Goal: Task Accomplishment & Management: Manage account settings

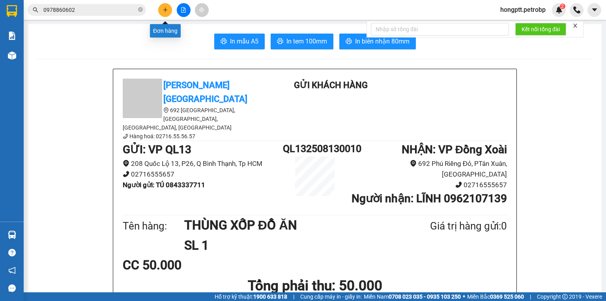
click at [164, 12] on icon "plus" at bounding box center [166, 10] width 6 height 6
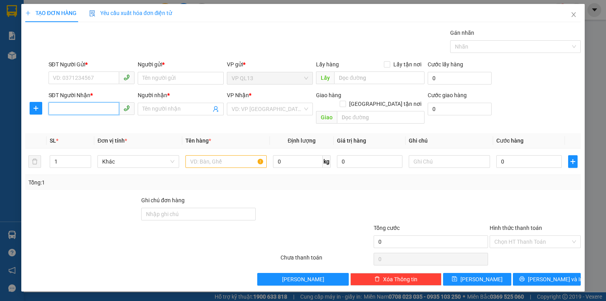
click at [95, 110] on input "SĐT Người Nhận *" at bounding box center [84, 108] width 71 height 13
click at [93, 125] on div "0979201468 - Đức" at bounding box center [97, 124] width 89 height 9
type input "0979201468"
type input "Đức"
type input "30.000"
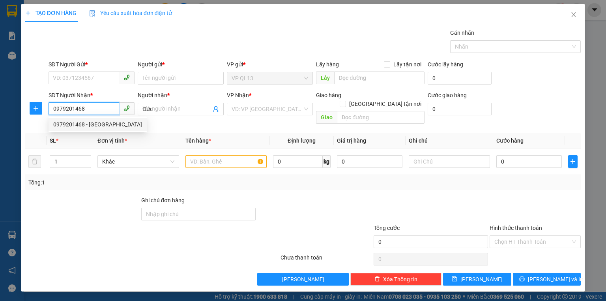
type input "30.000"
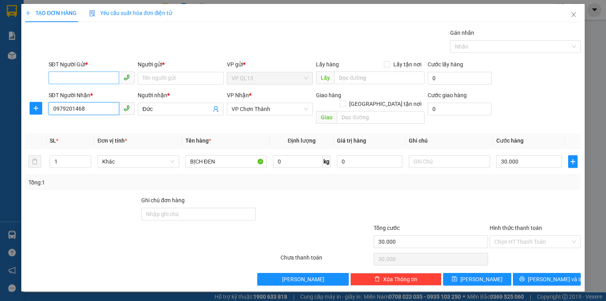
type input "0979201468"
click at [101, 77] on input "SĐT Người Gửi *" at bounding box center [84, 77] width 71 height 13
click at [98, 95] on div "0849871313 - TUẤN" at bounding box center [91, 93] width 77 height 9
type input "0849871313"
type input "TUẤN"
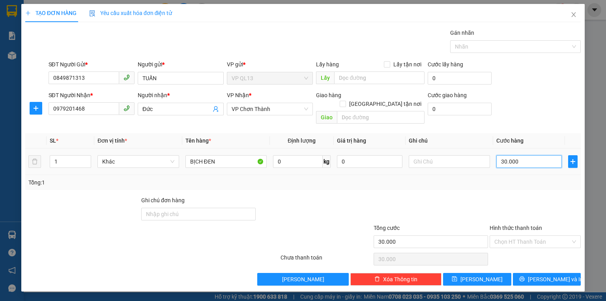
click at [516, 155] on input "30.000" at bounding box center [530, 161] width 66 height 13
type input "4"
type input "40"
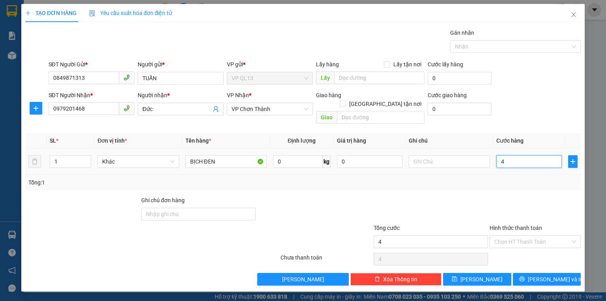
type input "40"
type input "40.000"
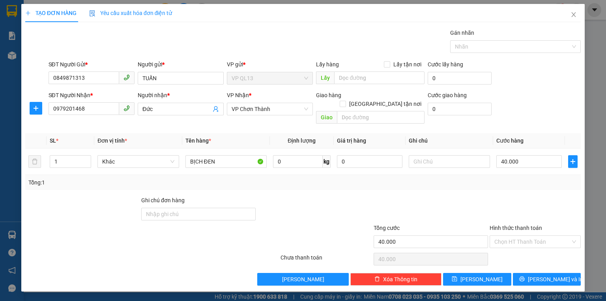
click at [552, 133] on th "Cước hàng" at bounding box center [529, 140] width 72 height 15
click at [556, 275] on span "[PERSON_NAME] và In" at bounding box center [555, 279] width 55 height 9
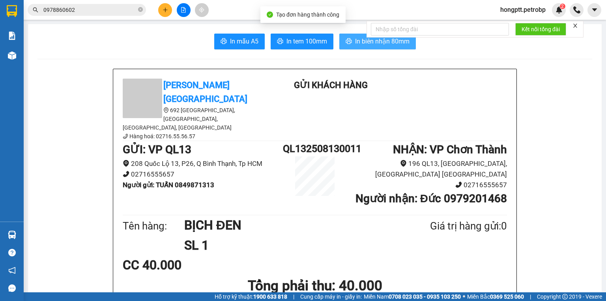
click at [362, 40] on span "In biên nhận 80mm" at bounding box center [382, 41] width 54 height 10
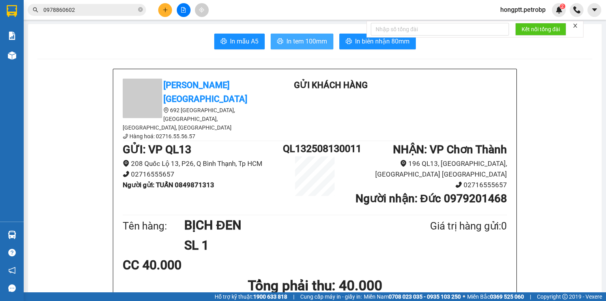
click at [308, 41] on span "In tem 100mm" at bounding box center [307, 41] width 41 height 10
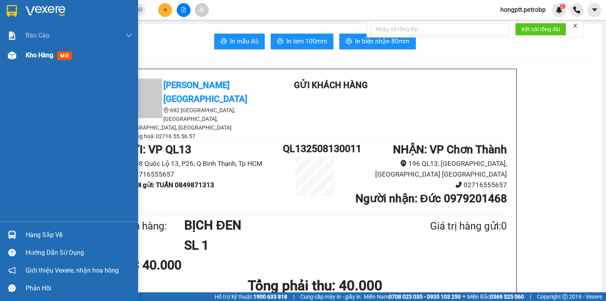
click at [11, 54] on img at bounding box center [12, 55] width 8 height 8
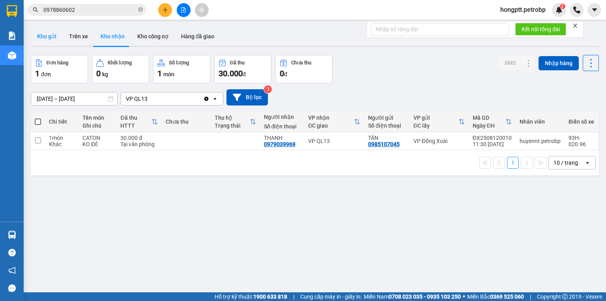
click at [51, 36] on button "Kho gửi" at bounding box center [47, 36] width 32 height 19
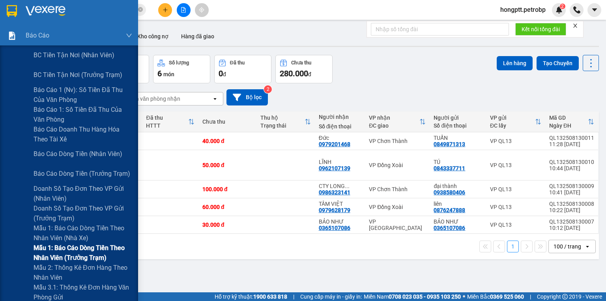
click at [80, 248] on span "Mẫu 1: Báo cáo dòng tiền theo nhân viên (trưởng trạm)" at bounding box center [83, 253] width 99 height 20
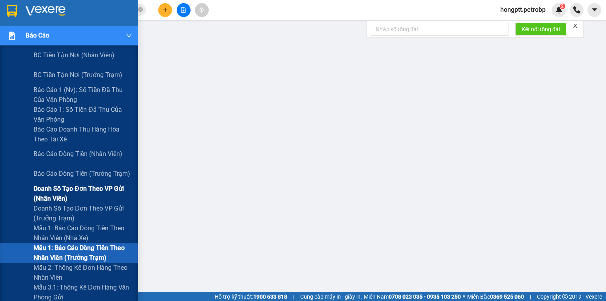
scroll to position [63, 0]
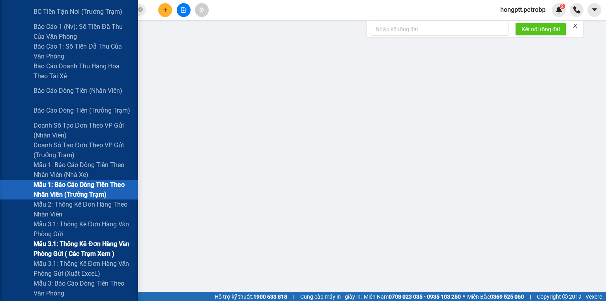
click at [73, 242] on span "Mẫu 3.1: Thống kê đơn hàng văn phòng gửi ( các trạm xem )" at bounding box center [83, 249] width 99 height 20
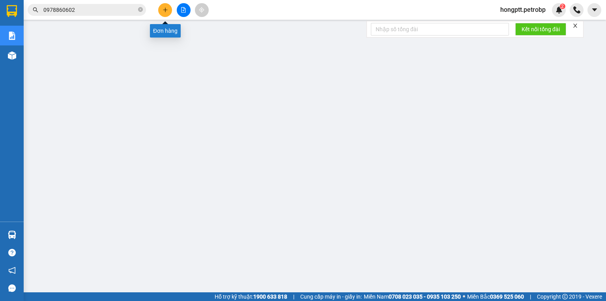
click at [166, 8] on icon "plus" at bounding box center [166, 10] width 6 height 6
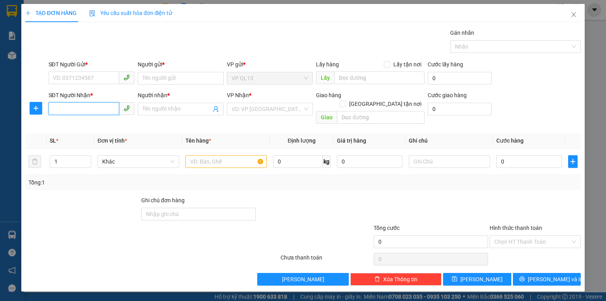
click at [101, 109] on input "SĐT Người Nhận *" at bounding box center [84, 108] width 71 height 13
type input "0965945255"
click at [93, 121] on div "0965945255 - TOÀN" at bounding box center [91, 124] width 77 height 9
type input "TOÀN"
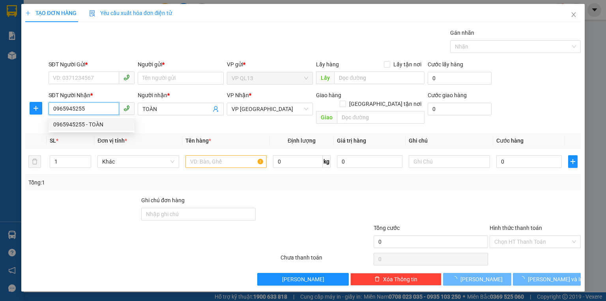
type input "220.000"
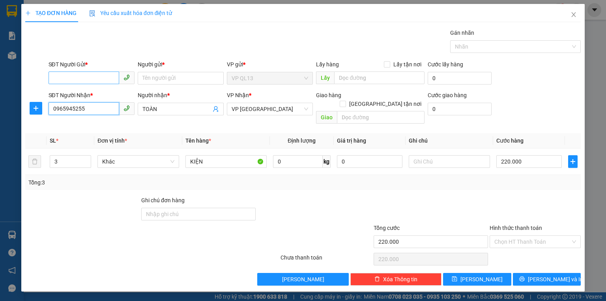
type input "0965945255"
click at [96, 75] on input "SĐT Người Gửi *" at bounding box center [84, 77] width 71 height 13
click at [94, 94] on div "0903726671 - THIẾT" at bounding box center [91, 93] width 77 height 9
type input "0903726671"
type input "THIẾT"
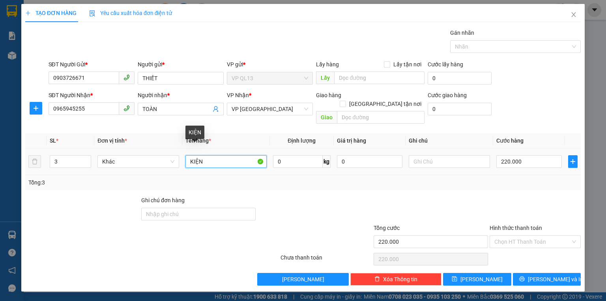
click at [203, 155] on input "KIỆN" at bounding box center [226, 161] width 81 height 13
type input "K"
type input "CRT,2 TY DÀI"
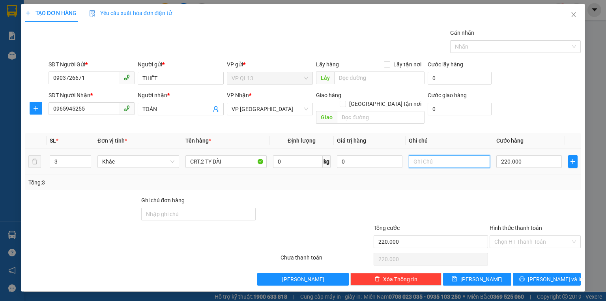
click at [431, 155] on input "text" at bounding box center [449, 161] width 81 height 13
type input "HÀNG ĐI TRONG NGÀY"
click at [508, 155] on input "220.000" at bounding box center [530, 161] width 66 height 13
type input "2"
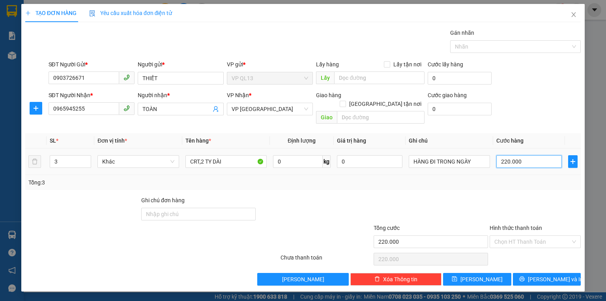
type input "2"
type input "22"
type input "228"
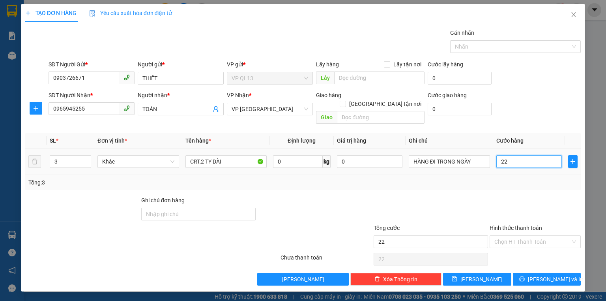
type input "228"
type input "2.280"
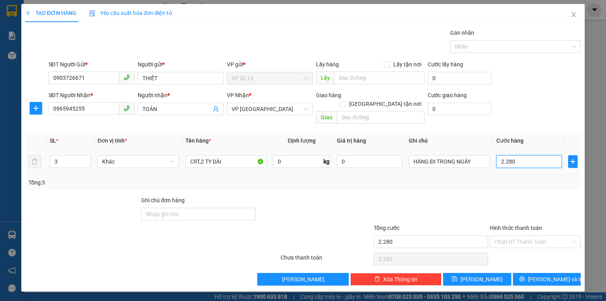
type input "228"
type input "22"
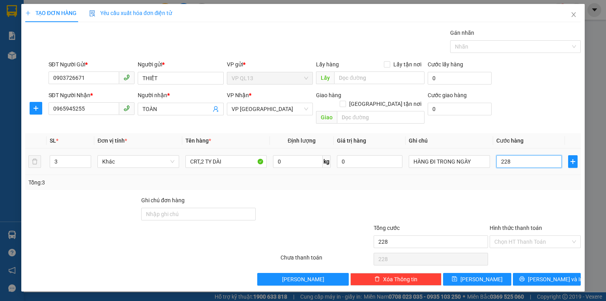
type input "22"
type input "2"
type input "0"
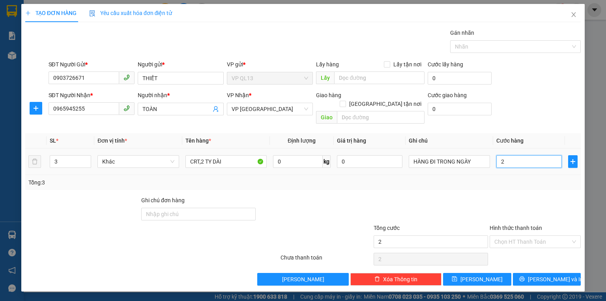
type input "0"
type input "2"
type input "02"
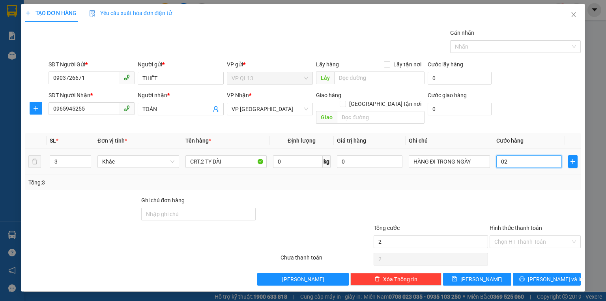
type input "28"
type input "028"
type input "280"
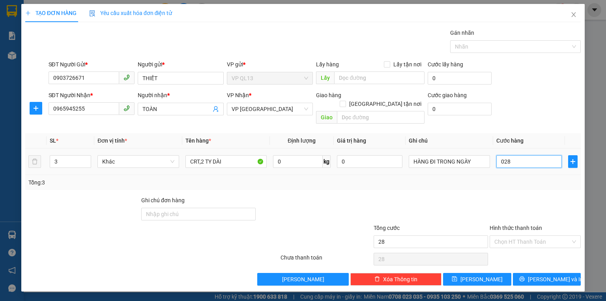
type input "0.280"
type input "28"
type input "028"
type input "2"
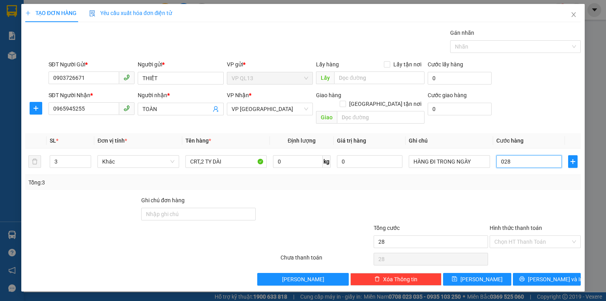
type input "2"
type input "02"
type input "0"
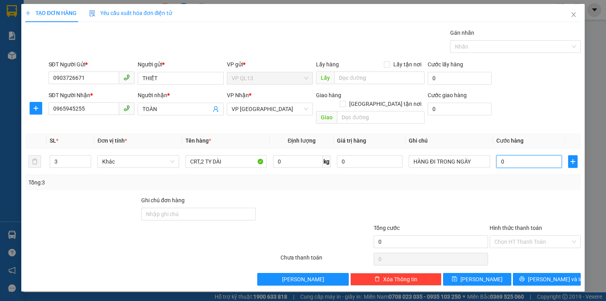
type input "3"
type input "03"
type input "30"
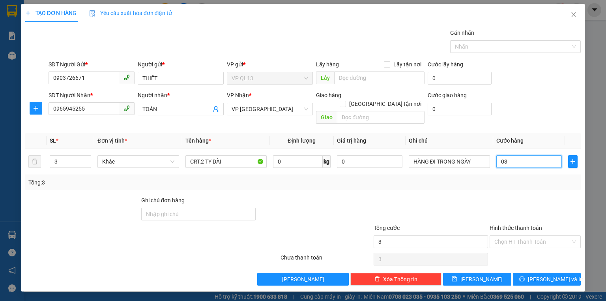
type input "030"
type input "300"
type input "0.300"
type input "300.000"
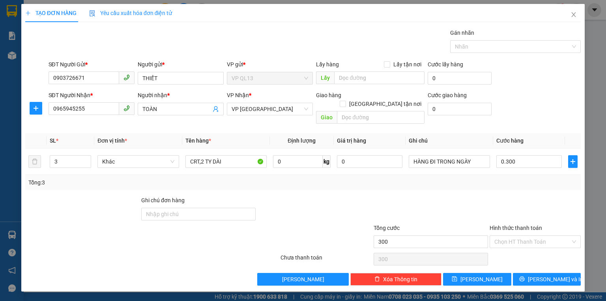
type input "300.000"
click at [540, 133] on th "Cước hàng" at bounding box center [529, 140] width 72 height 15
click at [542, 275] on span "Lưu và In" at bounding box center [555, 279] width 55 height 9
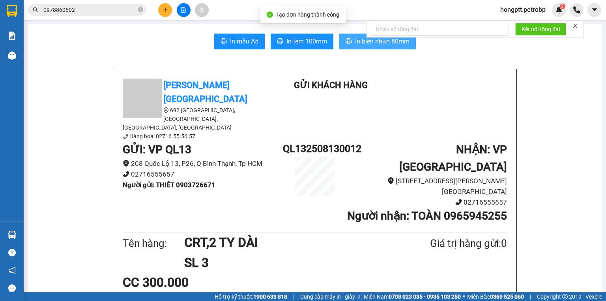
click at [383, 41] on span "In biên nhận 80mm" at bounding box center [382, 41] width 54 height 10
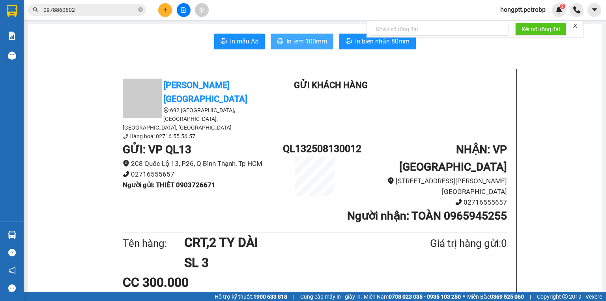
click at [315, 43] on span "In tem 100mm" at bounding box center [307, 41] width 41 height 10
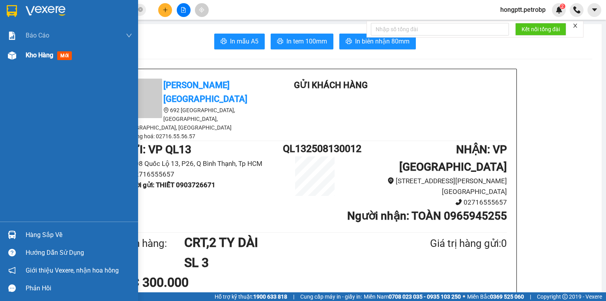
click at [13, 57] on img at bounding box center [12, 55] width 8 height 8
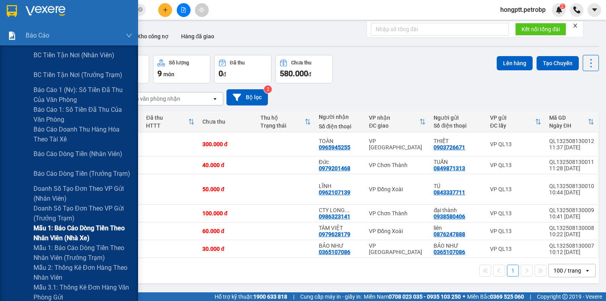
scroll to position [63, 0]
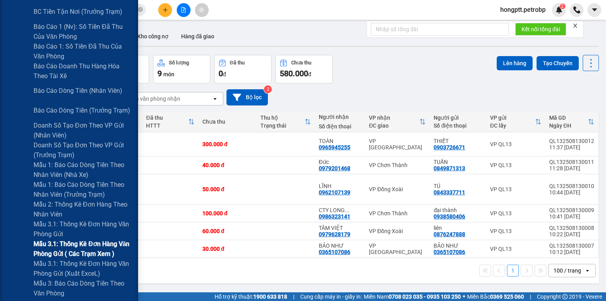
click at [102, 242] on span "Mẫu 3.1: Thống kê đơn hàng văn phòng gửi ( các trạm xem )" at bounding box center [83, 249] width 99 height 20
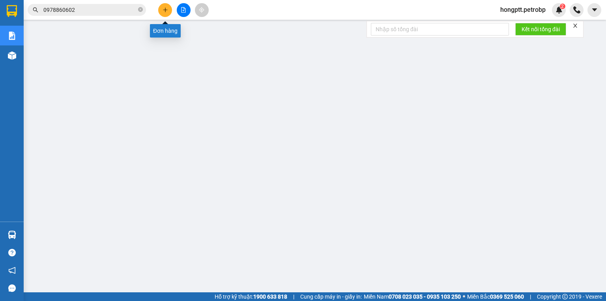
click at [161, 10] on button at bounding box center [165, 10] width 14 height 14
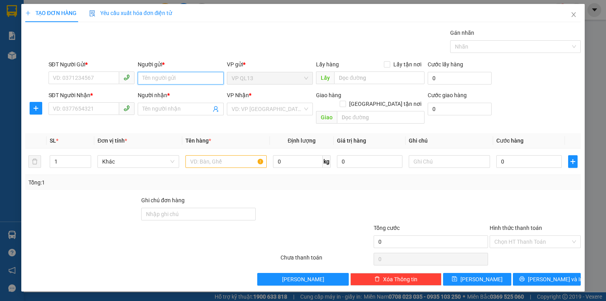
click at [183, 77] on input "Người gửi *" at bounding box center [181, 78] width 86 height 13
click at [188, 109] on input "Người nhận *" at bounding box center [177, 109] width 69 height 9
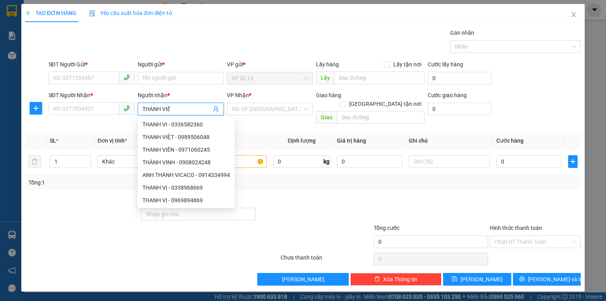
type input "THANH VIÊN"
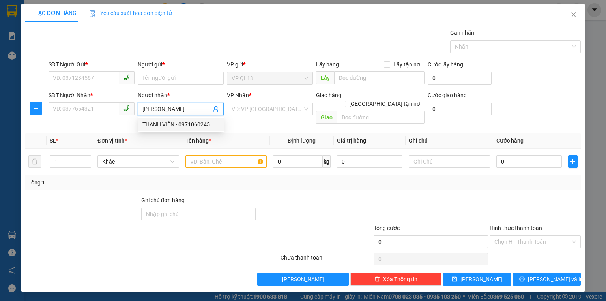
click at [189, 123] on div "THANH VIÊN - 0971060245" at bounding box center [181, 124] width 77 height 9
type input "0971060245"
type input "THANH VIÊN"
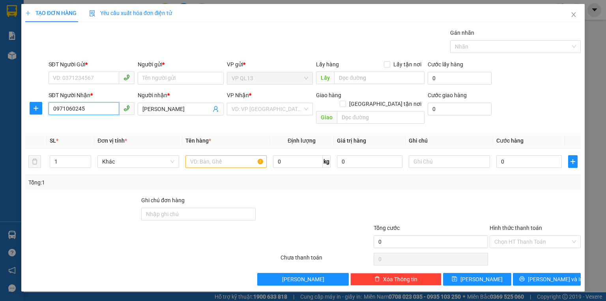
drag, startPoint x: 52, startPoint y: 107, endPoint x: 87, endPoint y: 108, distance: 34.8
click at [87, 108] on input "0971060245" at bounding box center [84, 108] width 71 height 13
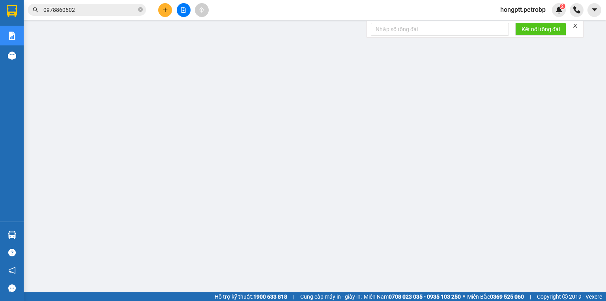
click at [83, 11] on input "0978860602" at bounding box center [89, 10] width 93 height 9
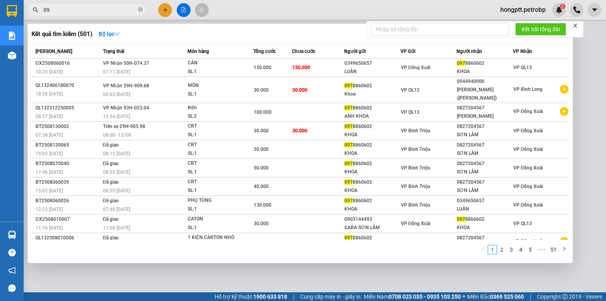
type input "0"
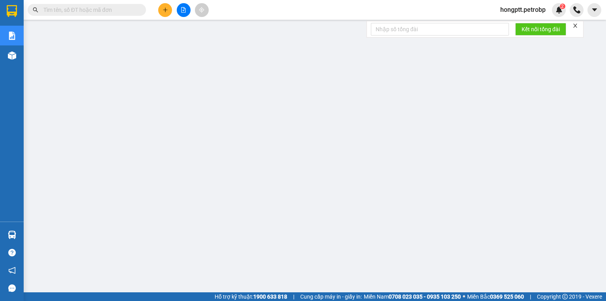
paste input "0971060245"
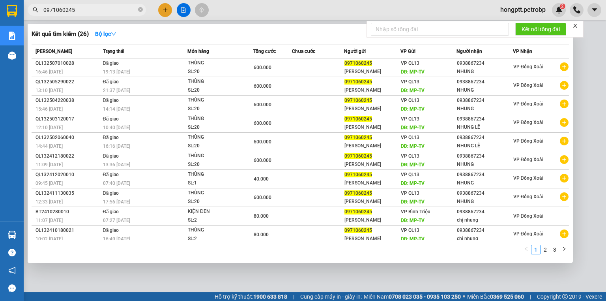
type input "0971060245"
click at [369, 279] on div at bounding box center [303, 150] width 606 height 301
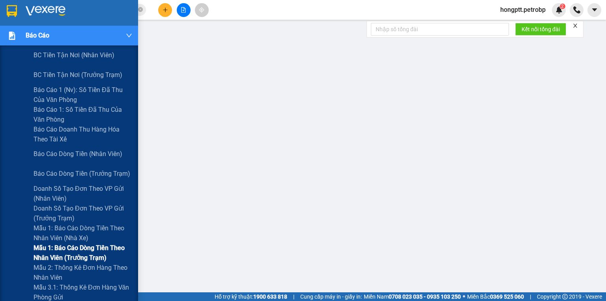
scroll to position [32, 0]
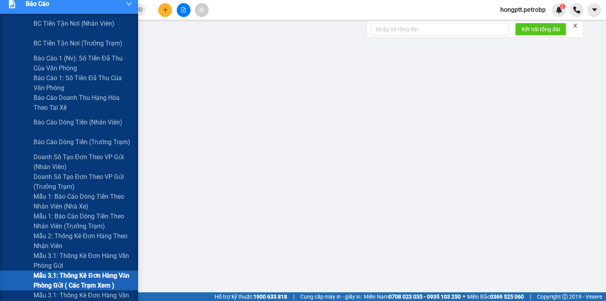
click at [83, 273] on span "Mẫu 3.1: Thống kê đơn hàng văn phòng gửi ( các trạm xem )" at bounding box center [83, 280] width 99 height 20
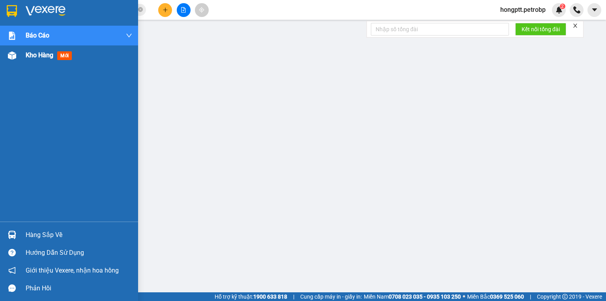
click at [6, 62] on div at bounding box center [12, 56] width 14 height 14
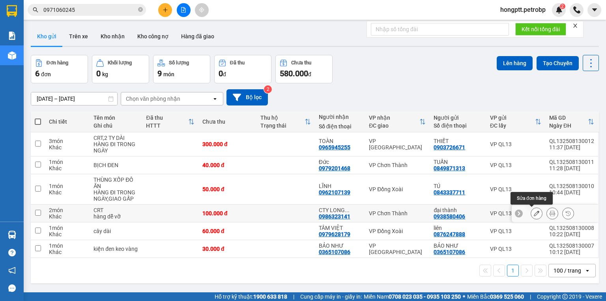
click at [537, 215] on button at bounding box center [536, 213] width 11 height 14
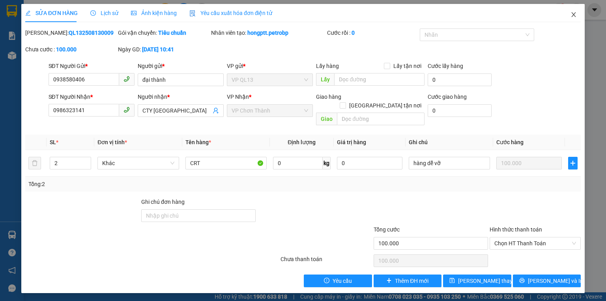
click at [564, 18] on span "Close" at bounding box center [574, 15] width 22 height 22
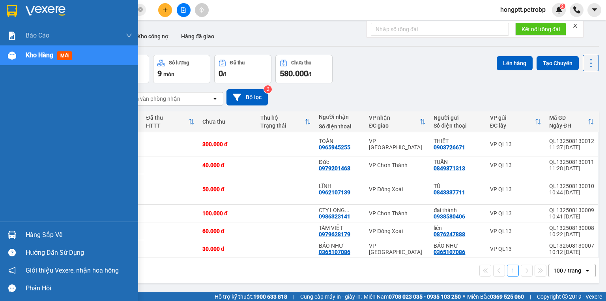
click at [9, 239] on div at bounding box center [12, 235] width 14 height 14
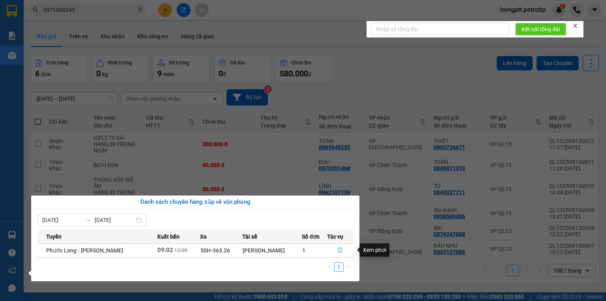
click at [338, 245] on button "button" at bounding box center [341, 250] width 26 height 13
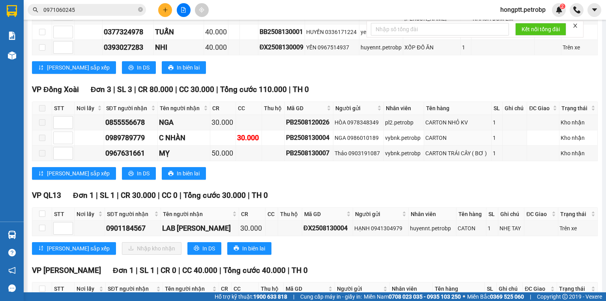
scroll to position [635, 0]
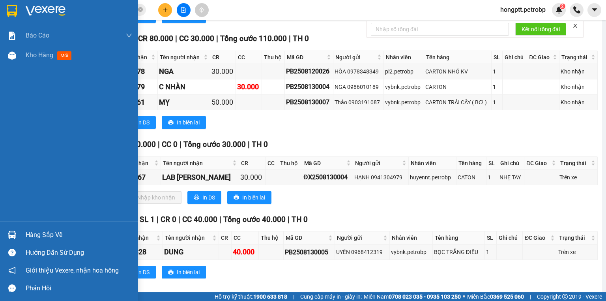
click at [80, 228] on div "Hàng sắp về" at bounding box center [69, 235] width 138 height 18
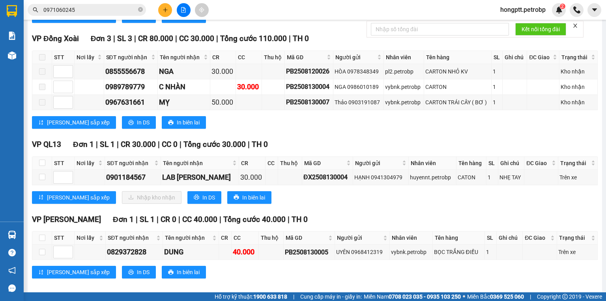
click at [411, 255] on section "Kết quả tìm kiếm ( 26 ) Bộ lọc Mã ĐH Trạng thái Món hàng Tổng cước Chưa cước Ng…" at bounding box center [303, 150] width 606 height 301
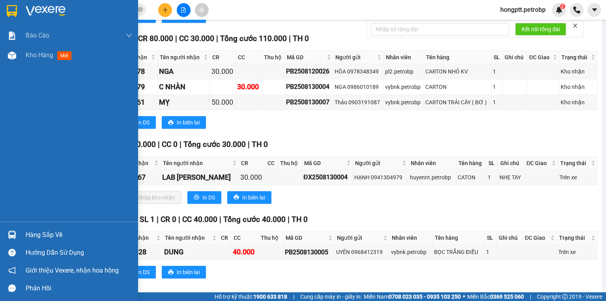
click at [64, 236] on div "Hàng sắp về" at bounding box center [79, 235] width 107 height 12
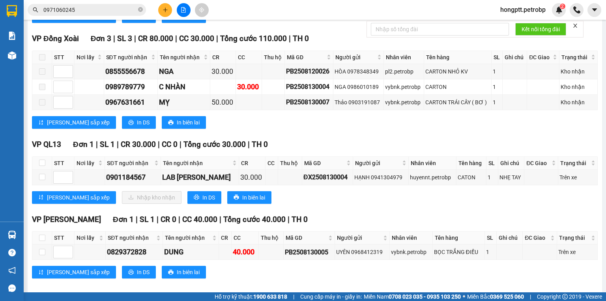
click at [298, 193] on section "Kết quả tìm kiếm ( 26 ) Bộ lọc Mã ĐH Trạng thái Món hàng Tổng cước Chưa cước Ng…" at bounding box center [303, 150] width 606 height 301
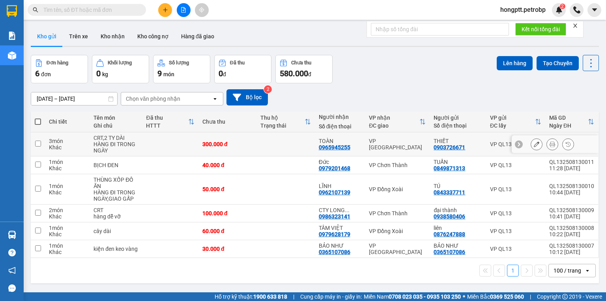
click at [257, 144] on td at bounding box center [286, 144] width 58 height 24
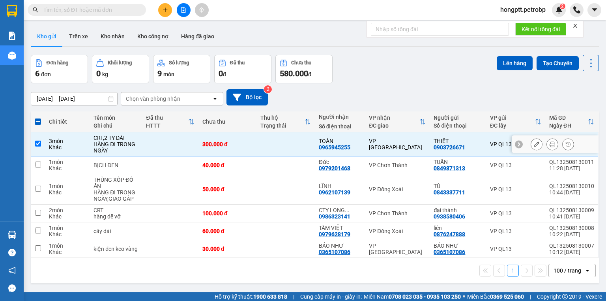
click at [257, 144] on td at bounding box center [286, 144] width 58 height 24
checkbox input "false"
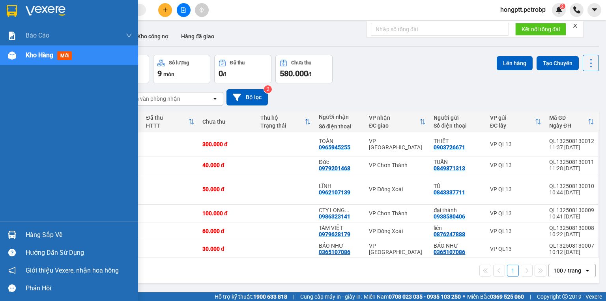
click at [13, 227] on div "Hàng sắp về" at bounding box center [69, 235] width 138 height 18
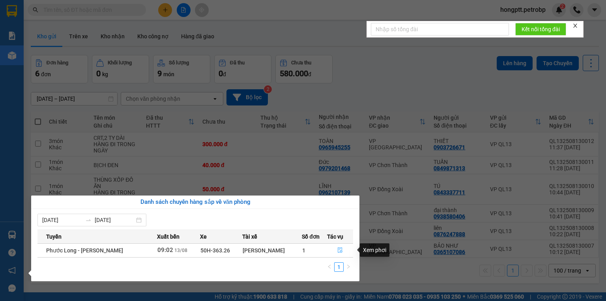
click at [337, 246] on button "button" at bounding box center [341, 250] width 26 height 13
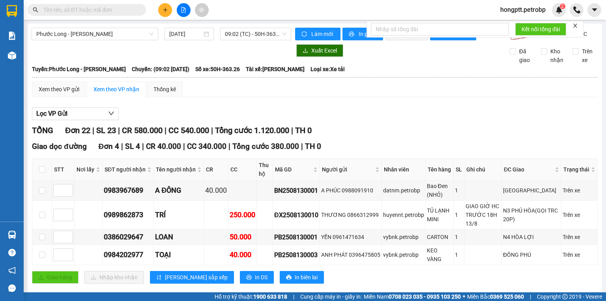
click at [163, 7] on icon "plus" at bounding box center [166, 10] width 6 height 6
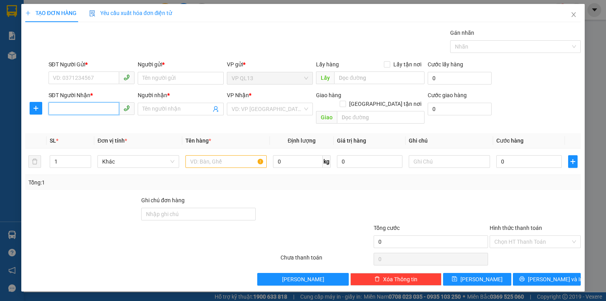
click at [96, 107] on input "SĐT Người Nhận *" at bounding box center [84, 108] width 71 height 13
type input "0379097978"
click at [140, 110] on span at bounding box center [181, 109] width 86 height 13
type input "R"
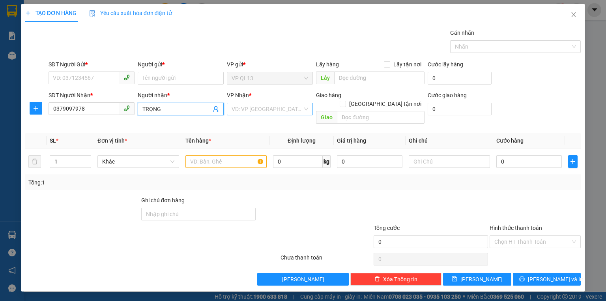
type input "TRỌNG"
click at [254, 106] on input "search" at bounding box center [267, 109] width 71 height 12
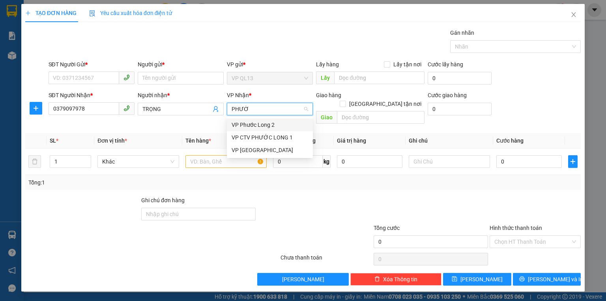
type input "PHƯỚC"
click at [259, 129] on div "VP Phước Long 2" at bounding box center [270, 124] width 77 height 9
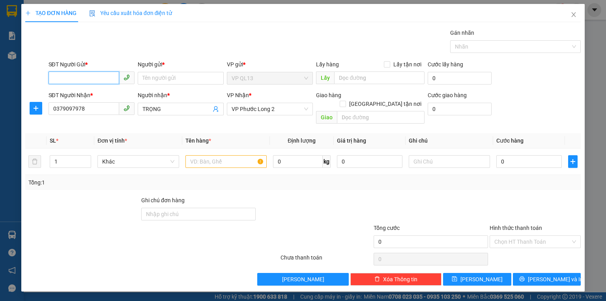
click at [93, 77] on input "SĐT Người Gửi *" at bounding box center [84, 77] width 71 height 13
type input "0834358939"
click at [169, 81] on input "Người gửi *" at bounding box center [181, 78] width 86 height 13
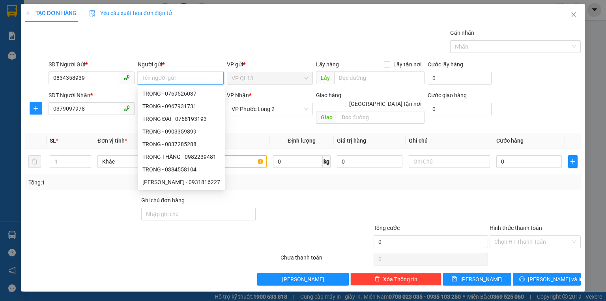
click at [169, 81] on input "Người gửi *" at bounding box center [181, 78] width 86 height 13
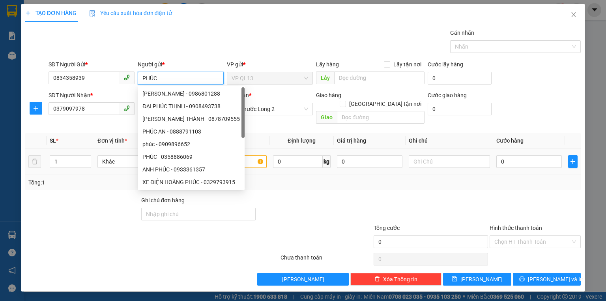
type input "PHÚC"
click at [256, 155] on input "text" at bounding box center [226, 161] width 81 height 13
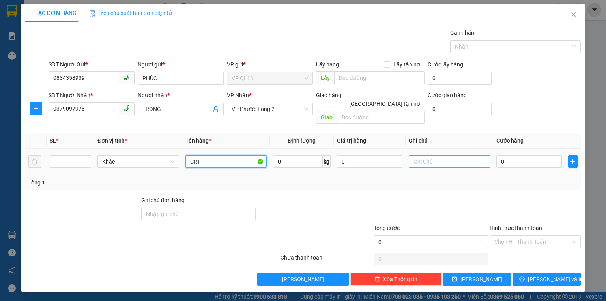
type input "CRT"
click at [447, 158] on input "text" at bounding box center [449, 161] width 81 height 13
type input "NHẸ TAY, GỌI LIỀN"
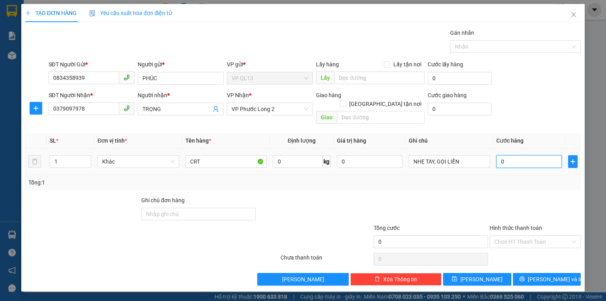
click at [508, 155] on input "0" at bounding box center [530, 161] width 66 height 13
type input "3"
type input "30"
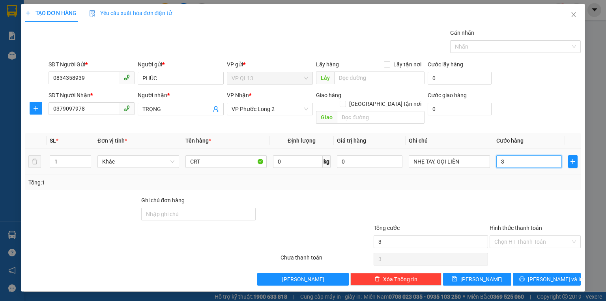
type input "30"
type input "300"
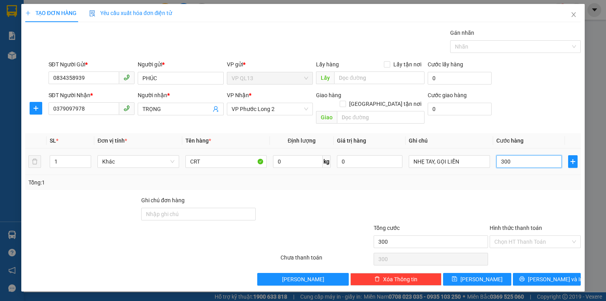
type input "3.000"
type input "30.000"
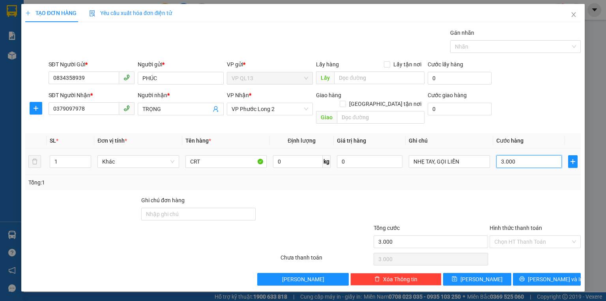
type input "30.000"
click at [518, 178] on div "Tổng: 1" at bounding box center [303, 182] width 556 height 15
drag, startPoint x: 515, startPoint y: 233, endPoint x: 516, endPoint y: 246, distance: 13.4
click at [515, 236] on input "Hình thức thanh toán" at bounding box center [533, 242] width 76 height 12
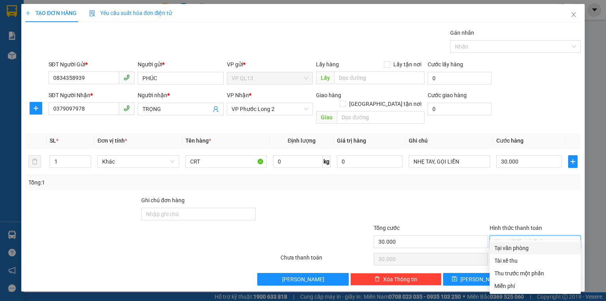
click at [516, 248] on div "Tại văn phòng" at bounding box center [536, 248] width 82 height 9
type input "0"
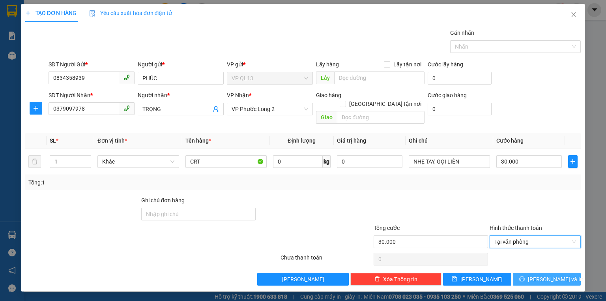
click at [535, 273] on button "[PERSON_NAME] và In" at bounding box center [547, 279] width 68 height 13
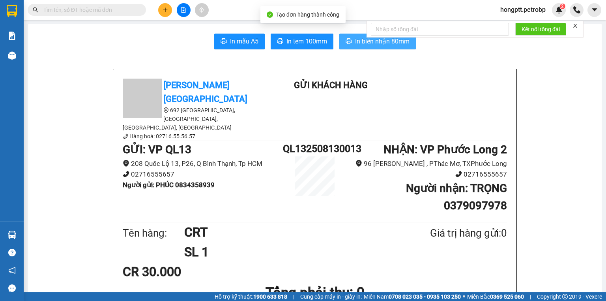
click at [376, 43] on span "In biên nhận 80mm" at bounding box center [382, 41] width 54 height 10
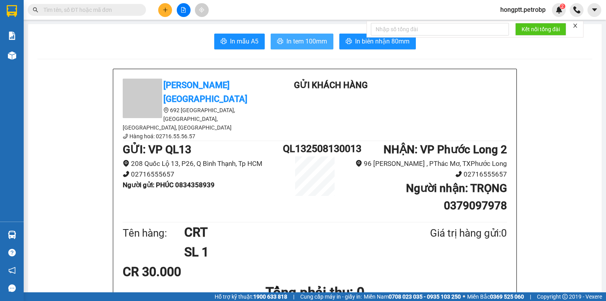
click at [299, 38] on span "In tem 100mm" at bounding box center [307, 41] width 41 height 10
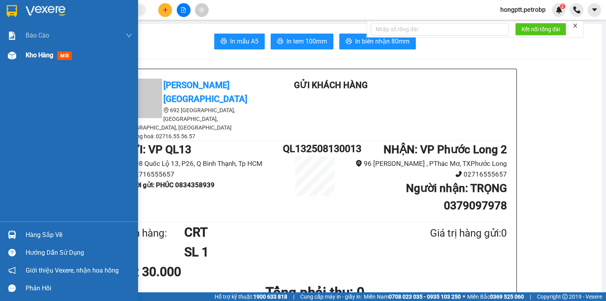
click at [21, 61] on div "Kho hàng mới" at bounding box center [69, 55] width 138 height 20
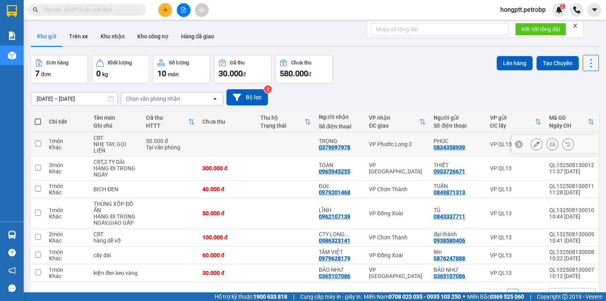
click at [421, 141] on div "VP Phước Long 2" at bounding box center [397, 144] width 57 height 6
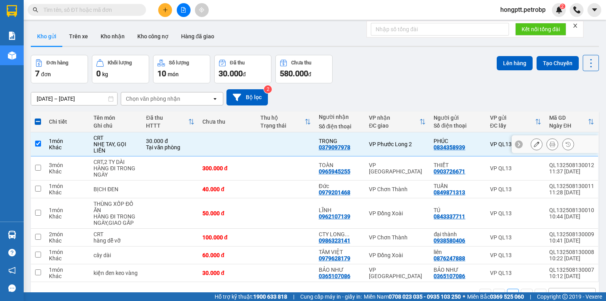
click at [418, 141] on div "VP Phước Long 2" at bounding box center [397, 144] width 57 height 6
checkbox input "false"
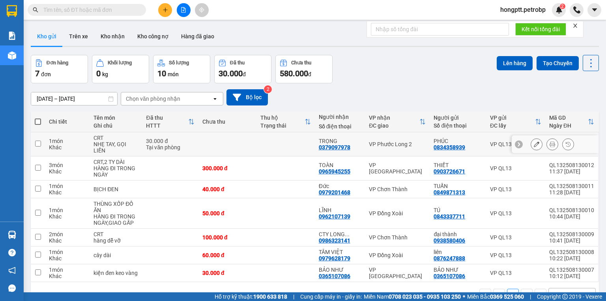
click at [542, 144] on div at bounding box center [552, 144] width 43 height 12
click at [547, 144] on button at bounding box center [552, 144] width 11 height 14
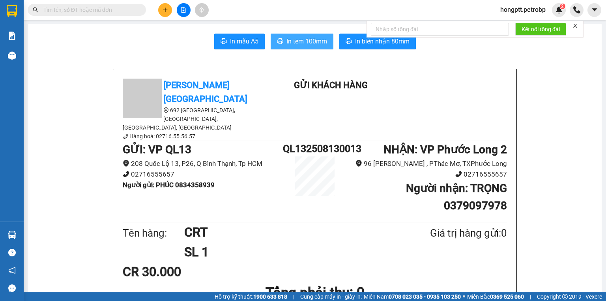
click at [319, 42] on span "In tem 100mm" at bounding box center [307, 41] width 41 height 10
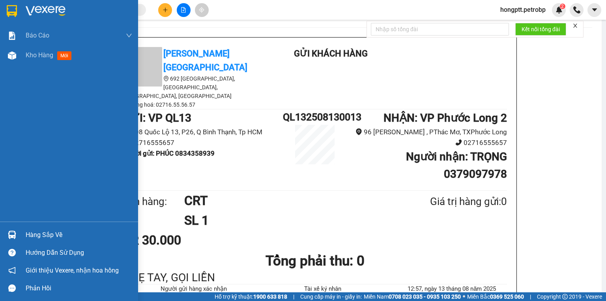
click at [3, 228] on div "Hàng sắp về" at bounding box center [69, 235] width 138 height 18
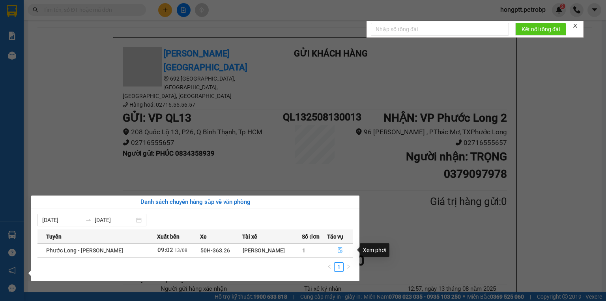
click at [334, 247] on button "button" at bounding box center [341, 250] width 26 height 13
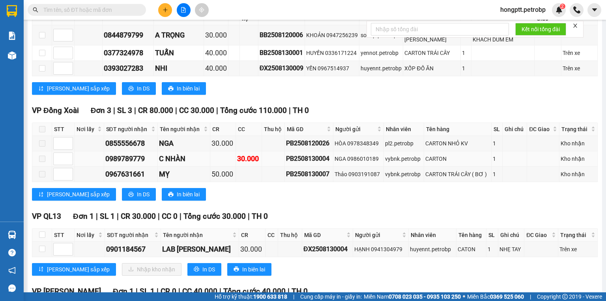
scroll to position [568, 0]
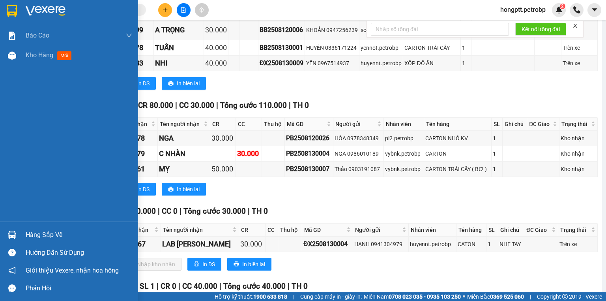
click at [20, 241] on div "Hàng sắp về" at bounding box center [69, 235] width 138 height 18
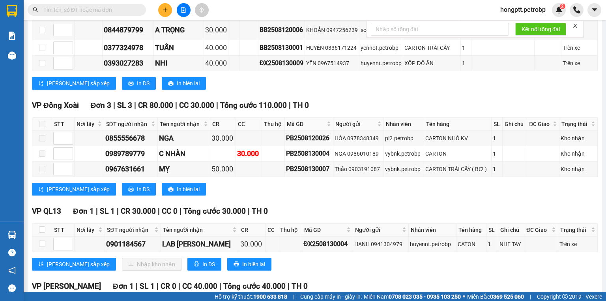
click at [172, 183] on section "Kết quả tìm kiếm ( 0 ) Bộ lọc No Data hongptt.petrobp 2 Báo cáo BC tiền tận nơi…" at bounding box center [303, 150] width 606 height 301
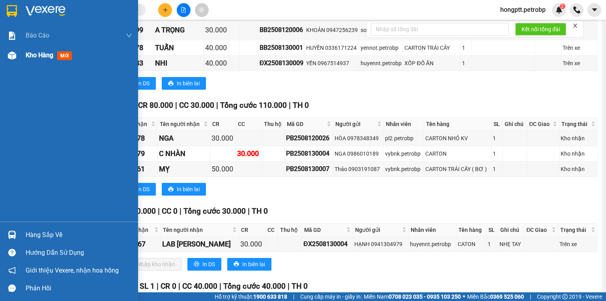
click at [6, 59] on div at bounding box center [12, 56] width 14 height 14
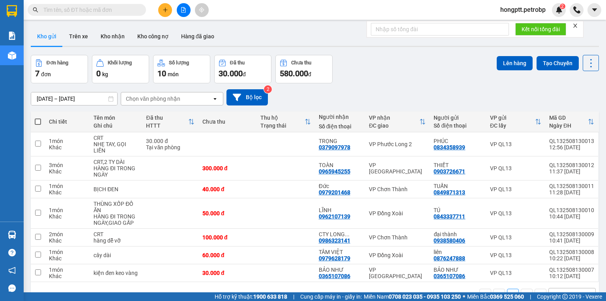
click at [164, 11] on icon "plus" at bounding box center [166, 10] width 6 height 6
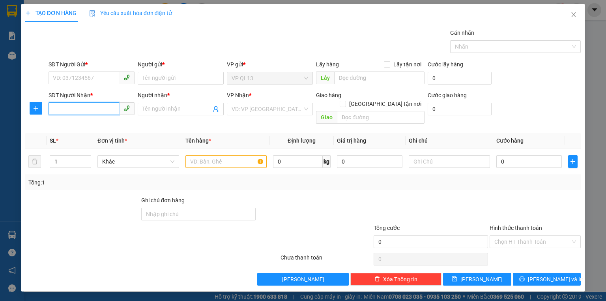
click at [88, 109] on input "SĐT Người Nhận *" at bounding box center [84, 108] width 71 height 13
type input "0326783803"
click at [152, 111] on input "Người nhận *" at bounding box center [177, 109] width 69 height 9
type input "HÀ NGÂN"
drag, startPoint x: 103, startPoint y: 109, endPoint x: 49, endPoint y: 110, distance: 53.3
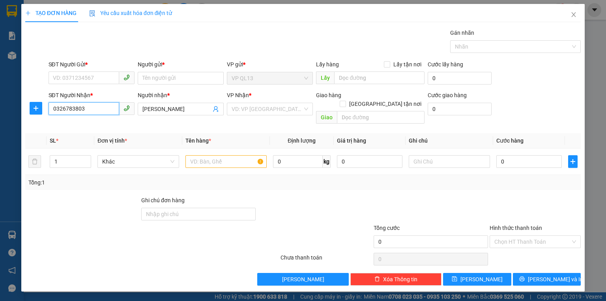
click at [49, 110] on input "0326783803" at bounding box center [84, 108] width 71 height 13
drag, startPoint x: 86, startPoint y: 66, endPoint x: 86, endPoint y: 73, distance: 7.5
click at [86, 68] on div "SĐT Người Gửi *" at bounding box center [92, 64] width 86 height 9
click at [86, 71] on input "SĐT Người Gửi *" at bounding box center [84, 77] width 71 height 13
click at [86, 73] on input "SĐT Người Gửi *" at bounding box center [84, 77] width 71 height 13
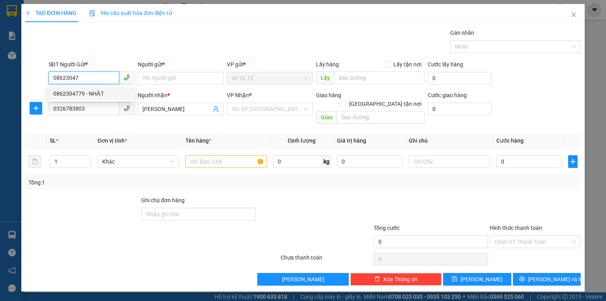
click at [95, 91] on div "0862304779 - NHẬT" at bounding box center [91, 93] width 77 height 9
type input "0862304779"
type input "NHẬT"
type input "150.000"
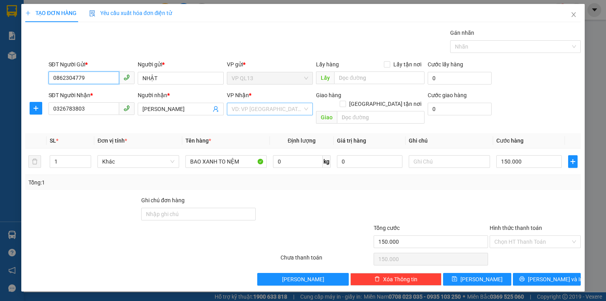
type input "0862304779"
click at [261, 114] on input "search" at bounding box center [267, 109] width 71 height 12
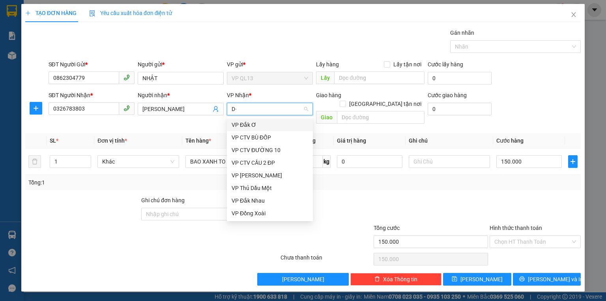
type input "D"
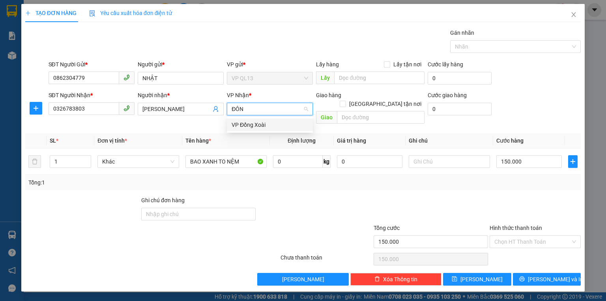
type input "ĐÔNG"
click at [257, 121] on div "VP Đồng Xoài" at bounding box center [270, 124] width 77 height 9
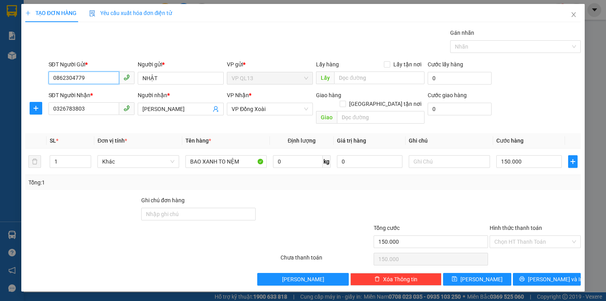
click at [98, 82] on input "0862304779" at bounding box center [84, 77] width 71 height 13
drag, startPoint x: 96, startPoint y: 110, endPoint x: 51, endPoint y: 110, distance: 45.8
click at [51, 110] on input "0326783803" at bounding box center [84, 108] width 71 height 13
drag, startPoint x: 111, startPoint y: 79, endPoint x: 49, endPoint y: 81, distance: 62.0
click at [49, 81] on input "0862304779" at bounding box center [84, 77] width 71 height 13
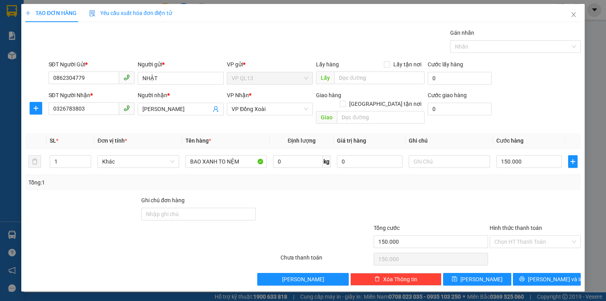
click at [527, 182] on div "Transit Pickup Surcharge Ids Transit Deliver Surcharge Ids Transit Deliver Surc…" at bounding box center [303, 156] width 556 height 257
click at [545, 275] on span "[PERSON_NAME] và In" at bounding box center [555, 279] width 55 height 9
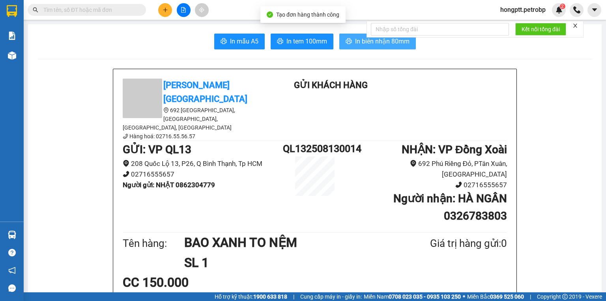
click at [382, 41] on span "In biên nhận 80mm" at bounding box center [382, 41] width 54 height 10
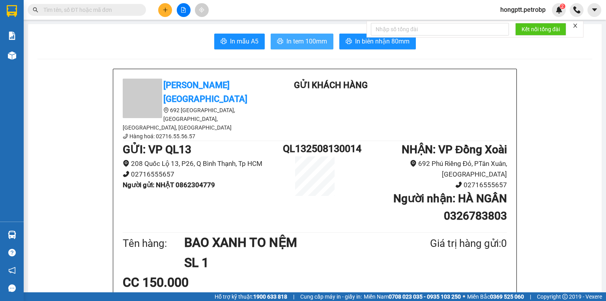
click at [303, 41] on span "In tem 100mm" at bounding box center [307, 41] width 41 height 10
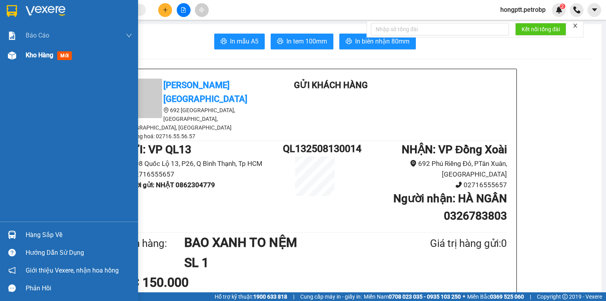
click at [22, 60] on div "Kho hàng mới" at bounding box center [69, 55] width 138 height 20
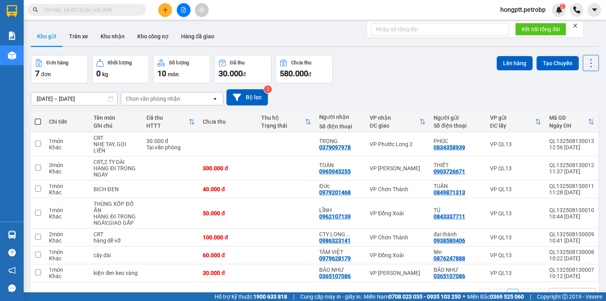
click at [113, 16] on div "Kết quả tìm kiếm ( 0 ) Bộ lọc No Data" at bounding box center [77, 10] width 154 height 14
click at [96, 12] on input "text" at bounding box center [89, 10] width 93 height 9
paste input "0326783803"
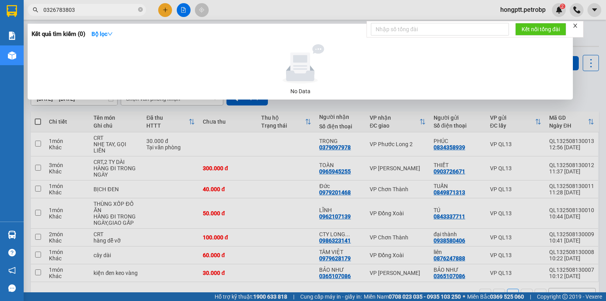
type input "0326783803"
click at [138, 10] on icon "close-circle" at bounding box center [140, 9] width 5 height 5
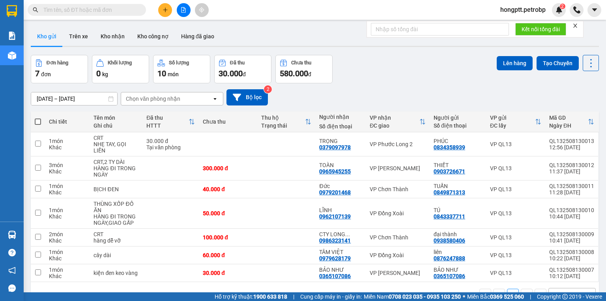
paste input "0862304779"
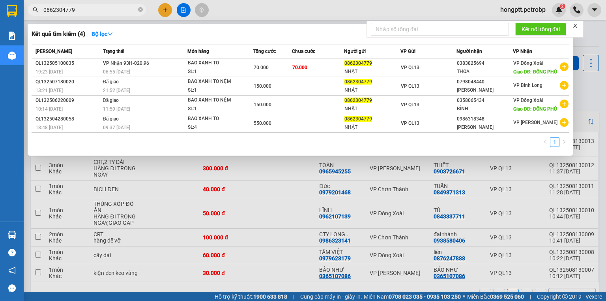
type input "0862304779"
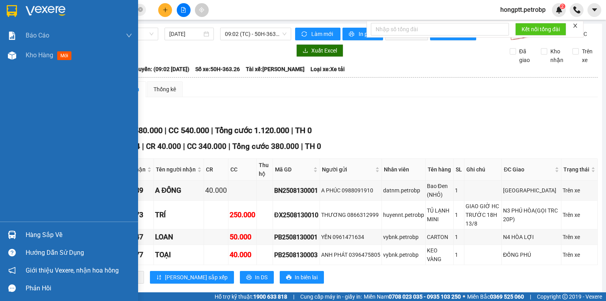
scroll to position [635, 0]
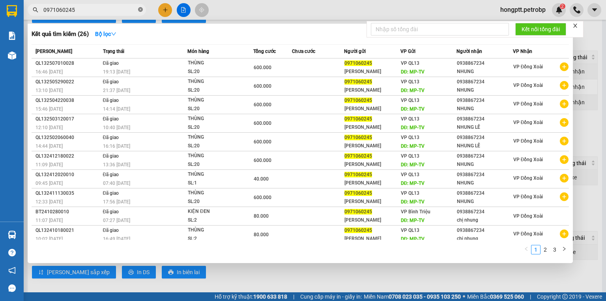
click at [141, 11] on icon "close-circle" at bounding box center [140, 9] width 5 height 5
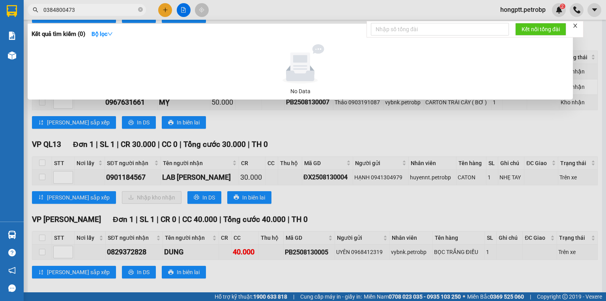
type input "0384800473"
drag, startPoint x: 79, startPoint y: 9, endPoint x: 44, endPoint y: 11, distance: 35.2
click at [44, 11] on input "0384800473" at bounding box center [89, 10] width 93 height 9
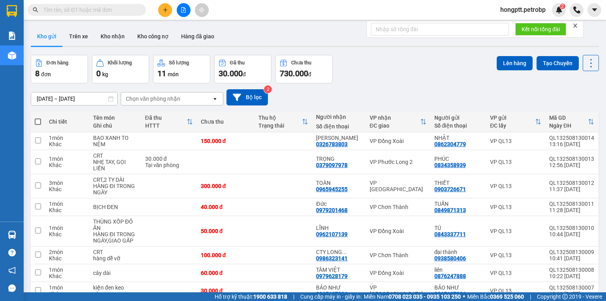
click at [166, 7] on icon "plus" at bounding box center [166, 10] width 6 height 6
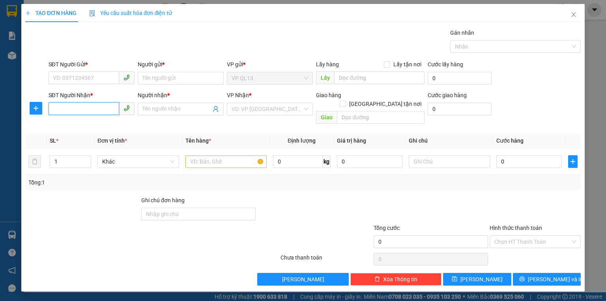
click at [84, 112] on input "SĐT Người Nhận *" at bounding box center [84, 108] width 71 height 13
type input "0357170027"
click at [112, 125] on div "0357170027 - CHIP" at bounding box center [91, 124] width 77 height 9
type input "CHIP"
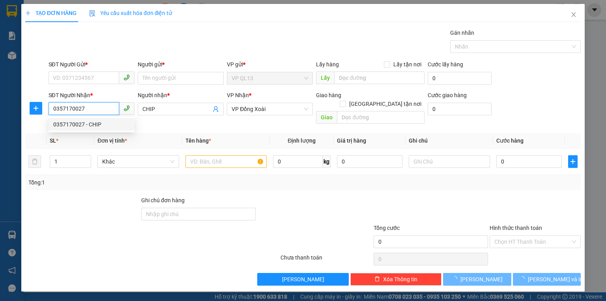
type input "50.000"
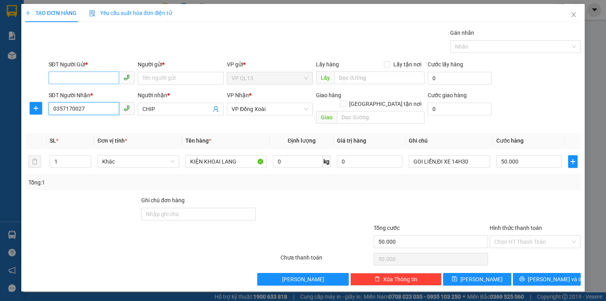
type input "0357170027"
click at [84, 71] on input "SĐT Người Gửi *" at bounding box center [84, 77] width 71 height 13
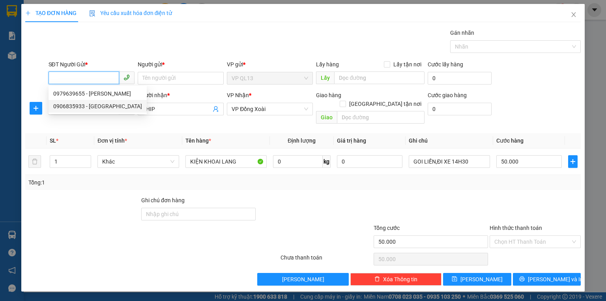
click at [96, 104] on div "0906835933 - MỸ" at bounding box center [97, 106] width 89 height 9
type input "0906835933"
type input "MỸ"
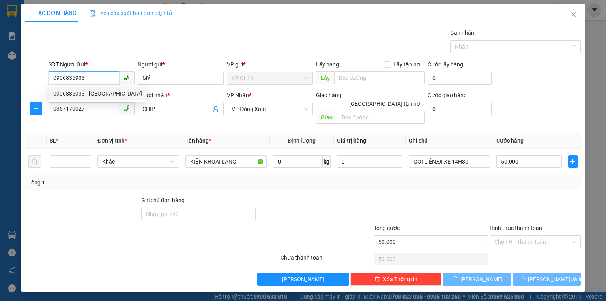
type input "30.000"
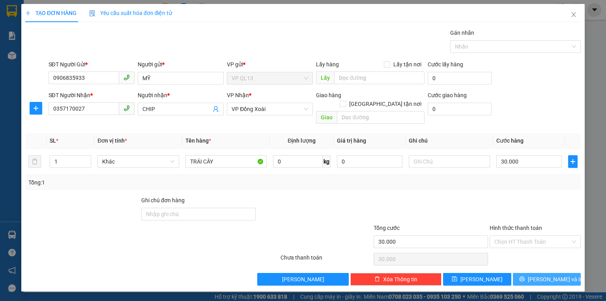
click at [529, 273] on button "[PERSON_NAME] và In" at bounding box center [547, 279] width 68 height 13
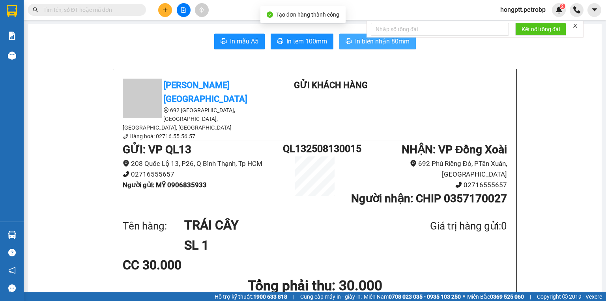
click at [379, 43] on span "In biên nhận 80mm" at bounding box center [382, 41] width 54 height 10
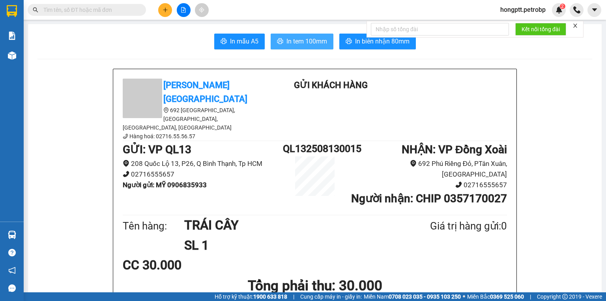
click at [323, 40] on span "In tem 100mm" at bounding box center [307, 41] width 41 height 10
click at [126, 10] on input "text" at bounding box center [89, 10] width 93 height 9
click at [103, 8] on input "text" at bounding box center [89, 10] width 93 height 9
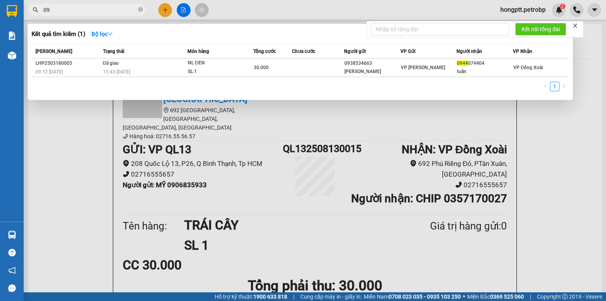
type input "0"
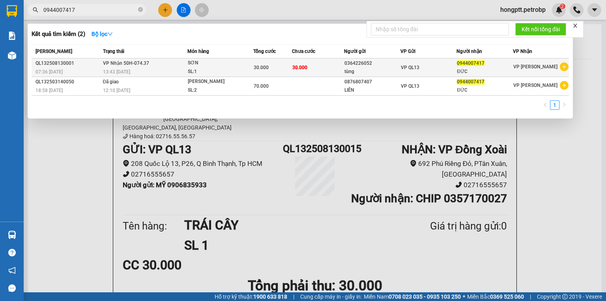
type input "0944007417"
click at [266, 71] on div "30.000" at bounding box center [273, 67] width 38 height 9
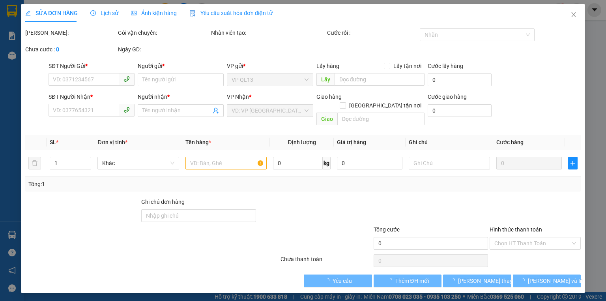
type input "0364226052"
type input "tùng"
type input "0944007417"
type input "ĐỨC"
type input "30.000"
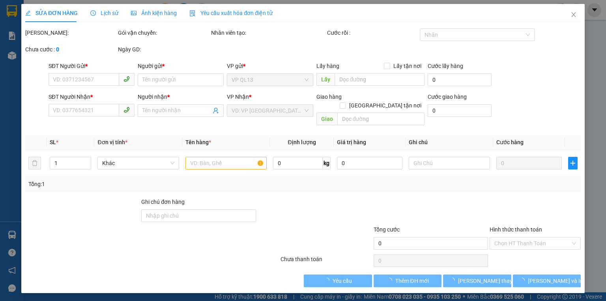
type input "30.000"
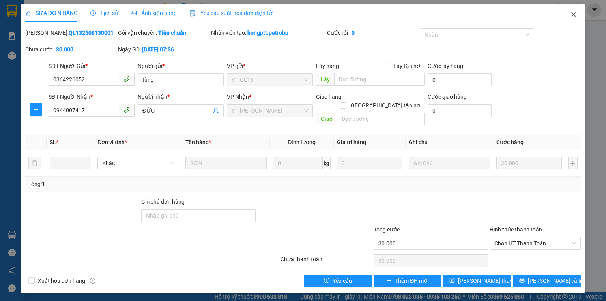
click at [573, 17] on icon "close" at bounding box center [574, 14] width 6 height 6
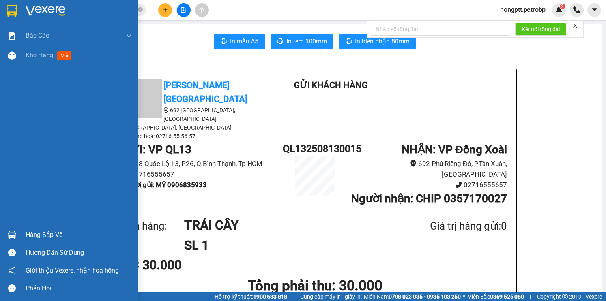
click at [30, 233] on div "Hàng sắp về" at bounding box center [79, 235] width 107 height 12
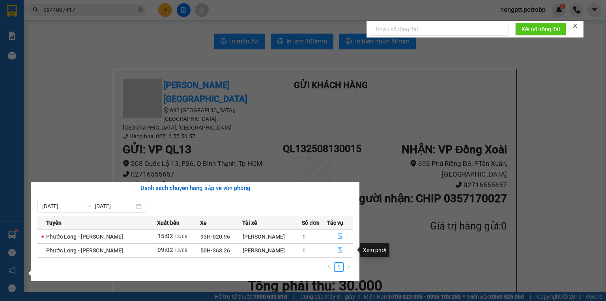
click at [347, 246] on button "button" at bounding box center [341, 250] width 26 height 13
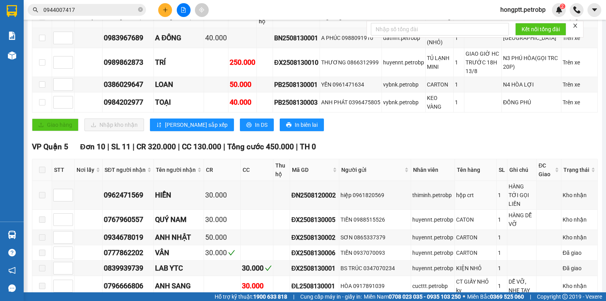
scroll to position [158, 0]
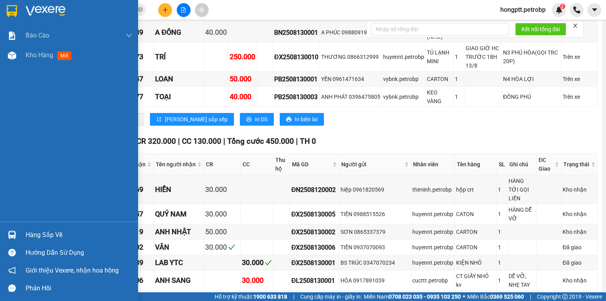
click at [13, 239] on div at bounding box center [12, 235] width 14 height 14
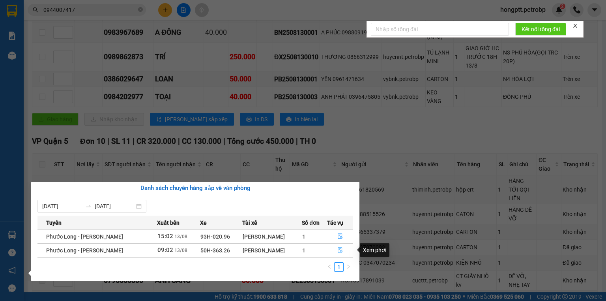
click at [344, 253] on button "button" at bounding box center [341, 250] width 26 height 13
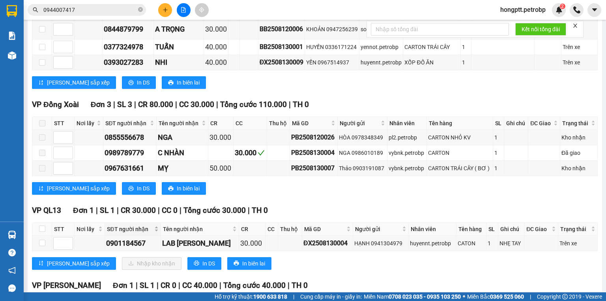
scroll to position [632, 0]
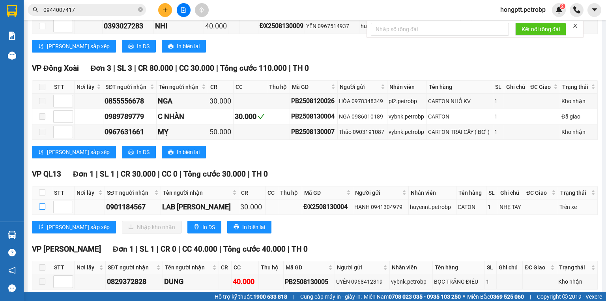
click at [40, 203] on input "checkbox" at bounding box center [42, 206] width 6 height 6
checkbox input "true"
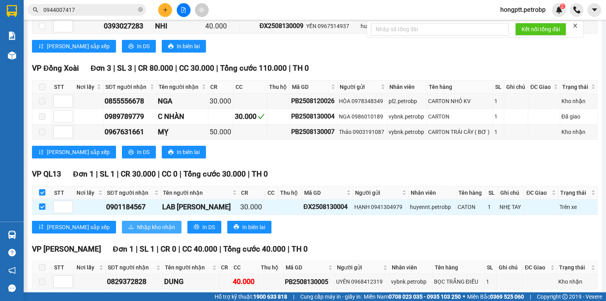
click at [137, 223] on span "Nhập kho nhận" at bounding box center [156, 227] width 38 height 9
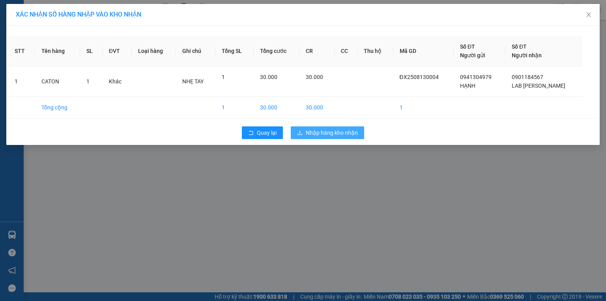
click at [338, 133] on span "Nhập hàng kho nhận" at bounding box center [332, 132] width 52 height 9
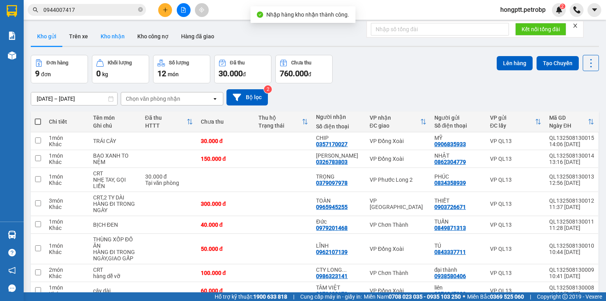
click at [120, 31] on button "Kho nhận" at bounding box center [112, 36] width 37 height 19
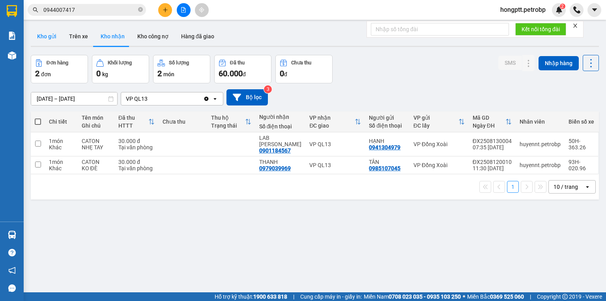
click at [34, 39] on button "Kho gửi" at bounding box center [47, 36] width 32 height 19
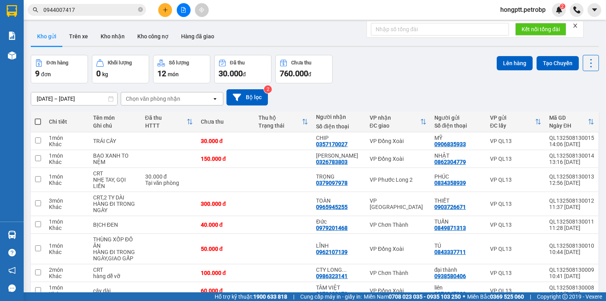
click at [30, 119] on div "ver 1.8.138 Kho gửi Trên xe Kho nhận Kho công nợ Hàng đã giao Đơn hàng 9 đơn Kh…" at bounding box center [315, 185] width 575 height 322
click at [38, 121] on span at bounding box center [38, 121] width 6 height 6
click at [38, 118] on input "checkbox" at bounding box center [38, 118] width 0 height 0
checkbox input "true"
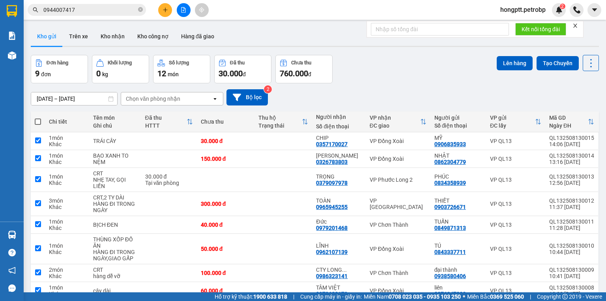
checkbox input "true"
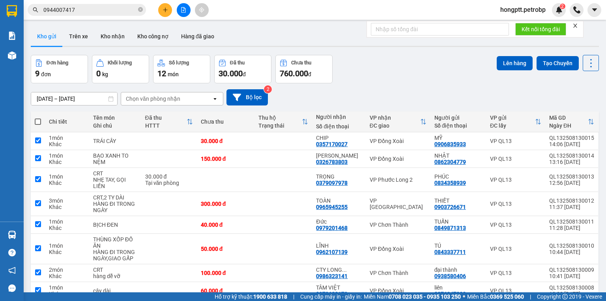
checkbox input "true"
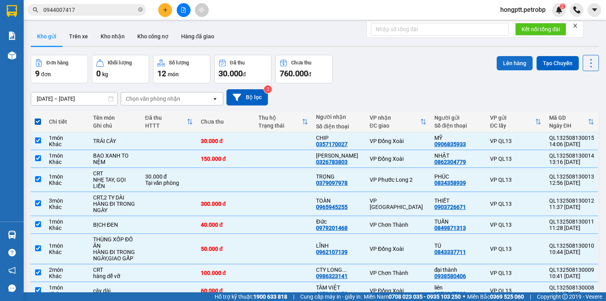
click at [513, 68] on button "Lên hàng" at bounding box center [515, 63] width 36 height 14
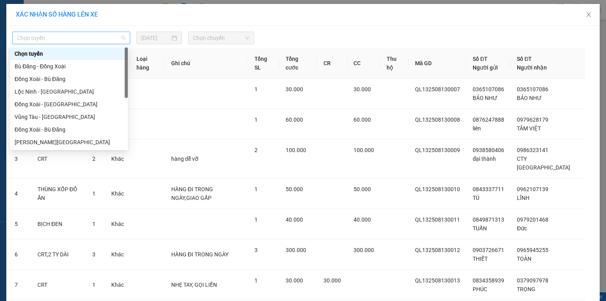
click at [98, 39] on span "Chọn tuyến" at bounding box center [71, 38] width 109 height 12
type input "HỒ"
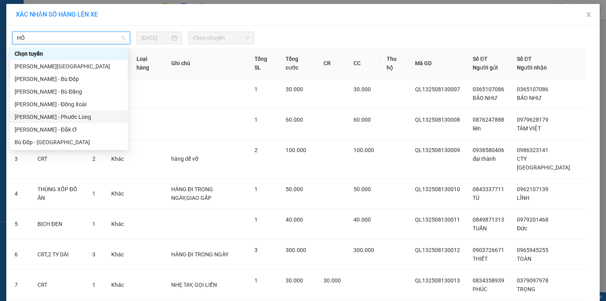
click at [62, 116] on div "Hồ Chí Minh - Phước Long" at bounding box center [69, 117] width 109 height 9
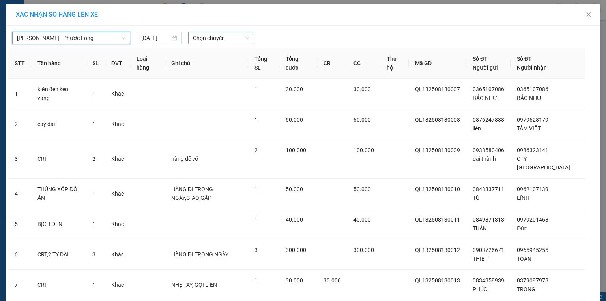
click at [202, 41] on span "Chọn chuyến" at bounding box center [221, 38] width 57 height 12
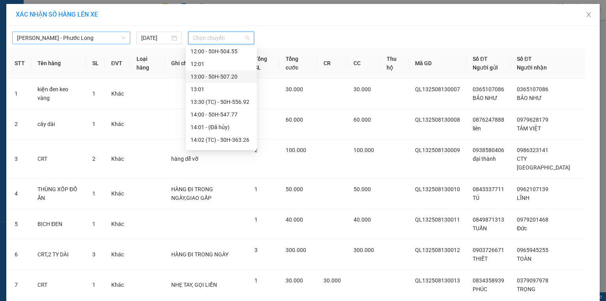
scroll to position [284, 0]
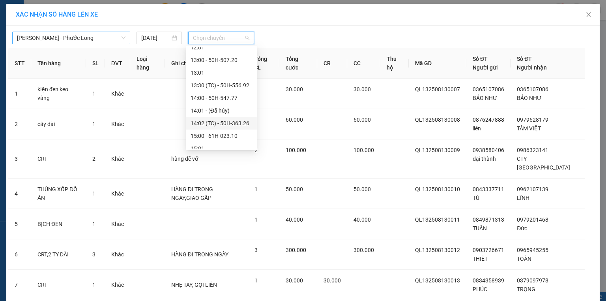
click at [236, 123] on div "14:02 (TC) - 50H-363.26" at bounding box center [222, 123] width 62 height 9
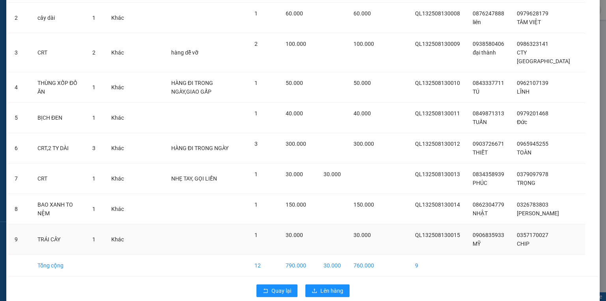
scroll to position [113, 0]
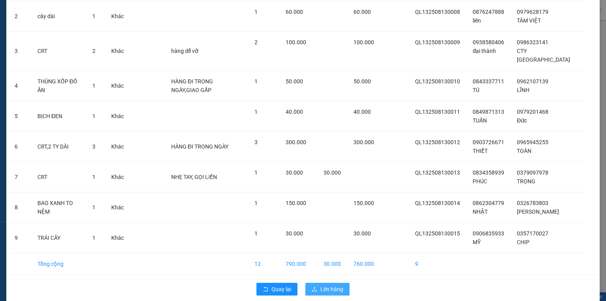
click at [317, 283] on button "Lên hàng" at bounding box center [328, 289] width 44 height 13
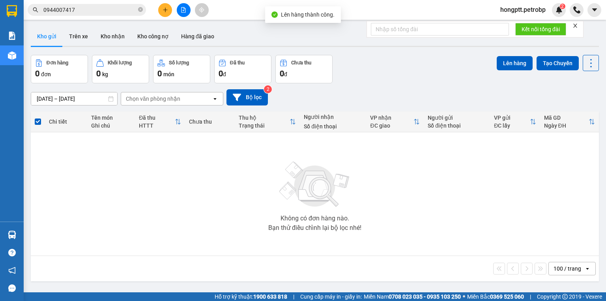
click at [185, 10] on icon "file-add" at bounding box center [184, 10] width 4 height 6
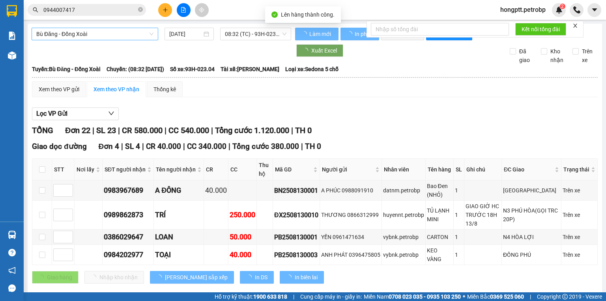
click at [66, 31] on span "Bù Đăng - Đồng Xoài" at bounding box center [94, 34] width 117 height 12
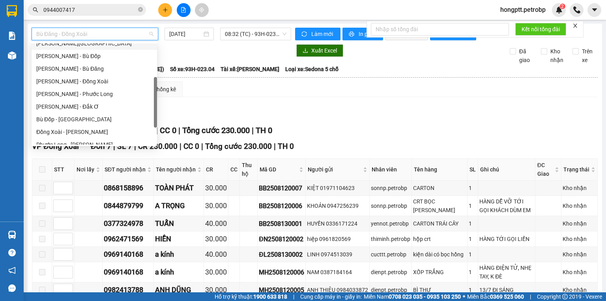
scroll to position [32, 0]
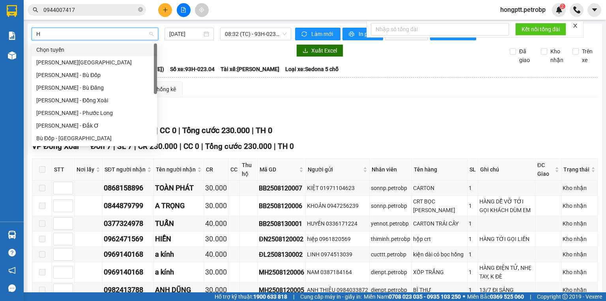
type input "HỒ"
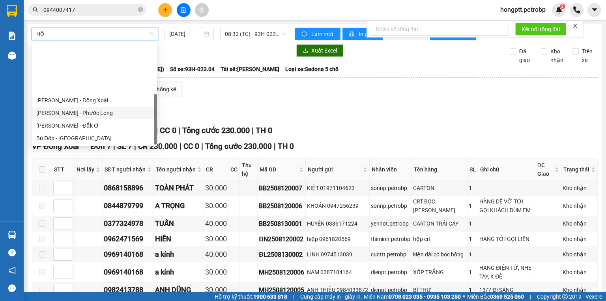
scroll to position [63, 0]
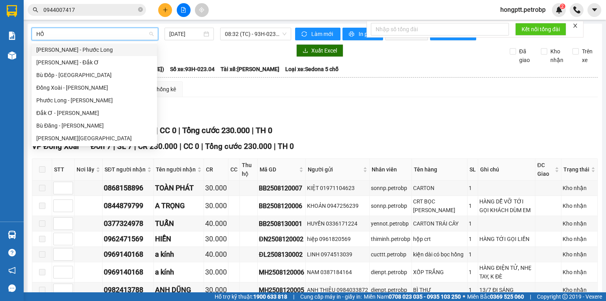
click at [79, 51] on div "Hồ Chí Minh - Phước Long" at bounding box center [94, 49] width 116 height 9
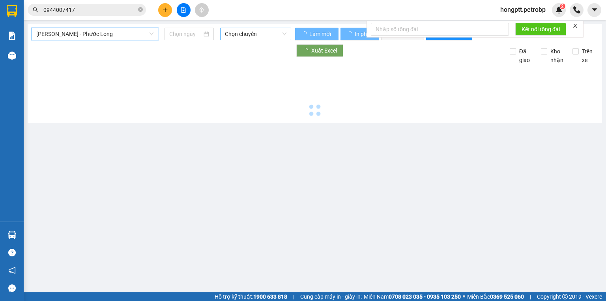
type input "13/08/2025"
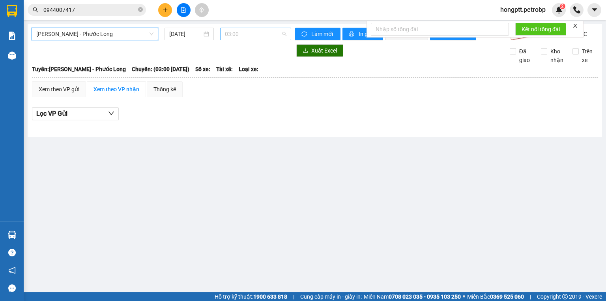
click at [251, 35] on span "03:00" at bounding box center [256, 34] width 62 height 12
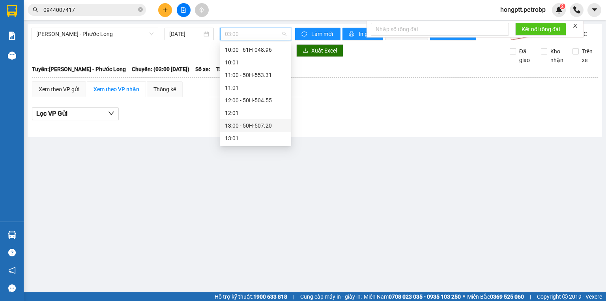
scroll to position [284, 0]
click at [275, 116] on div "14:02 (TC) - 50H-363.26" at bounding box center [256, 119] width 62 height 9
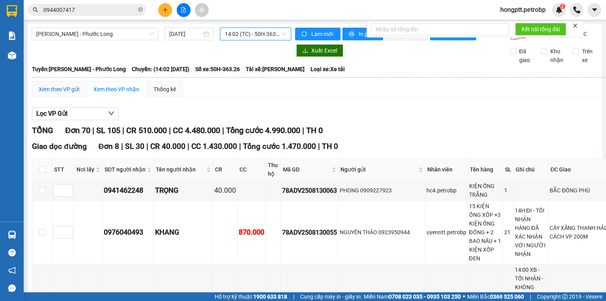
click at [73, 94] on div "Xem theo VP gửi" at bounding box center [59, 89] width 41 height 9
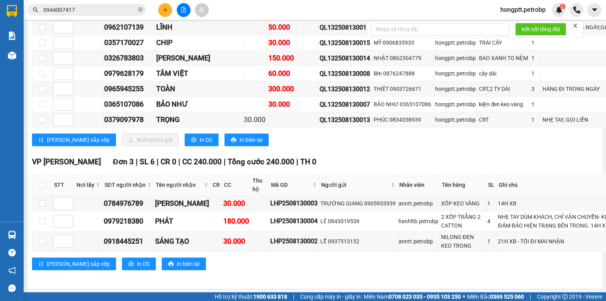
scroll to position [2811, 0]
checkbox input "true"
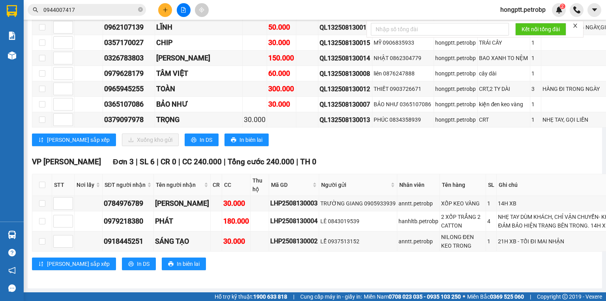
checkbox input "true"
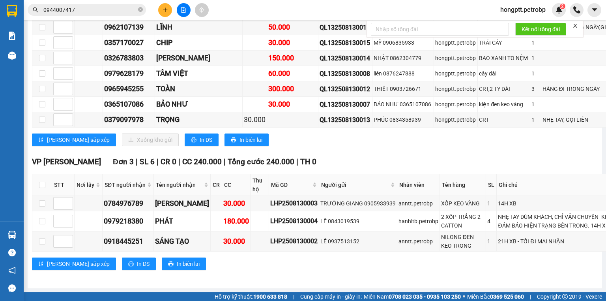
checkbox input "true"
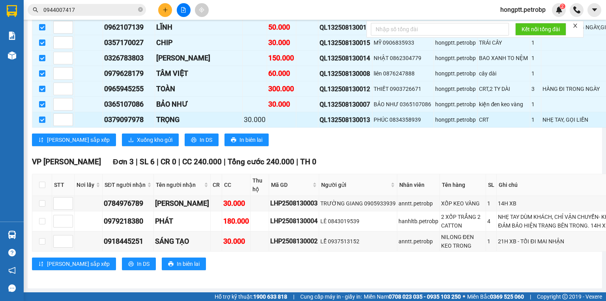
scroll to position [2969, 0]
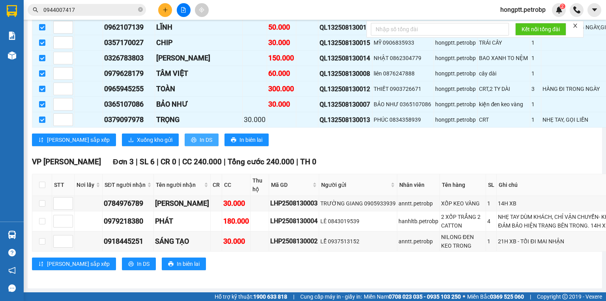
click at [185, 146] on button "In DS" at bounding box center [202, 139] width 34 height 13
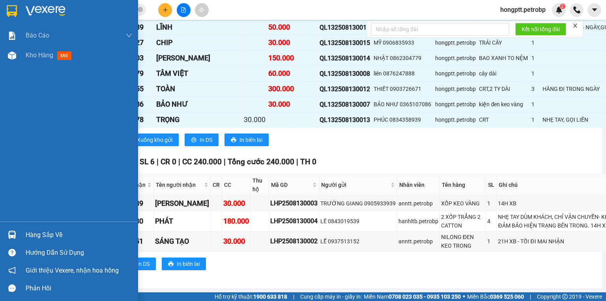
click at [0, 238] on div "Hàng sắp về" at bounding box center [69, 235] width 138 height 18
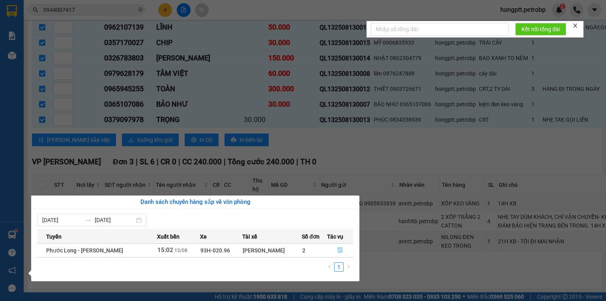
click at [332, 248] on button "button" at bounding box center [341, 250] width 26 height 13
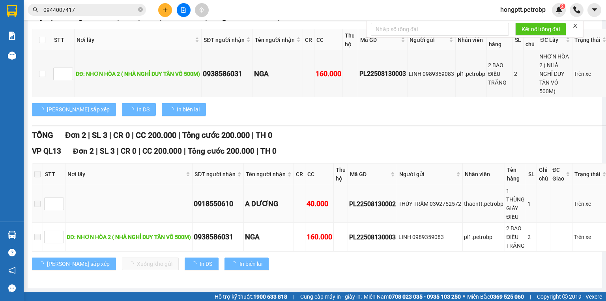
scroll to position [123, 0]
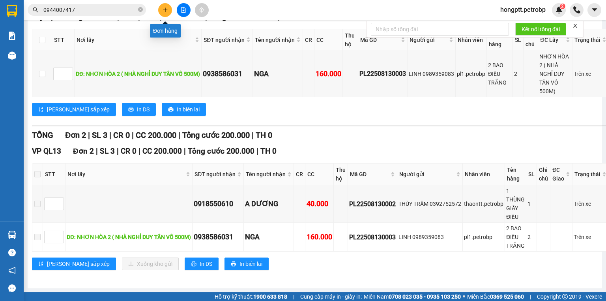
click at [163, 13] on button at bounding box center [165, 10] width 14 height 14
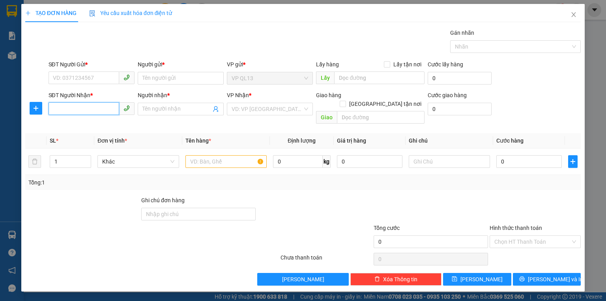
click at [75, 105] on input "SĐT Người Nhận *" at bounding box center [84, 108] width 71 height 13
click at [64, 105] on input "SĐT Người Nhận *" at bounding box center [84, 108] width 71 height 13
click at [85, 126] on div "0355221290 - ANNA" at bounding box center [92, 124] width 78 height 9
type input "0355221290"
type input "ANNA"
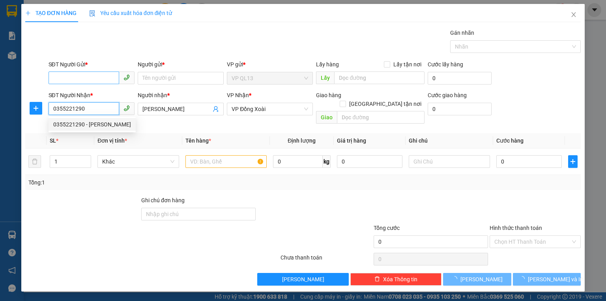
type input "50.000"
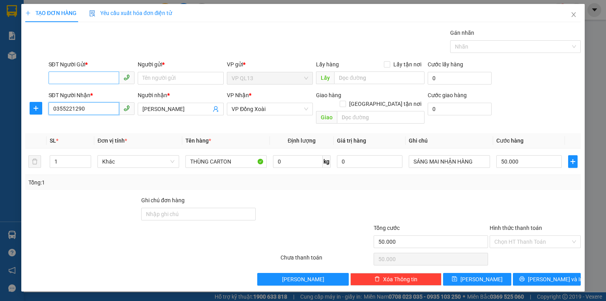
type input "0355221290"
click at [95, 78] on input "SĐT Người Gửi *" at bounding box center [84, 77] width 71 height 13
click at [94, 90] on div "0906037019 - THÙY" at bounding box center [91, 93] width 77 height 9
type input "0906037019"
type input "THÙY"
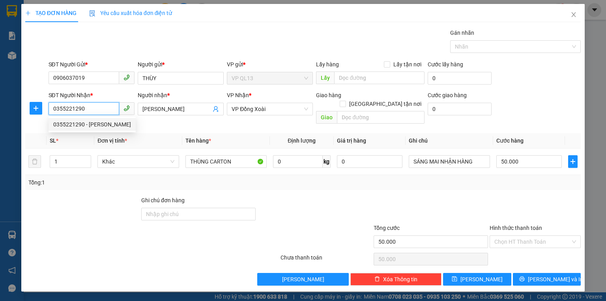
drag, startPoint x: 104, startPoint y: 111, endPoint x: 54, endPoint y: 120, distance: 51.0
click at [54, 120] on body "Kết quả tìm kiếm ( 2 ) Bộ lọc Mã ĐH Trạng thái Món hàng Tổng cước Chưa cước Ngư…" at bounding box center [303, 150] width 606 height 301
click at [86, 109] on input "0355221290" at bounding box center [84, 108] width 71 height 13
type input "0"
click at [99, 88] on form "SĐT Người Gửi * 0906037019 Người gửi * THÙY VP gửi * VP QL13 Lấy hàng Lấy tận n…" at bounding box center [303, 93] width 556 height 67
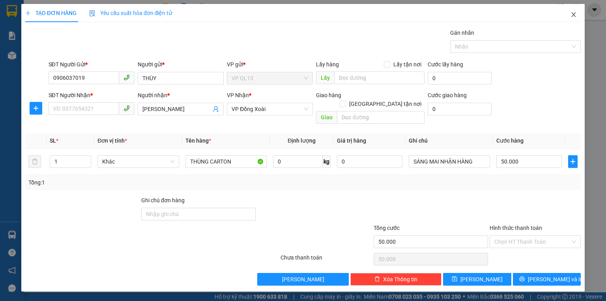
click at [574, 11] on span "Close" at bounding box center [574, 15] width 22 height 22
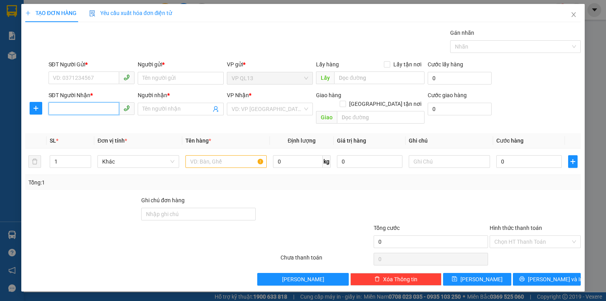
click at [65, 111] on input "SĐT Người Nhận *" at bounding box center [84, 108] width 71 height 13
click at [112, 122] on div "0344449500 - DŨNG" at bounding box center [91, 124] width 77 height 9
type input "0344449500"
type input "DŨNG"
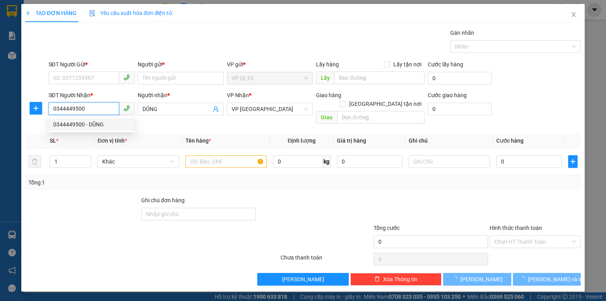
type input "420.000"
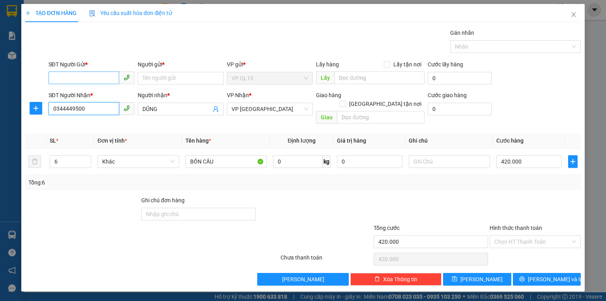
type input "0344449500"
click at [79, 80] on input "SĐT Người Gửi *" at bounding box center [84, 77] width 71 height 13
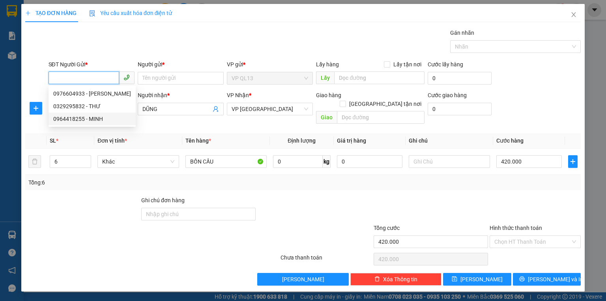
click at [96, 118] on div "0964418255 - MINH" at bounding box center [92, 118] width 78 height 9
type input "0964418255"
type input "MINH"
type input "50.000"
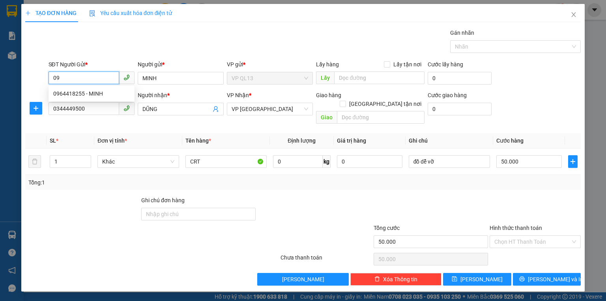
type input "0"
click at [71, 76] on input "SĐT Người Gửi *" at bounding box center [84, 77] width 71 height 13
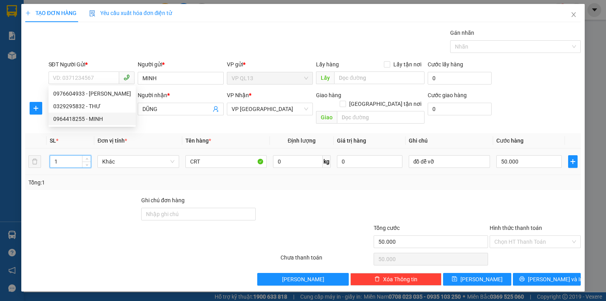
click at [74, 156] on input "1" at bounding box center [70, 162] width 41 height 12
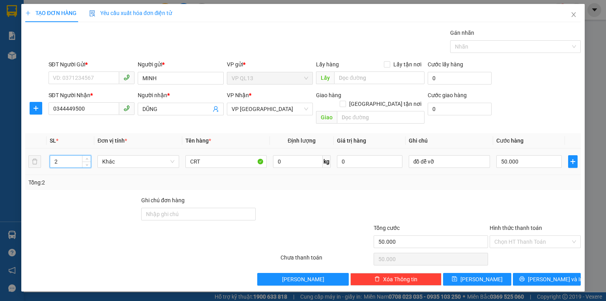
type input "2"
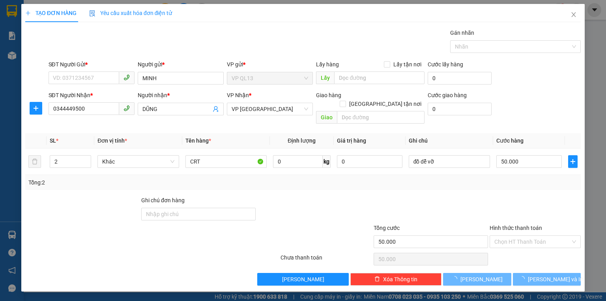
click at [94, 178] on div "Tổng: 2" at bounding box center [131, 182] width 206 height 9
type input "0"
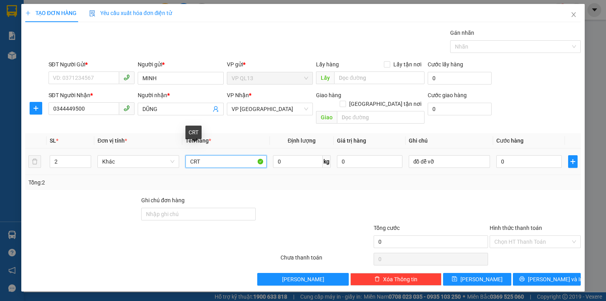
click at [210, 155] on input "CRT" at bounding box center [226, 161] width 81 height 13
type input "CRT BỒN CẦU + GƯƠNG"
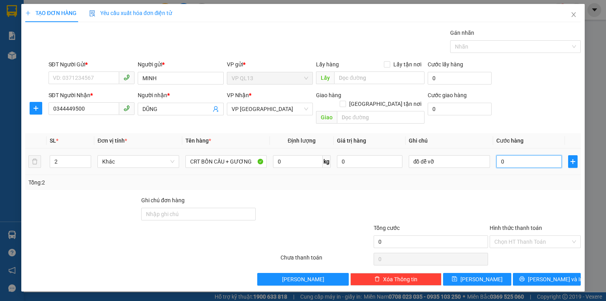
click at [508, 156] on input "0" at bounding box center [530, 161] width 66 height 13
type input "1"
type input "11"
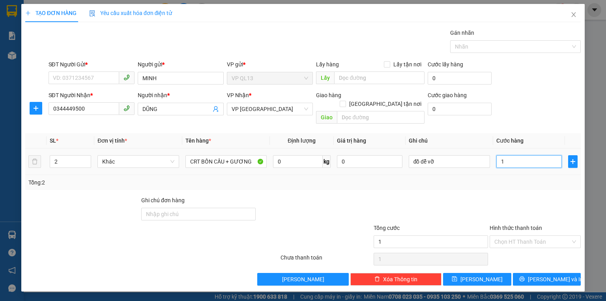
type input "11"
type input "110"
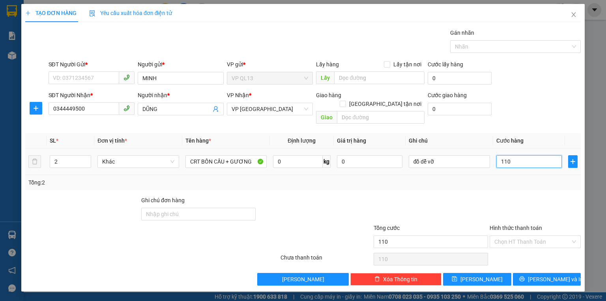
type input "1.100"
type input "11.000"
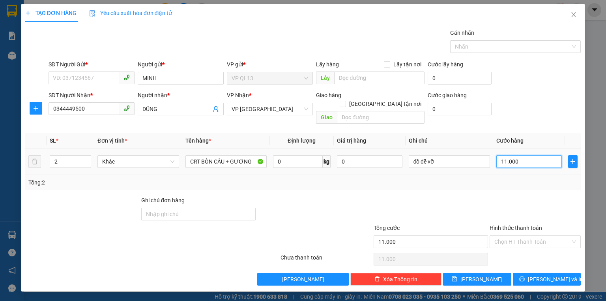
type input "110.000"
click at [344, 196] on div at bounding box center [315, 210] width 116 height 28
click at [105, 73] on input "SĐT Người Gửi *" at bounding box center [84, 77] width 71 height 13
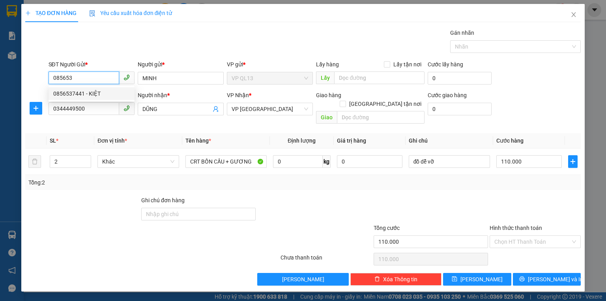
click at [81, 93] on div "0856537441 - KIỆT" at bounding box center [91, 93] width 77 height 9
type input "0856537441"
type input "KIỆT"
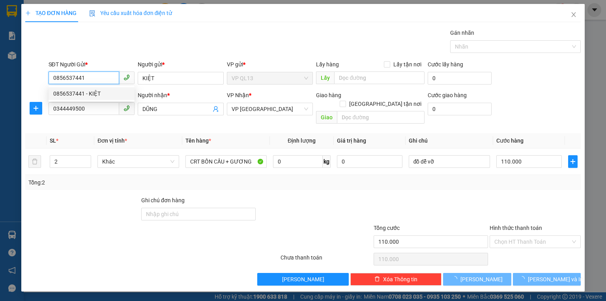
type input "850.000"
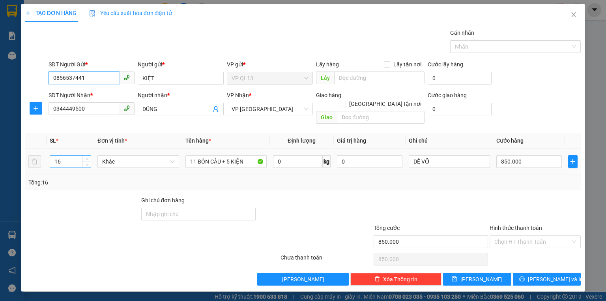
type input "0856537441"
click at [75, 156] on input "16" at bounding box center [70, 162] width 41 height 12
type input "1"
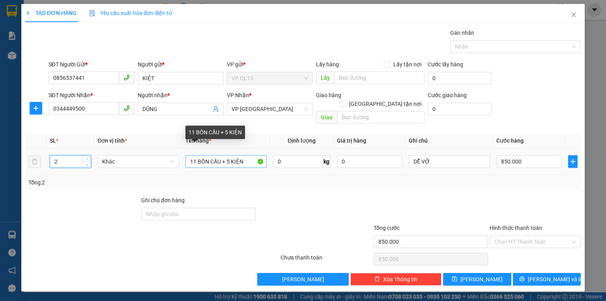
type input "2"
click at [246, 155] on input "11 BỒN CẦU + 5 KIỆN" at bounding box center [226, 161] width 81 height 13
type input "0"
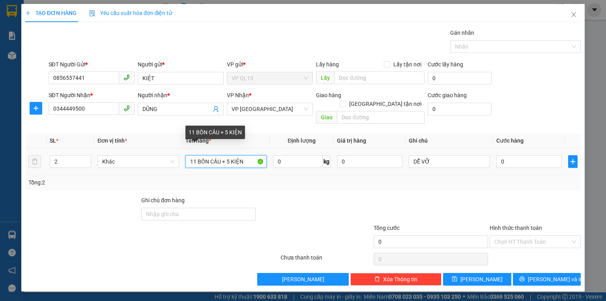
drag, startPoint x: 251, startPoint y: 153, endPoint x: 189, endPoint y: 155, distance: 61.6
click at [189, 155] on input "11 BỒN CẦU + 5 KIỆN" at bounding box center [226, 161] width 81 height 13
type input "CRT BỒN CẦU + GƯƠNG"
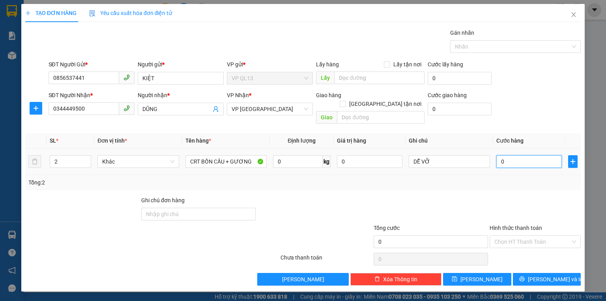
click at [504, 155] on input "0" at bounding box center [530, 161] width 66 height 13
type input "1"
type input "11"
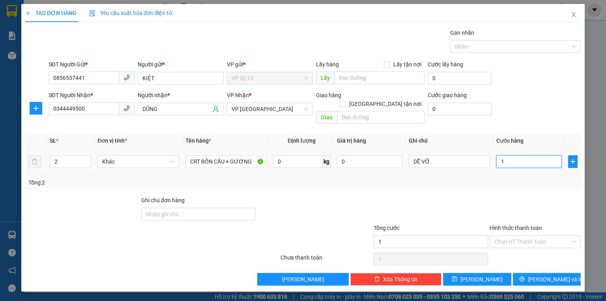
type input "11"
type input "110"
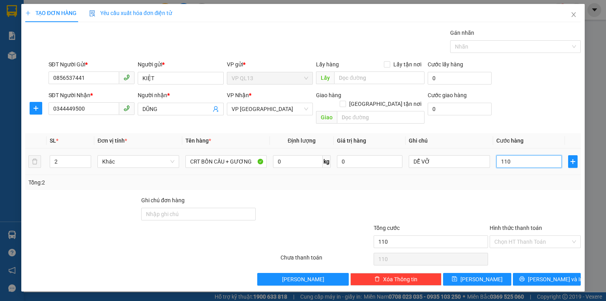
type input "1.100"
type input "11.000"
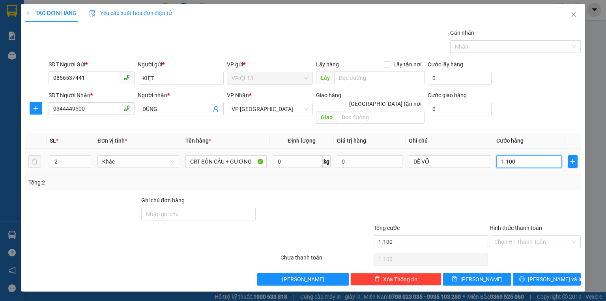
type input "11.000"
type input "110.000"
click at [514, 178] on div "Tổng: 2" at bounding box center [303, 182] width 556 height 15
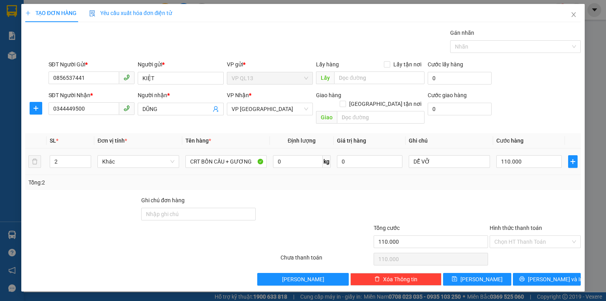
click at [455, 161] on td "DỄ VỠ" at bounding box center [450, 161] width 88 height 26
click at [447, 156] on input "DỄ VỠ" at bounding box center [449, 161] width 81 height 13
type input "DỄ VỠ NHẸ TAY"
click at [552, 275] on span "[PERSON_NAME] và In" at bounding box center [555, 279] width 55 height 9
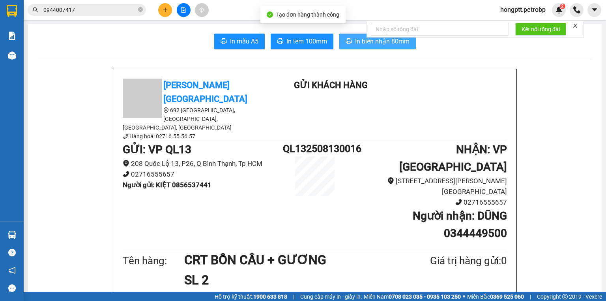
click at [340, 39] on button "In biên nhận 80mm" at bounding box center [378, 42] width 77 height 16
click at [343, 39] on button "In biên nhận 80mm" at bounding box center [378, 42] width 77 height 16
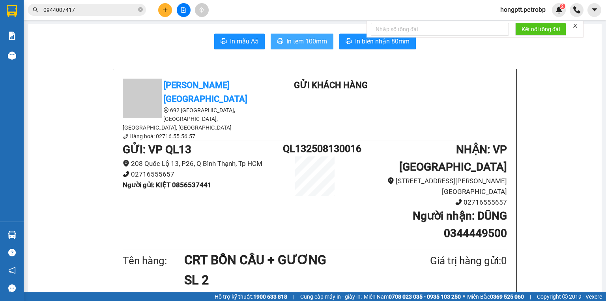
click at [314, 41] on span "In tem 100mm" at bounding box center [307, 41] width 41 height 10
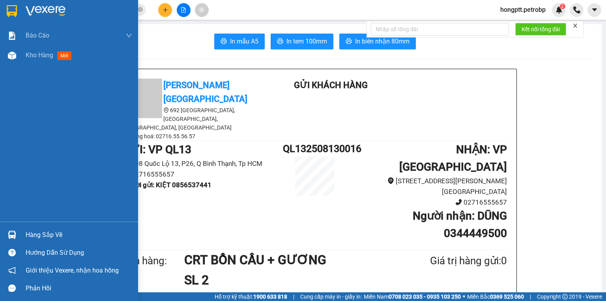
click at [14, 235] on img at bounding box center [12, 235] width 8 height 8
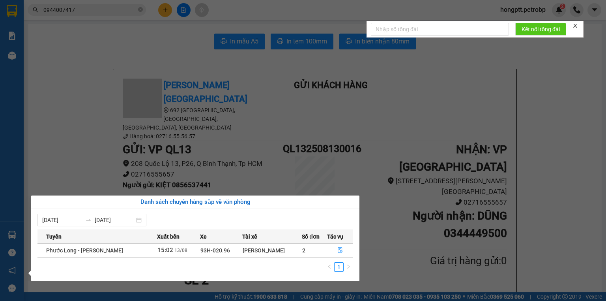
click at [373, 186] on section "Kết quả tìm kiếm ( 2 ) Bộ lọc Mã ĐH Trạng thái Món hàng Tổng cước Chưa cước Ngư…" at bounding box center [303, 150] width 606 height 301
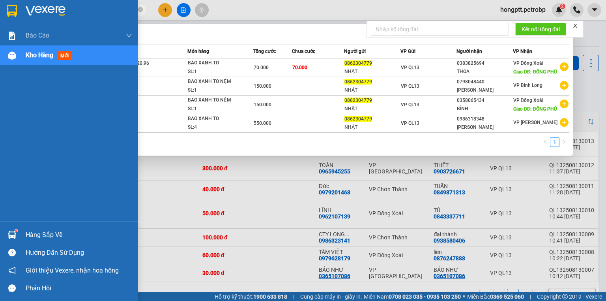
click at [14, 234] on img at bounding box center [12, 235] width 8 height 8
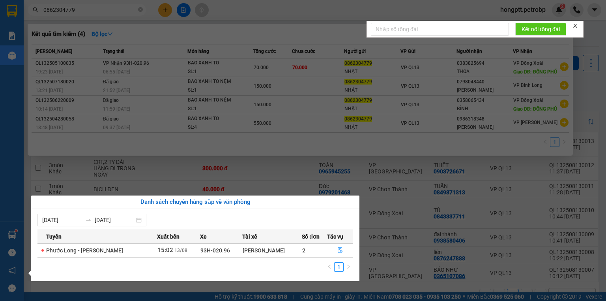
click at [135, 16] on section "Kết quả tìm kiếm ( 4 ) Bộ lọc Mã ĐH Trạng thái Món hàng Tổng cước Chưa cước Ngư…" at bounding box center [303, 150] width 606 height 301
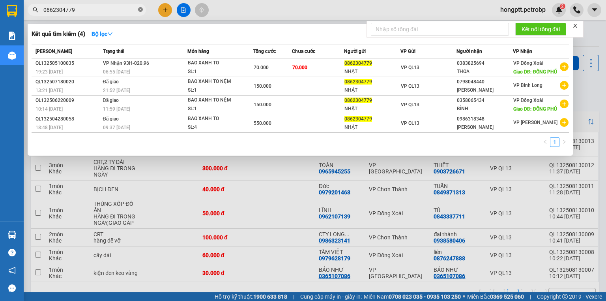
click at [141, 11] on icon "close-circle" at bounding box center [140, 9] width 5 height 5
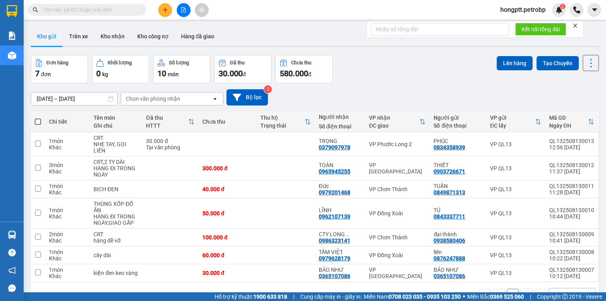
paste input "0355221290"
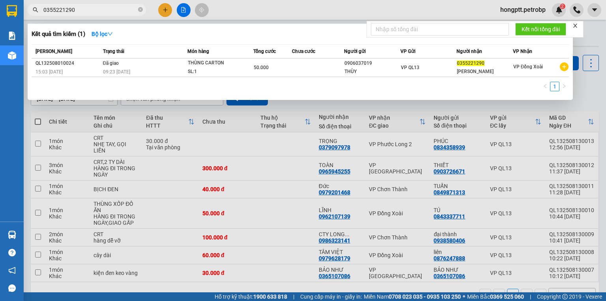
type input "0355221290"
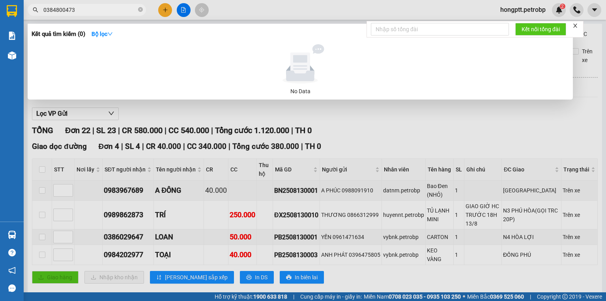
scroll to position [635, 0]
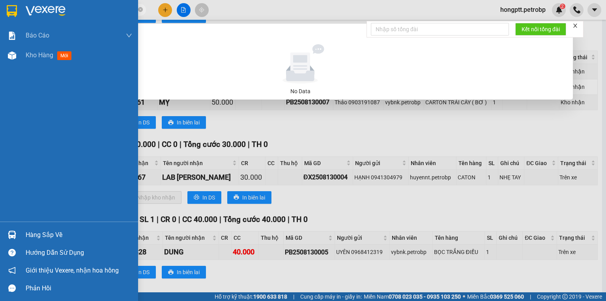
click at [6, 230] on div at bounding box center [12, 235] width 14 height 14
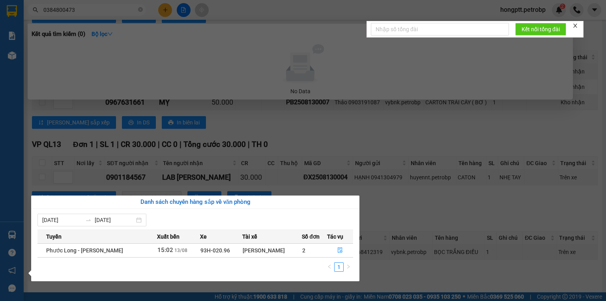
click at [401, 249] on section "Kết quả tìm kiếm ( 0 ) Bộ lọc No Data 0384800473 hongptt.petrobp 2 Báo cáo BC t…" at bounding box center [303, 150] width 606 height 301
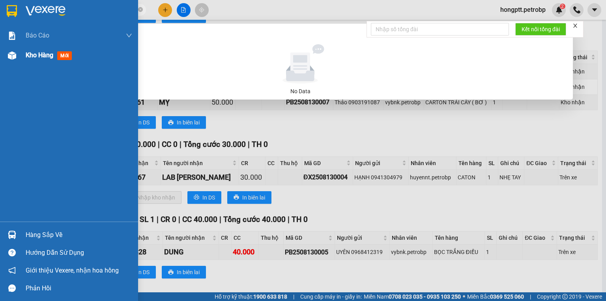
click at [8, 60] on div at bounding box center [12, 56] width 14 height 14
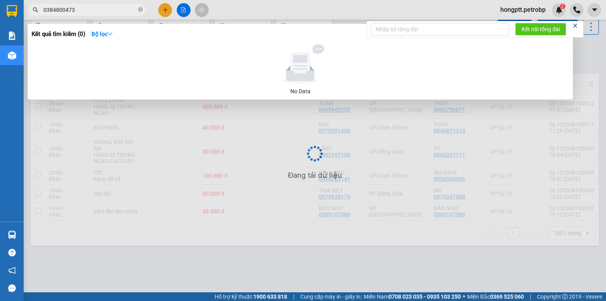
scroll to position [36, 0]
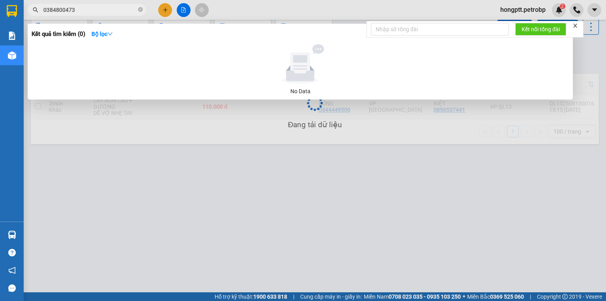
click at [143, 132] on div at bounding box center [303, 150] width 606 height 301
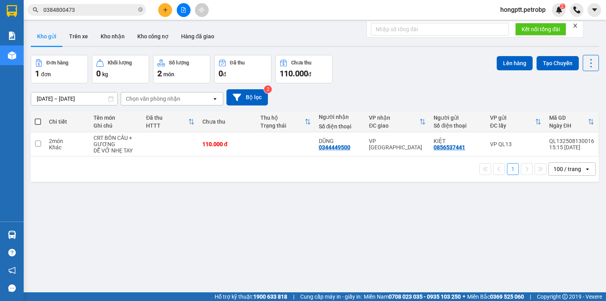
scroll to position [0, 0]
click at [107, 40] on button "Kho nhận" at bounding box center [112, 36] width 37 height 19
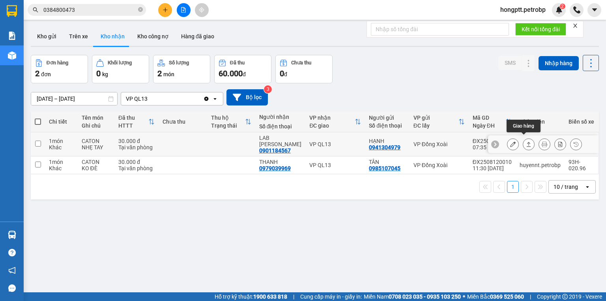
click at [526, 141] on icon at bounding box center [529, 144] width 6 height 6
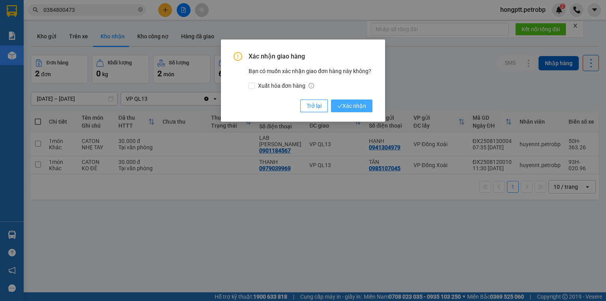
click at [343, 106] on span "Xác nhận" at bounding box center [352, 105] width 29 height 9
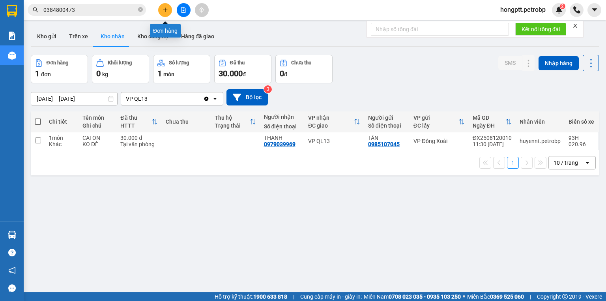
click at [164, 3] on button at bounding box center [165, 10] width 14 height 14
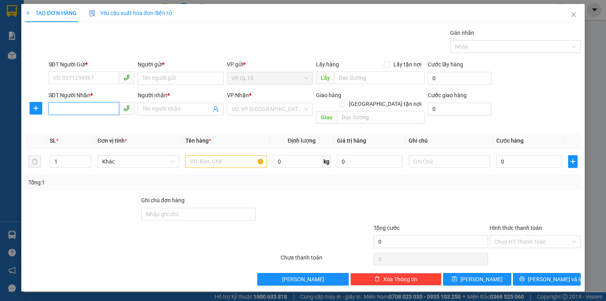
click at [73, 105] on input "SĐT Người Nhận *" at bounding box center [84, 108] width 71 height 13
type input "4"
click at [87, 108] on input "0392658435" at bounding box center [84, 108] width 71 height 13
type input "0"
click at [61, 108] on input "SĐT Người Nhận *" at bounding box center [84, 108] width 71 height 13
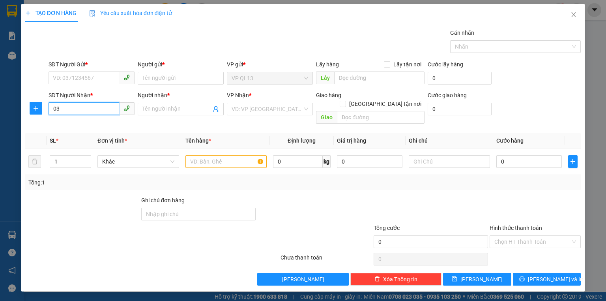
type input "0"
click at [76, 74] on input "SĐT Người Gửi *" at bounding box center [84, 77] width 71 height 13
type input "989"
click at [105, 111] on input "SĐT Người Nhận *" at bounding box center [84, 108] width 71 height 13
drag, startPoint x: 94, startPoint y: 109, endPoint x: 51, endPoint y: 115, distance: 43.9
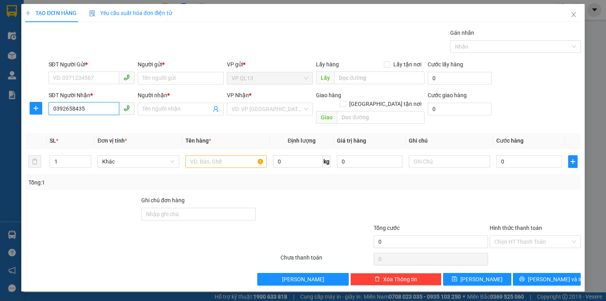
click at [51, 115] on div "SĐT Người Nhận * 0392658435 0392658435" at bounding box center [92, 105] width 86 height 28
type input "0392658435"
click at [86, 117] on div "SĐT Người Nhận * 0392658435 0392658435" at bounding box center [92, 105] width 86 height 28
click at [87, 110] on input "0392658435" at bounding box center [84, 108] width 71 height 13
click at [87, 111] on input "0392658435" at bounding box center [84, 108] width 71 height 13
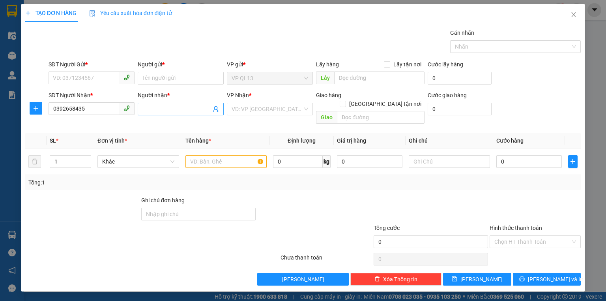
click at [147, 111] on input "Người nhận *" at bounding box center [177, 109] width 69 height 9
click at [106, 76] on input "SĐT Người Gửi *" at bounding box center [84, 77] width 71 height 13
type input "0"
type input "989"
click at [577, 14] on span "Close" at bounding box center [574, 15] width 22 height 22
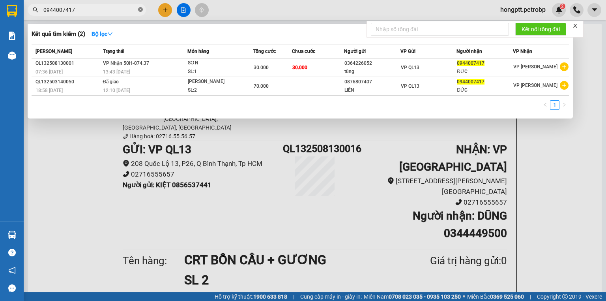
click at [140, 10] on icon "close-circle" at bounding box center [140, 9] width 5 height 5
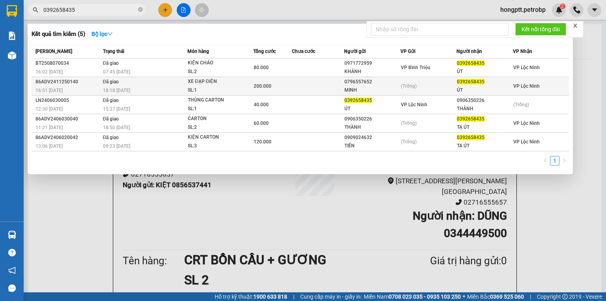
type input "0392658435"
click at [175, 77] on td "Đã giao 18:18 - 26/11" at bounding box center [144, 86] width 86 height 19
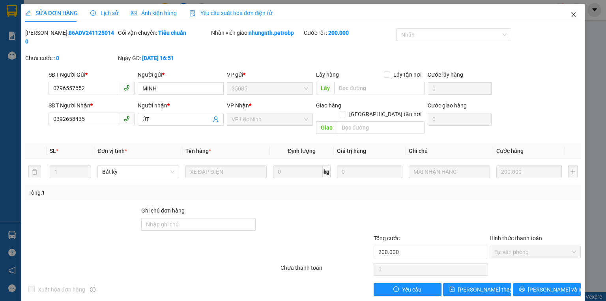
click at [580, 14] on span "Close" at bounding box center [574, 15] width 22 height 22
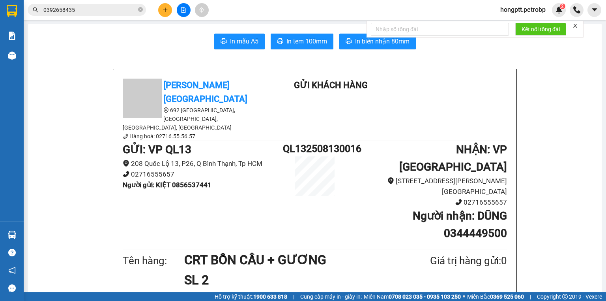
click at [97, 9] on input "0392658435" at bounding box center [89, 10] width 93 height 9
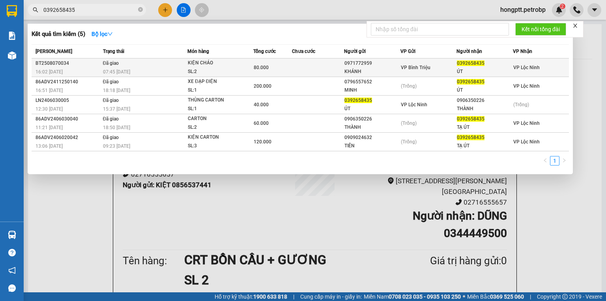
click at [121, 60] on td "Đã giao 07:45 - 08/08" at bounding box center [144, 67] width 86 height 19
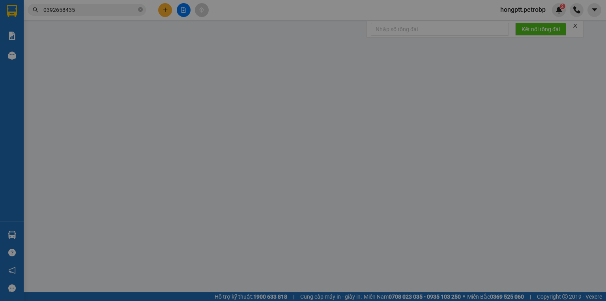
type input "0971772959"
type input "KHÁNH"
type input "0392658435"
type input "ÚT"
type input "80.000"
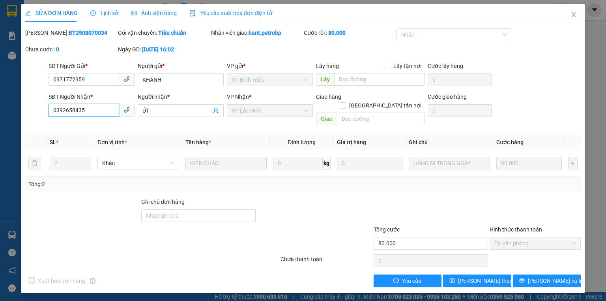
drag, startPoint x: 105, startPoint y: 111, endPoint x: 47, endPoint y: 111, distance: 58.8
click at [47, 111] on div "SĐT Người Nhận * 0392658435 0392658435" at bounding box center [91, 110] width 89 height 36
drag, startPoint x: 90, startPoint y: 77, endPoint x: 46, endPoint y: 81, distance: 44.4
click at [46, 81] on div "SĐT Người Gửi * 0971772959 0971772959 Người gửi * KHÁNH VP gửi * VP Bình Triệu …" at bounding box center [302, 76] width 557 height 28
drag, startPoint x: 99, startPoint y: 113, endPoint x: 54, endPoint y: 115, distance: 45.9
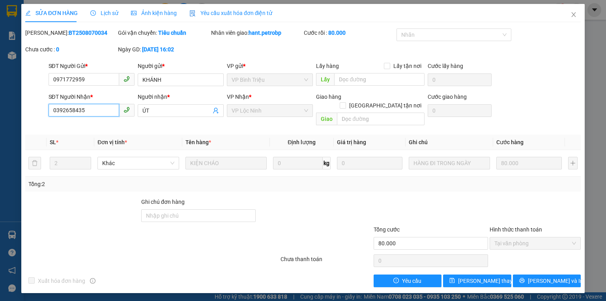
click at [54, 115] on input "0392658435" at bounding box center [84, 110] width 71 height 13
click at [570, 17] on span "Close" at bounding box center [574, 15] width 22 height 22
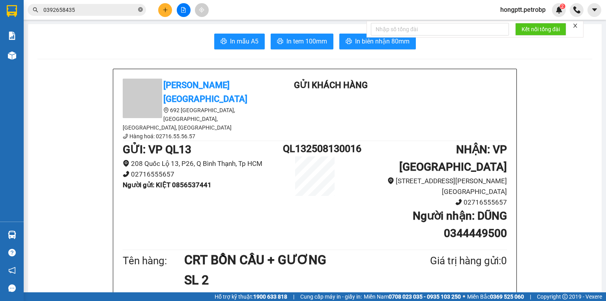
click at [140, 9] on icon "close-circle" at bounding box center [140, 9] width 5 height 5
paste input "0392658435"
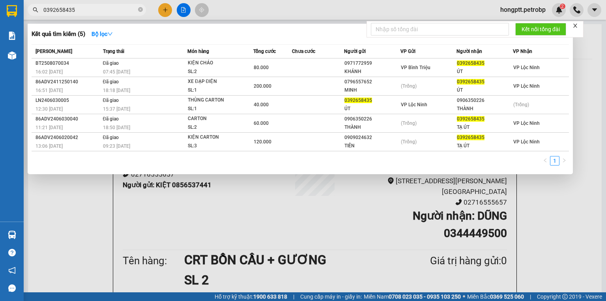
type input "0392658435"
click at [221, 191] on div at bounding box center [303, 150] width 606 height 301
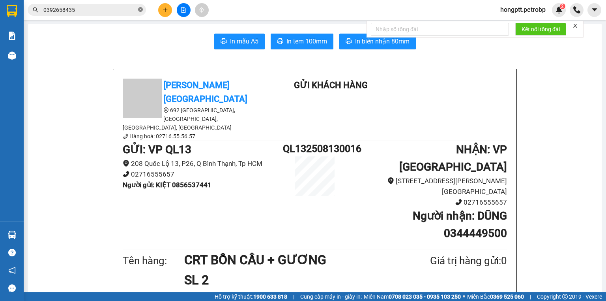
click at [142, 11] on icon "close-circle" at bounding box center [140, 9] width 5 height 5
click at [107, 11] on input "text" at bounding box center [89, 10] width 93 height 9
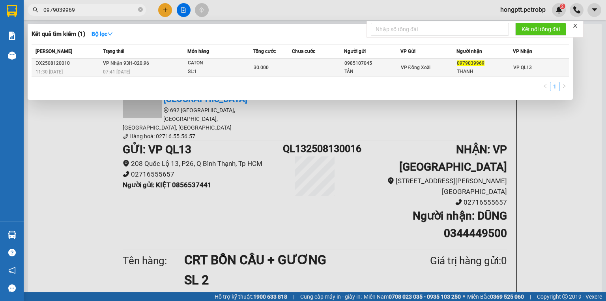
type input "0979039969"
click at [420, 72] on td "VP Đồng Xoài" at bounding box center [429, 67] width 56 height 19
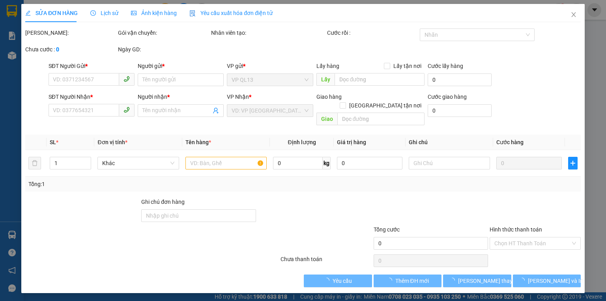
type input "0985107045"
type input "TÂN"
type input "0979039969"
type input "THANH"
type input "30.000"
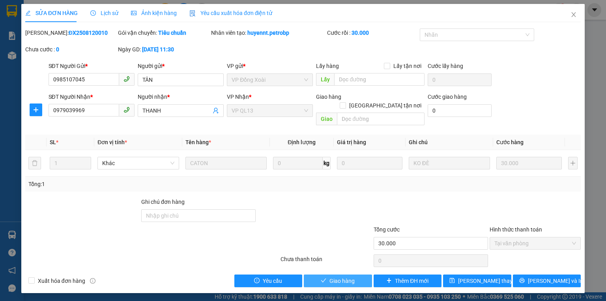
click at [354, 274] on button "Giao hàng" at bounding box center [338, 280] width 68 height 13
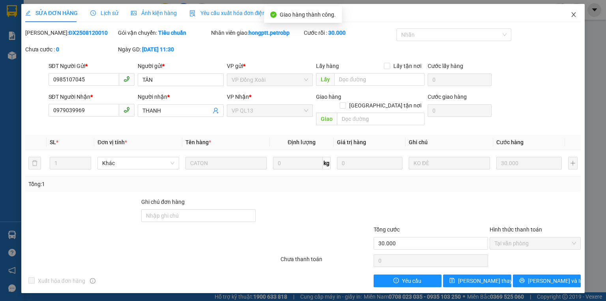
click at [578, 16] on span "Close" at bounding box center [574, 15] width 22 height 22
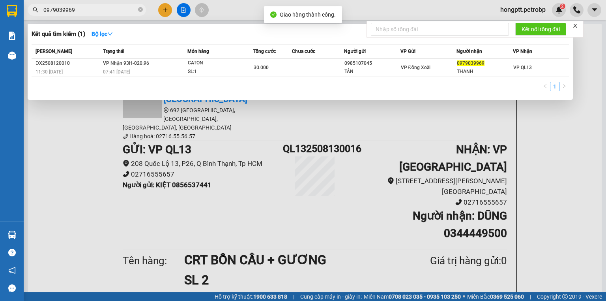
click at [123, 12] on input "0979039969" at bounding box center [89, 10] width 93 height 9
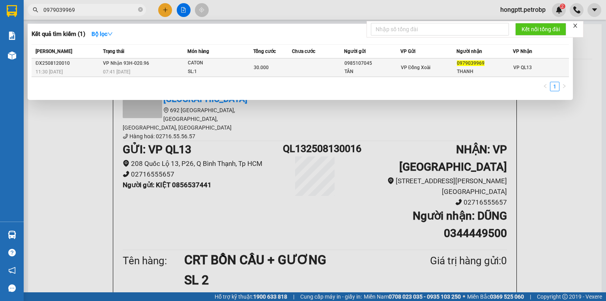
click at [330, 71] on td at bounding box center [318, 67] width 52 height 19
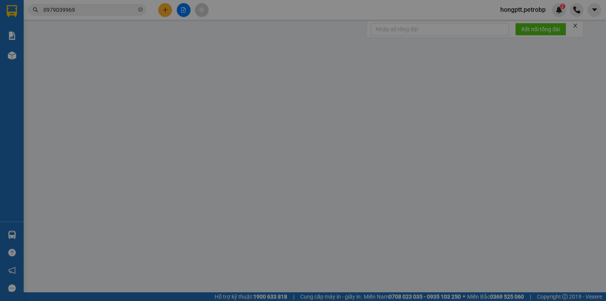
type input "0985107045"
type input "TÂN"
type input "0979039969"
type input "THANH"
type input "30.000"
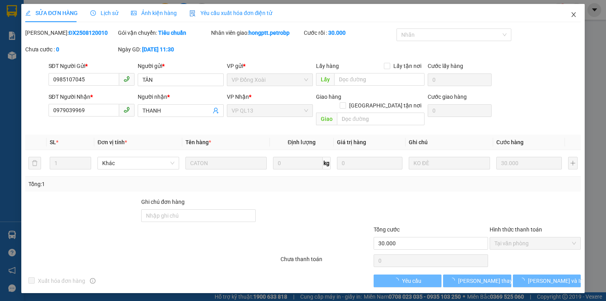
click at [567, 16] on span "Close" at bounding box center [574, 15] width 22 height 22
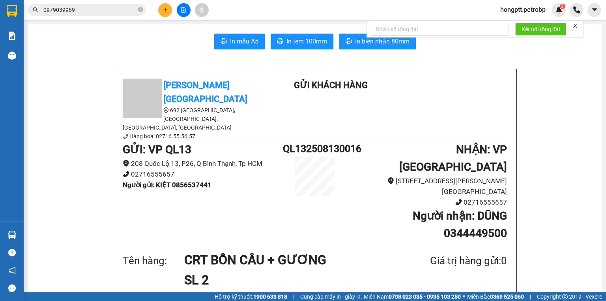
click at [98, 14] on input "0979039969" at bounding box center [89, 10] width 93 height 9
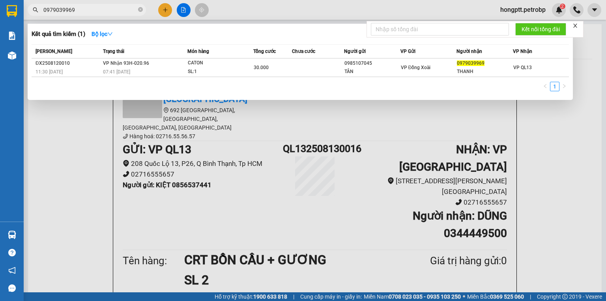
click at [175, 5] on div at bounding box center [303, 150] width 606 height 301
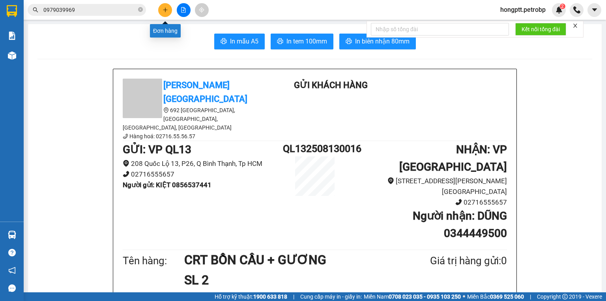
click at [168, 9] on icon "plus" at bounding box center [166, 10] width 6 height 6
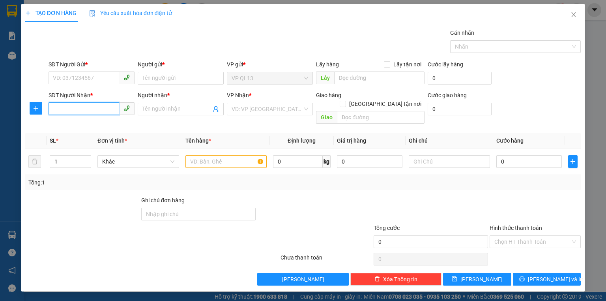
click at [96, 107] on input "SĐT Người Nhận *" at bounding box center [84, 108] width 71 height 13
type input "0"
click at [98, 124] on div "0965527122 - KIỀU" at bounding box center [91, 124] width 77 height 9
type input "0965527122"
type input "KIỀU"
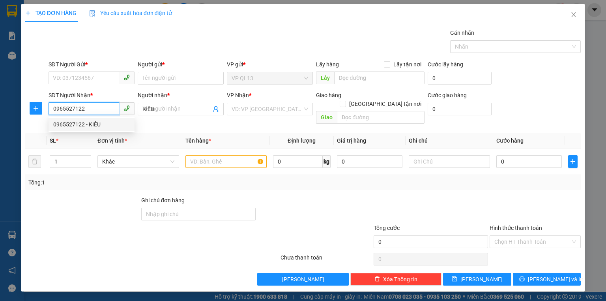
type input "30.000"
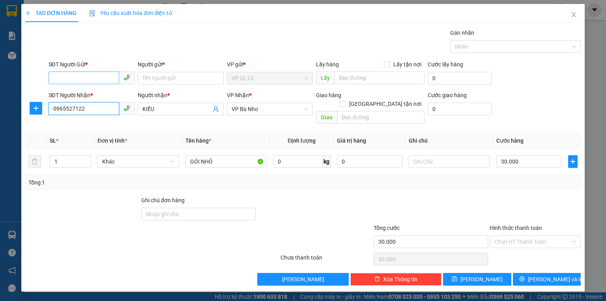
type input "0965527122"
click at [81, 78] on input "SĐT Người Gửi *" at bounding box center [84, 77] width 71 height 13
click at [117, 94] on div "0364244654 - hiệp" at bounding box center [91, 93] width 77 height 9
type input "0364244654"
type input "hiệp"
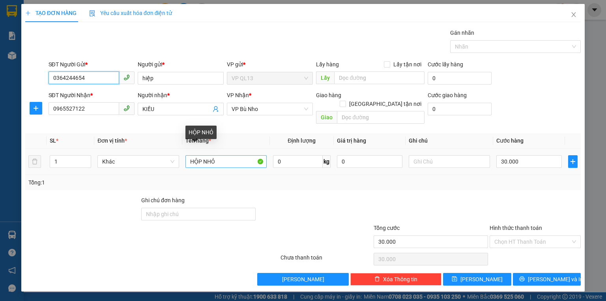
type input "0364244654"
click at [224, 155] on input "HỘP NHỎ" at bounding box center [226, 161] width 81 height 13
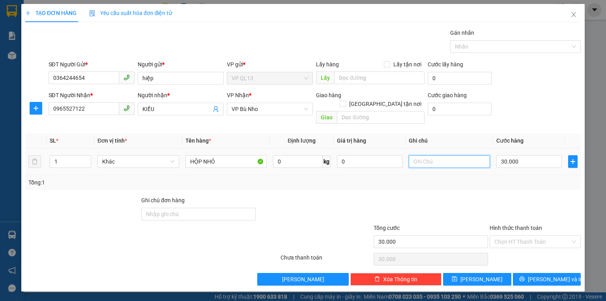
click at [450, 155] on input "text" at bounding box center [449, 161] width 81 height 13
type input "D"
type input "ĐI 9H30"
click at [453, 184] on div "Transit Pickup Surcharge Ids Transit Deliver Surcharge Ids Transit Deliver Surc…" at bounding box center [303, 156] width 556 height 257
click at [519, 236] on input "Hình thức thanh toán" at bounding box center [533, 242] width 76 height 12
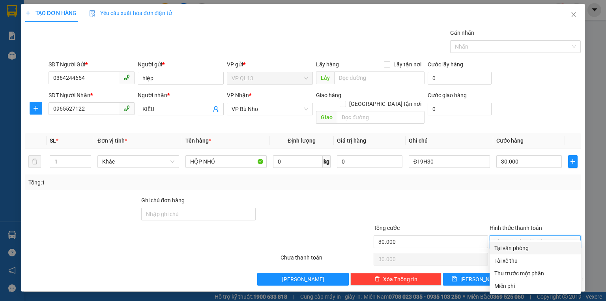
click at [518, 245] on div "Tại văn phòng" at bounding box center [536, 248] width 82 height 9
type input "0"
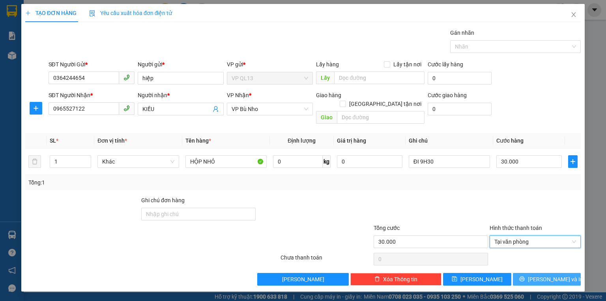
click at [539, 273] on button "Lưu và In" at bounding box center [547, 279] width 68 height 13
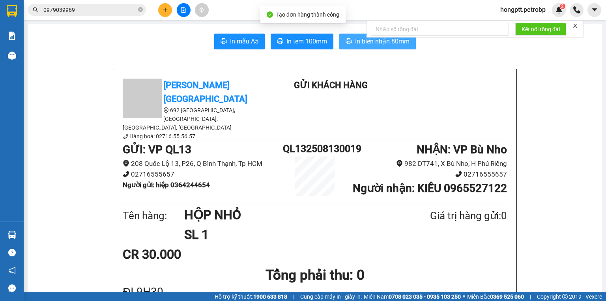
click at [359, 47] on button "In biên nhận 80mm" at bounding box center [378, 42] width 77 height 16
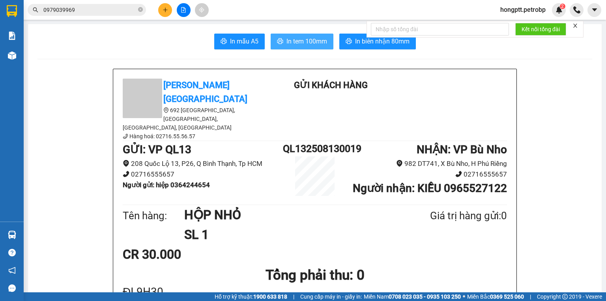
click at [300, 44] on span "In tem 100mm" at bounding box center [307, 41] width 41 height 10
click at [171, 7] on button at bounding box center [165, 10] width 14 height 14
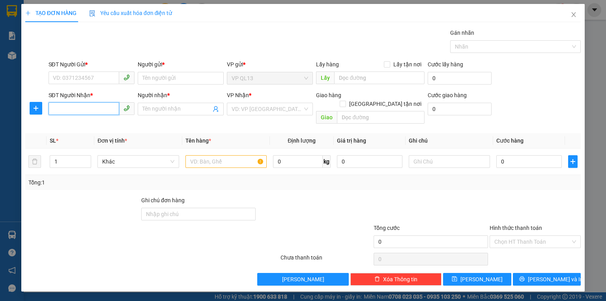
click at [89, 109] on input "SĐT Người Nhận *" at bounding box center [84, 108] width 71 height 13
click at [74, 121] on div "0852660666 - GIA BẢO" at bounding box center [92, 124] width 78 height 9
type input "0852660666"
type input "[PERSON_NAME]"
type input "50.000"
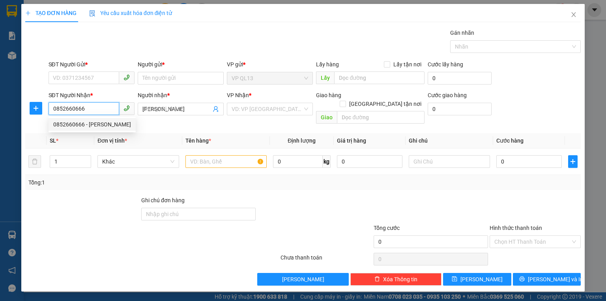
type input "50.000"
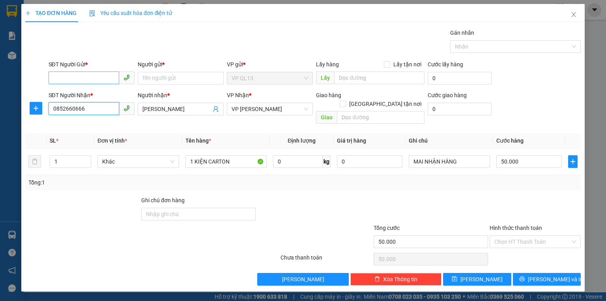
type input "0852660666"
click at [69, 76] on input "SĐT Người Gửi *" at bounding box center [84, 77] width 71 height 13
click at [71, 89] on div "0364370780 - DUY" at bounding box center [91, 93] width 77 height 9
type input "0364370780"
type input "DUY"
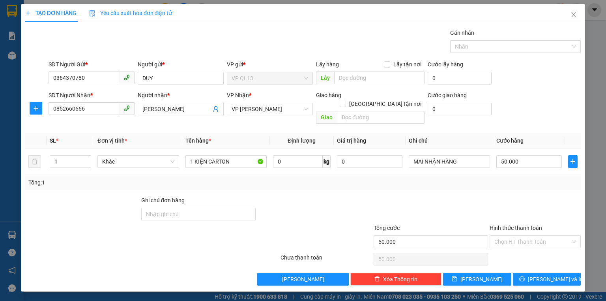
click at [28, 111] on div at bounding box center [36, 108] width 22 height 13
click at [34, 112] on button "button" at bounding box center [36, 108] width 13 height 13
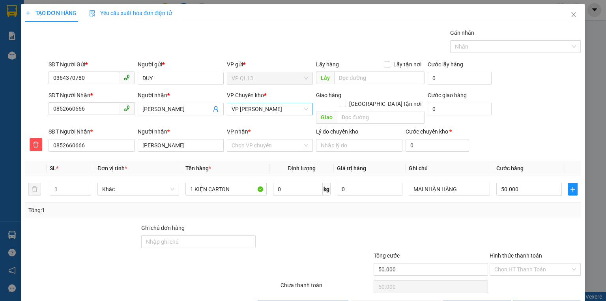
click at [244, 106] on span "VP Minh Hưng" at bounding box center [270, 109] width 77 height 12
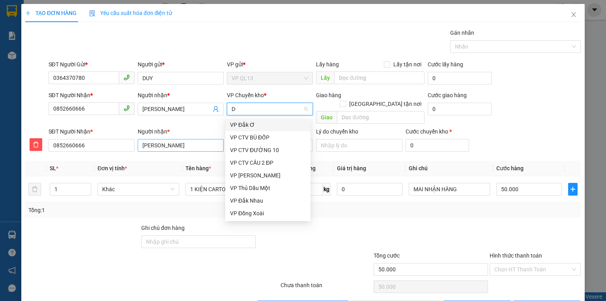
type input "D"
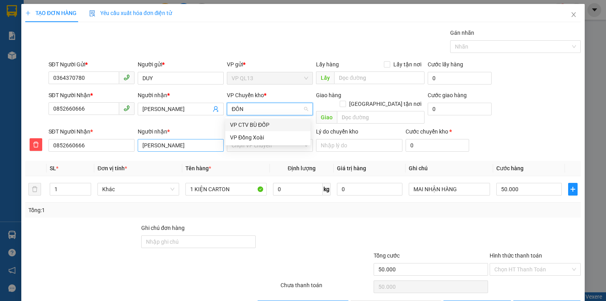
type input "ĐÔNG"
click at [281, 127] on div "VP Đồng Xoài" at bounding box center [268, 124] width 76 height 9
click at [251, 139] on input "VP nhận *" at bounding box center [267, 145] width 71 height 12
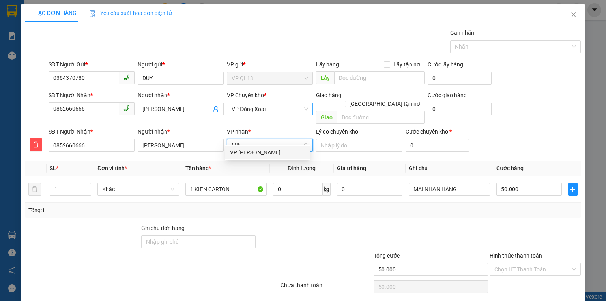
type input "MINH"
click at [253, 150] on div "VP Minh Hưng" at bounding box center [268, 152] width 76 height 9
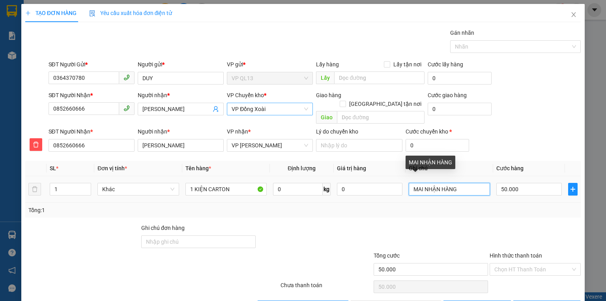
drag, startPoint x: 463, startPoint y: 181, endPoint x: 403, endPoint y: 185, distance: 60.9
click at [406, 185] on td "MAI NHẬN HÀNG" at bounding box center [450, 189] width 88 height 26
type input "D"
type input "ĐI XE 9H30"
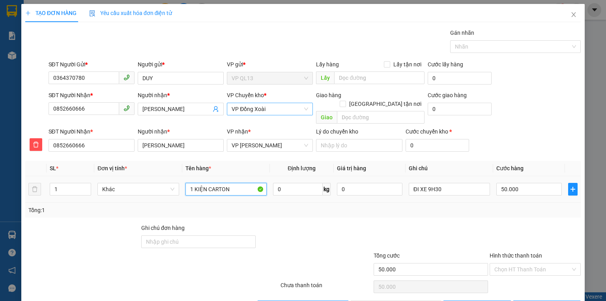
click at [236, 185] on input "1 KIỆN CARTON" at bounding box center [226, 189] width 81 height 13
type input "1 KIỆN CARTON NHỎ"
click at [529, 184] on input "50.000" at bounding box center [530, 189] width 66 height 13
type input "3"
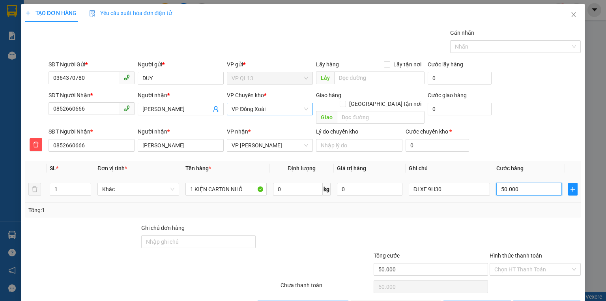
type input "3"
type input "30"
type input "300"
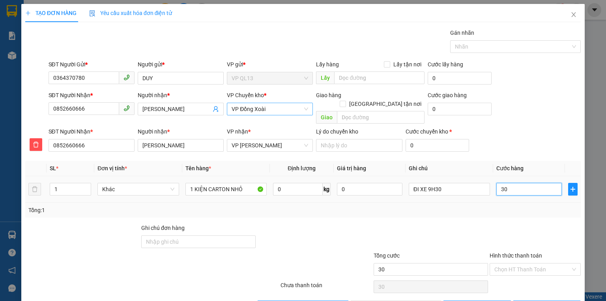
type input "300"
type input "3.000"
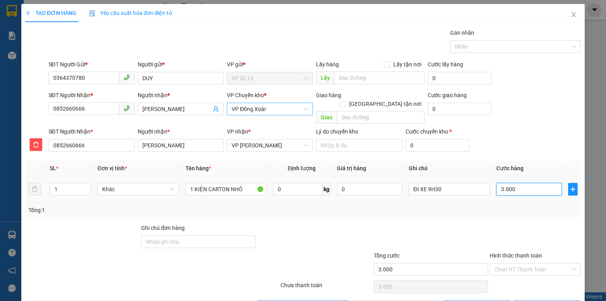
type input "30.000"
click at [468, 234] on div at bounding box center [431, 237] width 116 height 28
click at [525, 300] on icon "printer" at bounding box center [523, 307] width 6 height 6
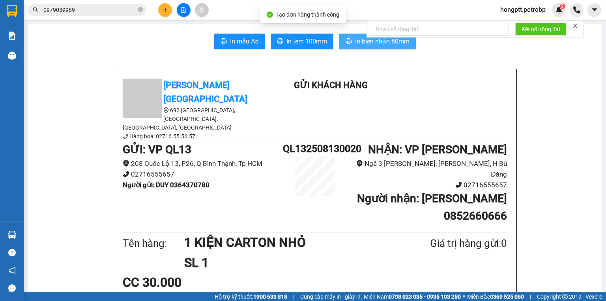
drag, startPoint x: 354, startPoint y: 39, endPoint x: 358, endPoint y: 39, distance: 4.3
click at [355, 39] on span "In biên nhận 80mm" at bounding box center [382, 41] width 54 height 10
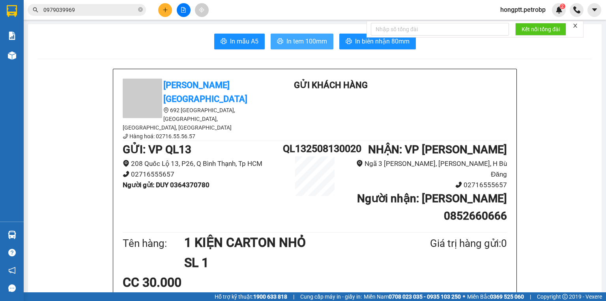
click at [298, 39] on span "In tem 100mm" at bounding box center [307, 41] width 41 height 10
click at [167, 8] on icon "plus" at bounding box center [166, 10] width 6 height 6
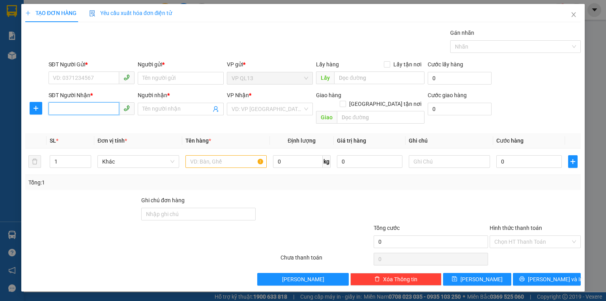
click at [87, 104] on input "SĐT Người Nhận *" at bounding box center [84, 108] width 71 height 13
click at [76, 123] on div "0377585908 - SƠN" at bounding box center [91, 124] width 77 height 9
type input "0377585908"
type input "SƠN"
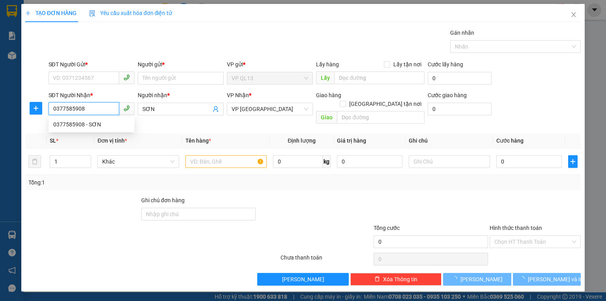
type input "40.000"
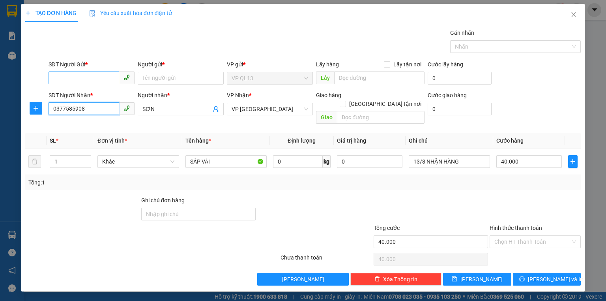
type input "0377585908"
click at [79, 78] on input "SĐT Người Gửi *" at bounding box center [84, 77] width 71 height 13
click at [77, 98] on div "0383355186 - HUY" at bounding box center [92, 93] width 86 height 13
type input "0383355186"
type input "HUY"
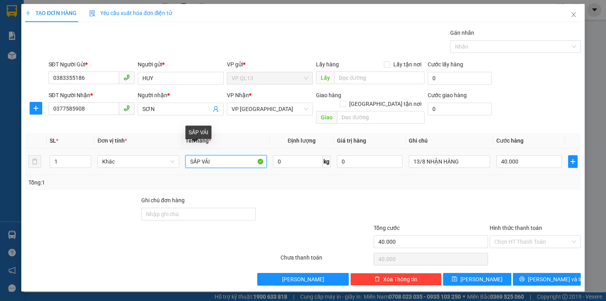
click at [225, 155] on input "SẤP VẢI" at bounding box center [226, 161] width 81 height 13
type input "S"
type input "KIỆN NILON"
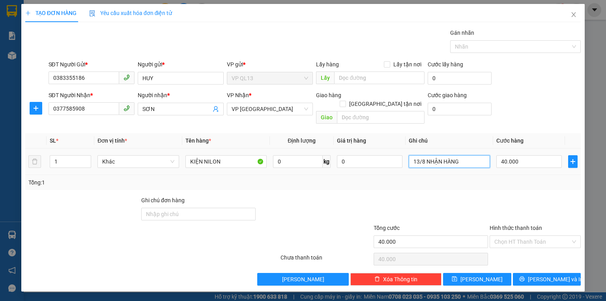
click at [466, 158] on input "13/8 NHẬN HÀNG" at bounding box center [449, 161] width 81 height 13
type input "1"
type input "MAI ĐI XE 9H30"
click at [530, 155] on input "40.000" at bounding box center [530, 161] width 66 height 13
type input "3"
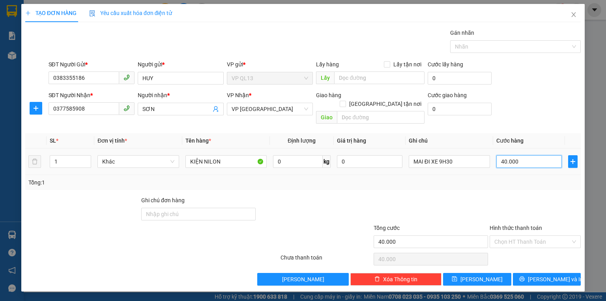
type input "3"
type input "30"
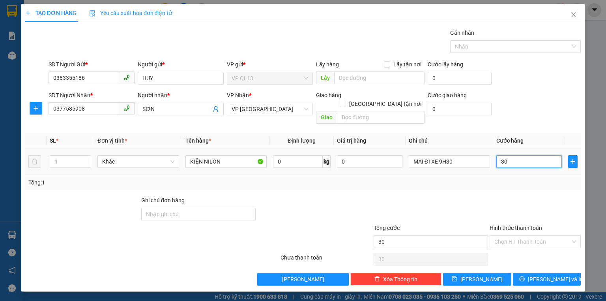
type input "300"
type input "3.000"
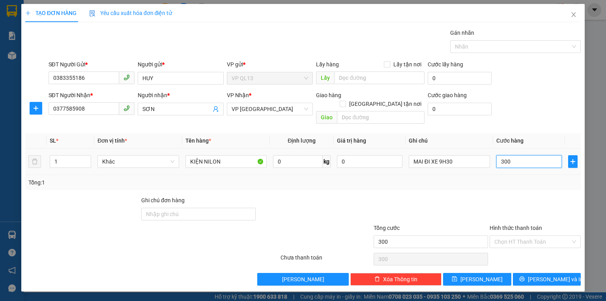
type input "3.000"
type input "30.000"
click at [520, 196] on div at bounding box center [535, 210] width 93 height 28
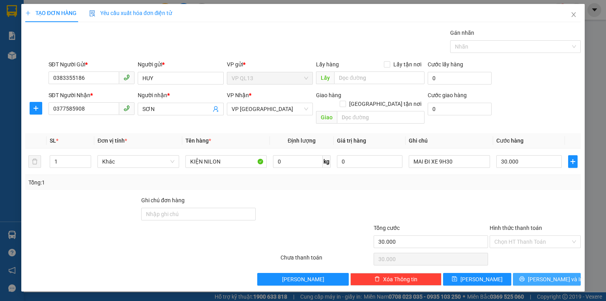
click at [539, 273] on button "Lưu và In" at bounding box center [547, 279] width 68 height 13
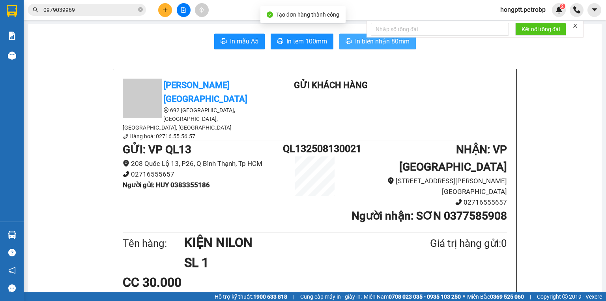
click at [377, 40] on span "In biên nhận 80mm" at bounding box center [382, 41] width 54 height 10
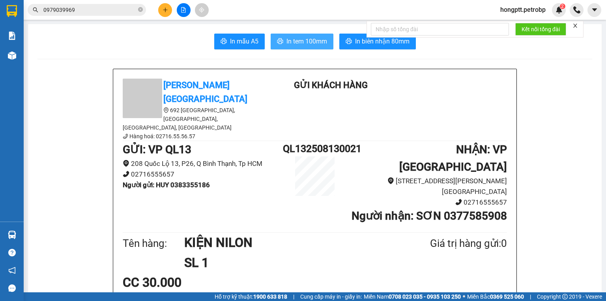
click at [302, 41] on span "In tem 100mm" at bounding box center [307, 41] width 41 height 10
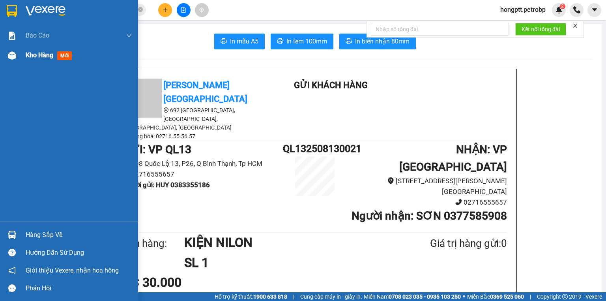
click at [16, 54] on div at bounding box center [12, 56] width 14 height 14
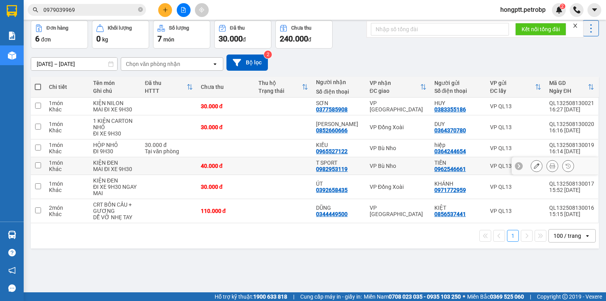
scroll to position [36, 0]
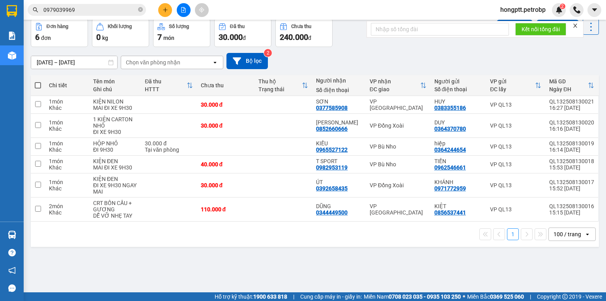
click at [150, 280] on div "ver 1.8.138 Kho gửi Trên xe Kho nhận Kho công nợ Hàng đã giao Đơn hàng 6 đơn Kh…" at bounding box center [315, 137] width 575 height 301
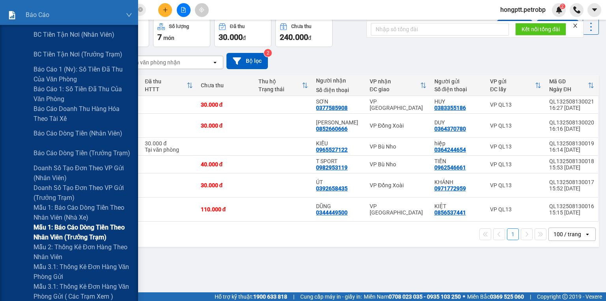
scroll to position [32, 0]
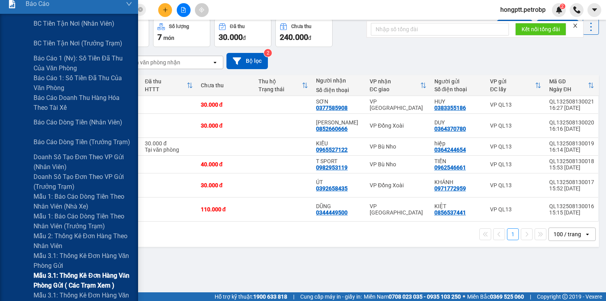
click at [88, 277] on span "Mẫu 3.1: Thống kê đơn hàng văn phòng gửi ( các trạm xem )" at bounding box center [83, 280] width 99 height 20
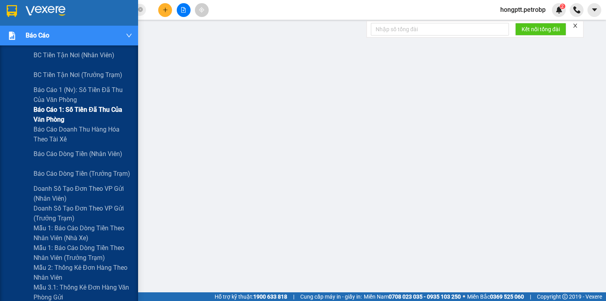
click at [71, 111] on span "Báo cáo 1: Số tiền đã thu của văn phòng" at bounding box center [83, 115] width 99 height 20
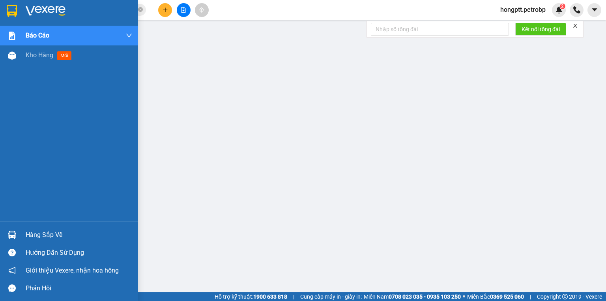
click at [7, 238] on div at bounding box center [12, 235] width 14 height 14
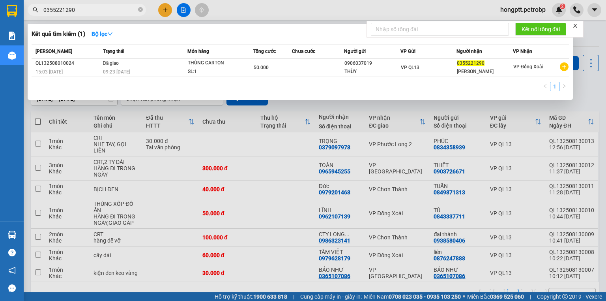
click at [170, 9] on div at bounding box center [303, 150] width 606 height 301
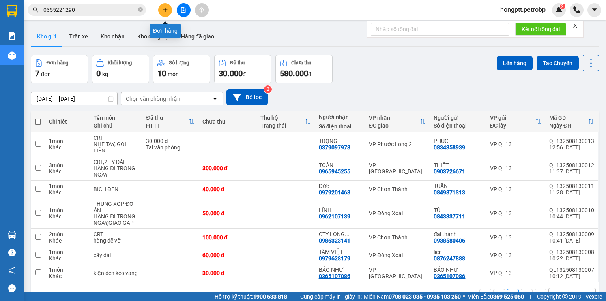
click at [169, 10] on button at bounding box center [165, 10] width 14 height 14
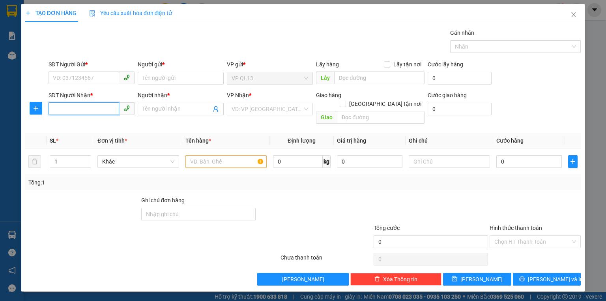
click at [82, 111] on input "SĐT Người Nhận *" at bounding box center [84, 108] width 71 height 13
paste input "0392658435"
type input "0392658435"
click at [162, 107] on input "Người nhận *" at bounding box center [177, 109] width 69 height 9
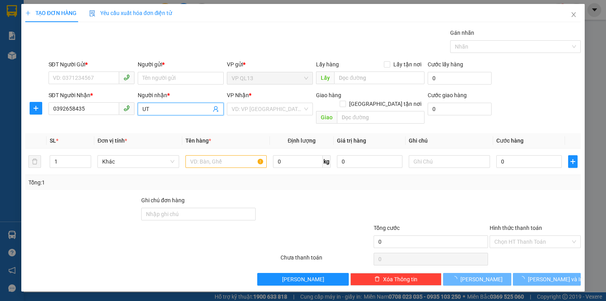
type input "U"
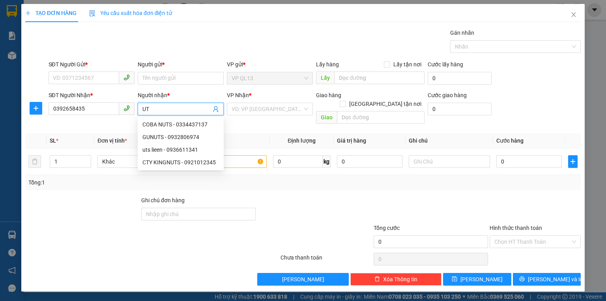
type input "U"
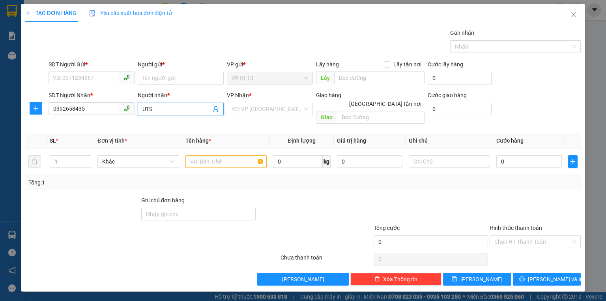
click at [168, 109] on input "UTS" at bounding box center [177, 109] width 69 height 9
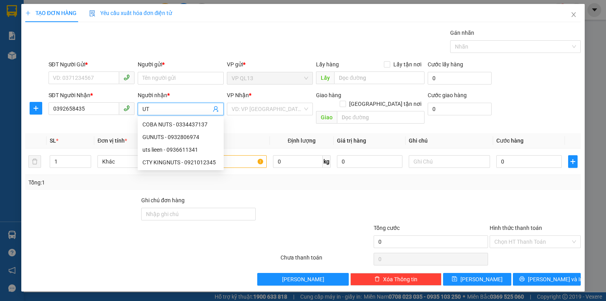
type input "U"
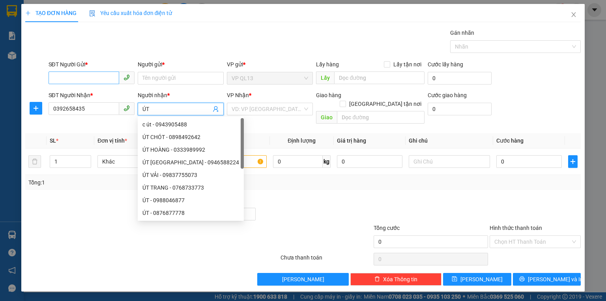
type input "ÚT"
click at [79, 79] on input "SĐT Người Gửi *" at bounding box center [84, 77] width 71 height 13
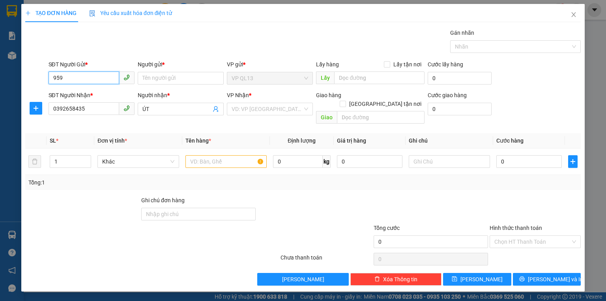
click at [73, 79] on input "959" at bounding box center [84, 77] width 71 height 13
type input "9"
paste input "0971772959"
type input "0971772959"
click at [69, 92] on div "0971772959 - KHÁNH" at bounding box center [92, 93] width 78 height 9
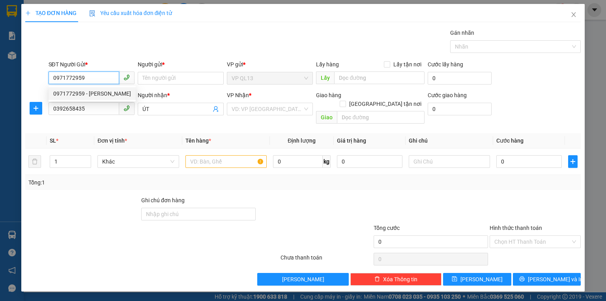
type input "KHÁNH"
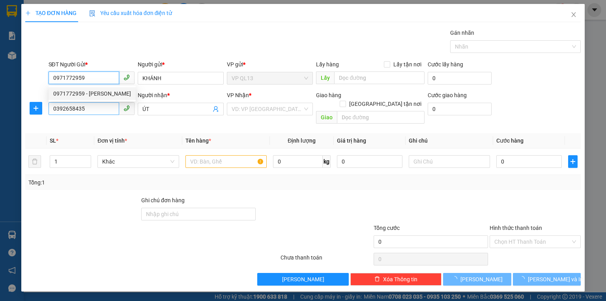
type input "40.000"
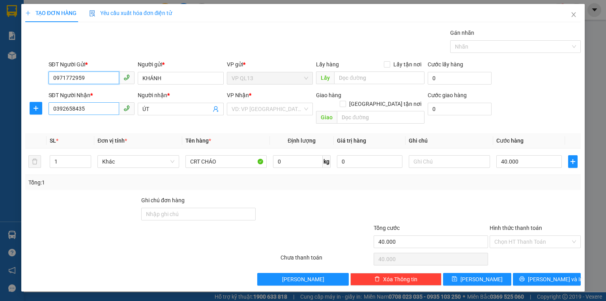
type input "0971772959"
click at [101, 112] on input "0392658435" at bounding box center [84, 108] width 71 height 13
drag, startPoint x: 99, startPoint y: 111, endPoint x: 44, endPoint y: 111, distance: 54.5
click at [44, 111] on div "SĐT Người Nhận * 0392658435 0392658435 Người nhận * ÚT VP Nhận * VD: VP Sài Gòn…" at bounding box center [302, 109] width 557 height 36
type input "0"
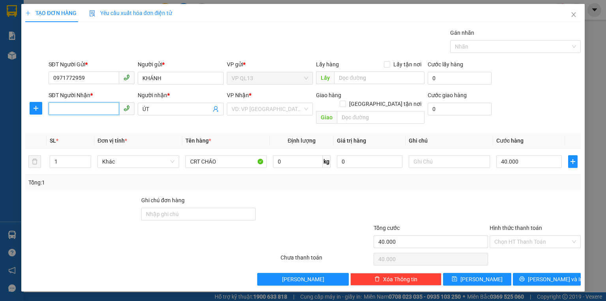
paste input "0392658435"
type input "0392658435"
click at [255, 107] on input "search" at bounding box center [267, 109] width 71 height 12
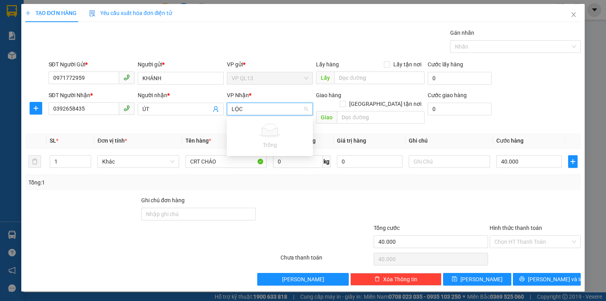
type input "LỘ"
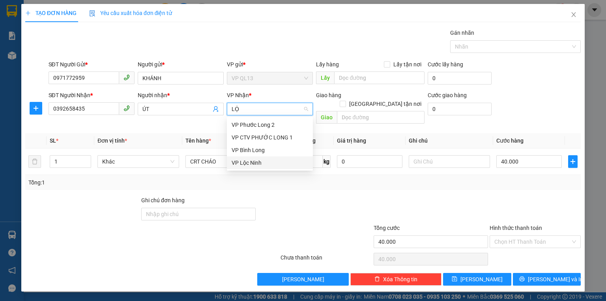
click at [260, 161] on div "VP Lộc Ninh" at bounding box center [270, 162] width 77 height 9
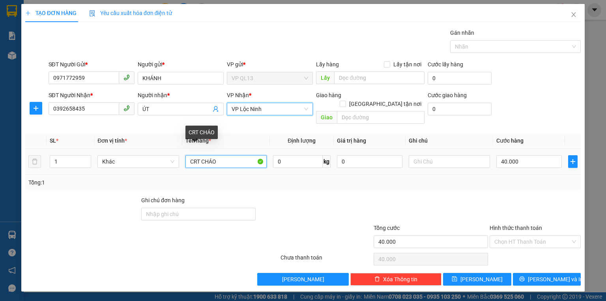
click at [225, 155] on input "CRT CHÁO" at bounding box center [226, 161] width 81 height 13
drag, startPoint x: 225, startPoint y: 154, endPoint x: 207, endPoint y: 158, distance: 18.7
click at [207, 158] on input "CRT CHÁO" at bounding box center [226, 161] width 81 height 13
type input "C"
type input "KIỆN ĐEN"
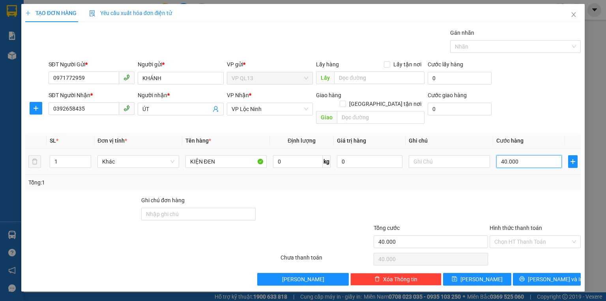
click at [513, 155] on input "40.000" at bounding box center [530, 161] width 66 height 13
type input "3"
type input "30"
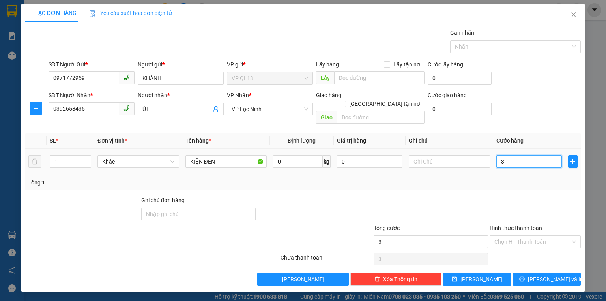
type input "30"
type input "300"
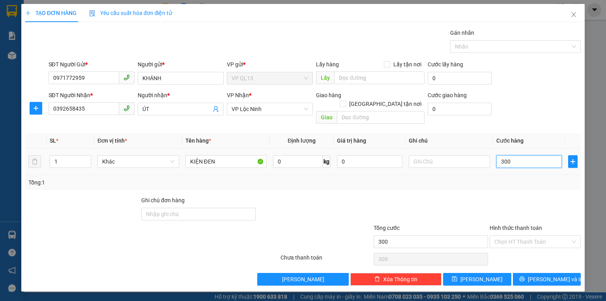
type input "3.000"
type input "30.000"
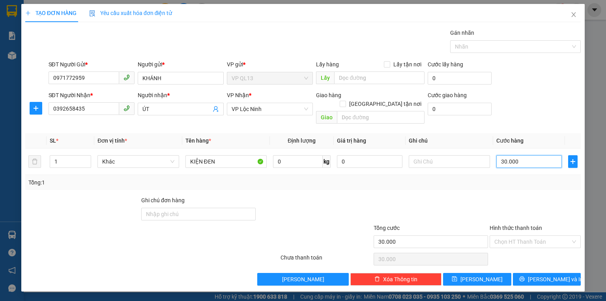
type input "30.000"
click at [560, 88] on form "SĐT Người Gửi * 0971772959 Người gửi * KHÁNH VP gửi * VP QL13 Lấy hàng Lấy tận …" at bounding box center [303, 93] width 556 height 67
click at [28, 111] on div at bounding box center [36, 108] width 22 height 13
click at [38, 103] on button "button" at bounding box center [36, 108] width 13 height 13
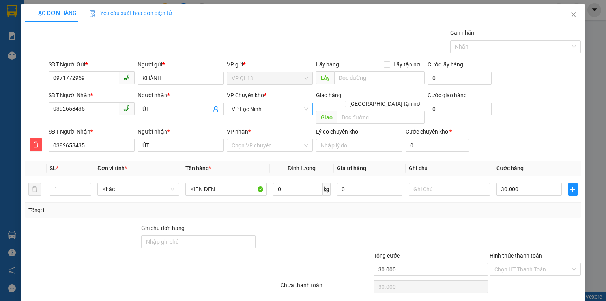
click at [242, 111] on span "VP Lộc Ninh" at bounding box center [270, 109] width 77 height 12
type input "D"
type input "ĐÔNG"
click at [248, 126] on div "VP Đồng Xoài" at bounding box center [268, 124] width 76 height 9
click at [254, 139] on input "VP nhận *" at bounding box center [267, 145] width 71 height 12
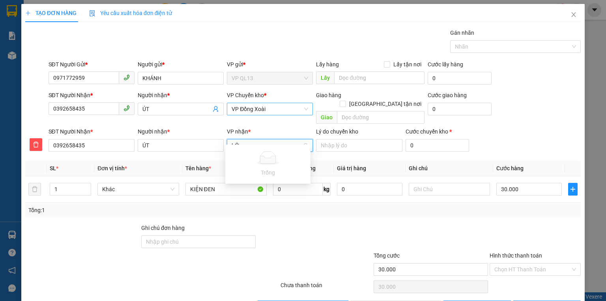
type input "L"
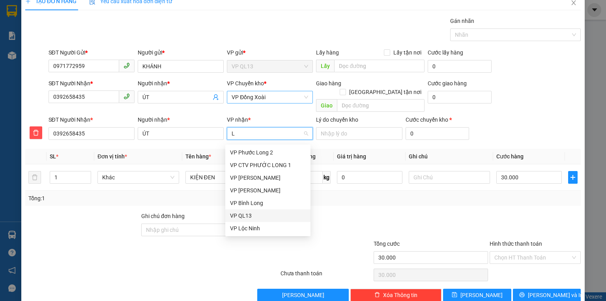
scroll to position [18, 0]
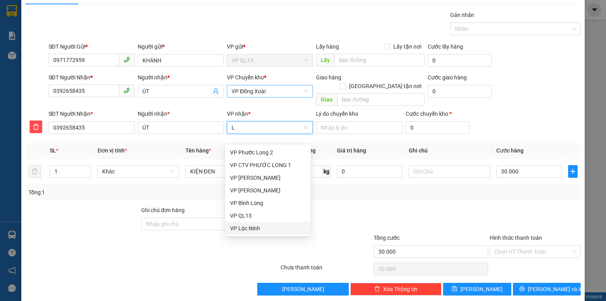
click at [249, 228] on div "VP Lộc Ninh" at bounding box center [268, 228] width 76 height 9
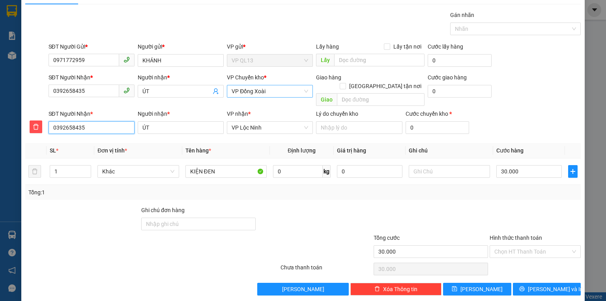
drag, startPoint x: 89, startPoint y: 120, endPoint x: 47, endPoint y: 116, distance: 41.7
click at [47, 116] on div "SĐT Người Nhận * 0392658435" at bounding box center [91, 123] width 89 height 28
click at [119, 121] on input "0392658435" at bounding box center [92, 127] width 86 height 13
click at [431, 165] on input "text" at bounding box center [449, 171] width 81 height 13
type input "D"
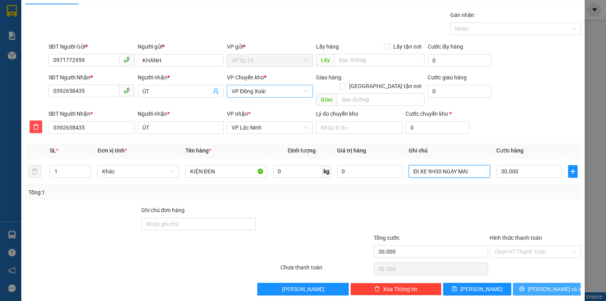
type input "ĐI XE 9H30 NGAY MAI"
click at [525, 286] on icon "printer" at bounding box center [523, 289] width 6 height 6
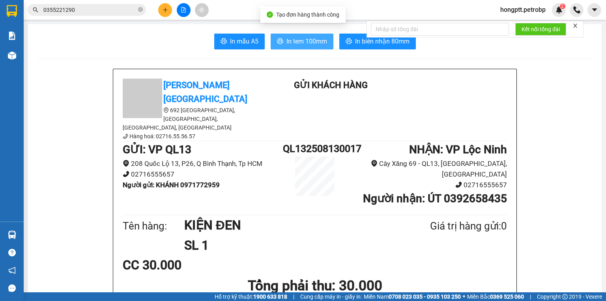
click at [306, 40] on span "In tem 100mm" at bounding box center [307, 41] width 41 height 10
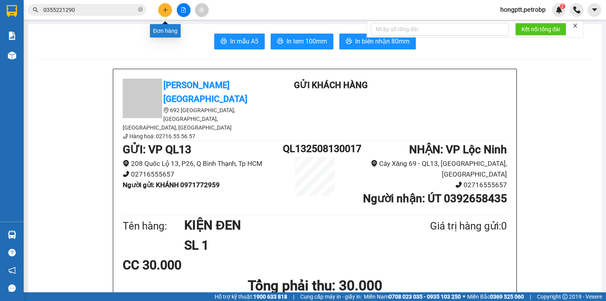
click at [163, 7] on icon "plus" at bounding box center [166, 10] width 6 height 6
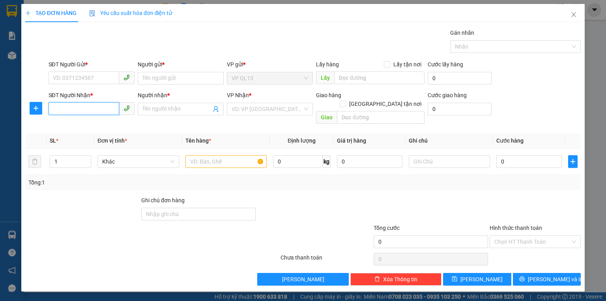
click at [92, 106] on input "SĐT Người Nhận *" at bounding box center [84, 108] width 71 height 13
type input "098293119"
click at [93, 109] on input "098293119" at bounding box center [84, 108] width 71 height 13
drag, startPoint x: 97, startPoint y: 108, endPoint x: 49, endPoint y: 111, distance: 47.8
click at [49, 111] on input "098293119" at bounding box center [84, 108] width 71 height 13
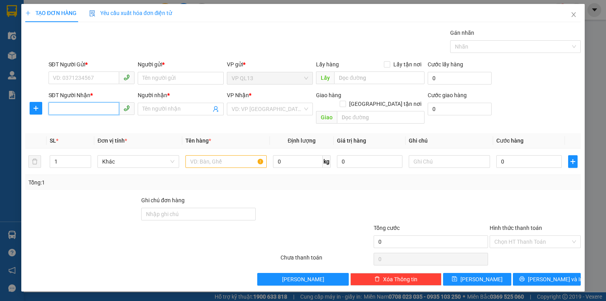
click at [89, 110] on input "SĐT Người Nhận *" at bounding box center [84, 108] width 71 height 13
paste input "098293119"
click at [88, 109] on input "098293119" at bounding box center [84, 108] width 71 height 13
click at [96, 121] on div "0982953119 - T SPORT" at bounding box center [91, 124] width 77 height 9
type input "0982953119"
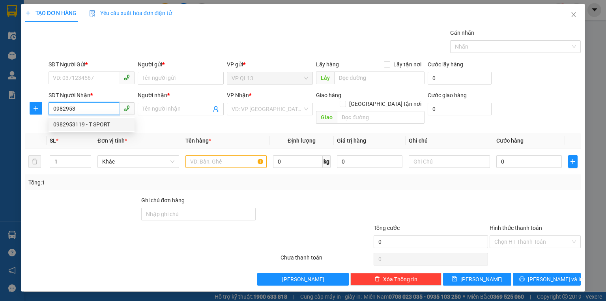
type input "T SPORT"
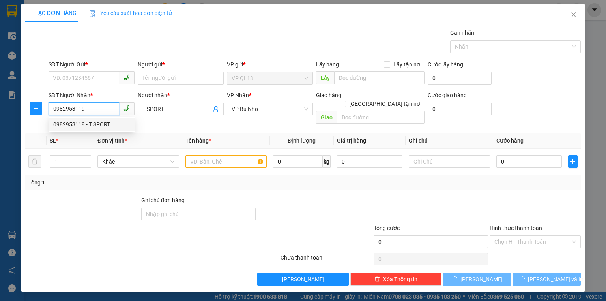
type input "40.000"
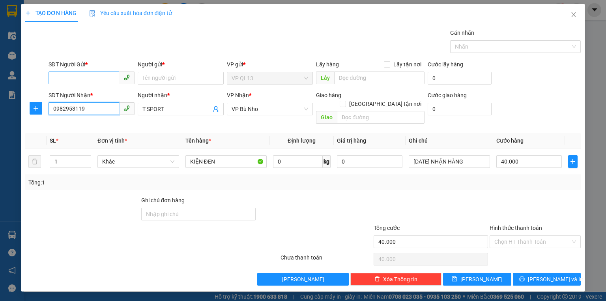
type input "0982953119"
click at [95, 79] on input "SĐT Người Gửi *" at bounding box center [84, 77] width 71 height 13
click at [71, 92] on div "0978766613 - [PERSON_NAME]" at bounding box center [92, 93] width 78 height 9
type input "0978766613"
type input "THU UYÊN"
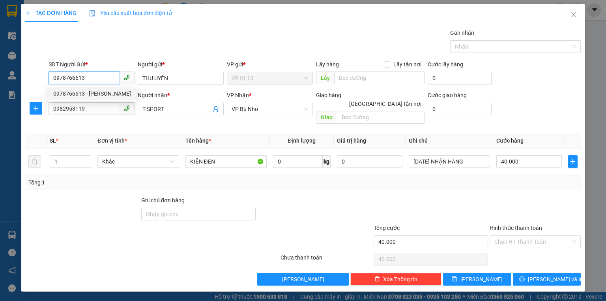
click at [96, 81] on input "0978766613" at bounding box center [84, 77] width 71 height 13
click at [99, 79] on input "0978766613" at bounding box center [84, 77] width 71 height 13
drag, startPoint x: 99, startPoint y: 79, endPoint x: 52, endPoint y: 72, distance: 47.5
click at [52, 72] on input "0978766613" at bounding box center [84, 77] width 71 height 13
type input "0962546661"
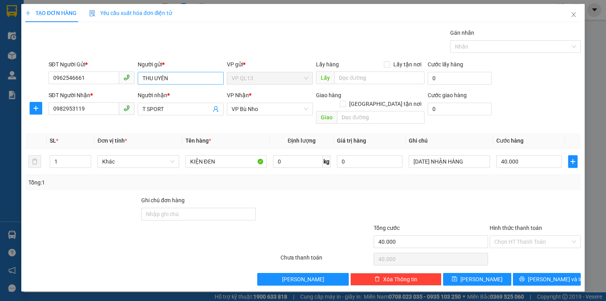
drag, startPoint x: 185, startPoint y: 85, endPoint x: 182, endPoint y: 79, distance: 7.1
click at [183, 81] on div "Người gửi * THU UYÊN" at bounding box center [181, 74] width 86 height 28
drag, startPoint x: 180, startPoint y: 79, endPoint x: 159, endPoint y: 79, distance: 20.1
click at [159, 79] on input "THU UYÊN" at bounding box center [181, 78] width 86 height 13
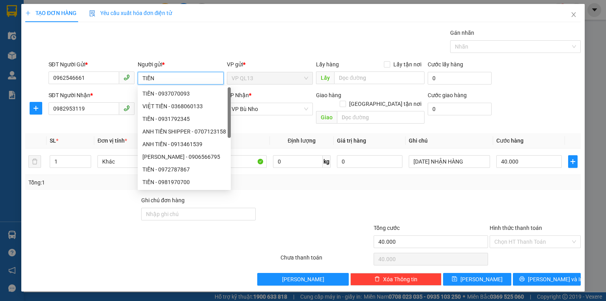
type input "TIẾN"
click at [518, 196] on div at bounding box center [535, 210] width 93 height 28
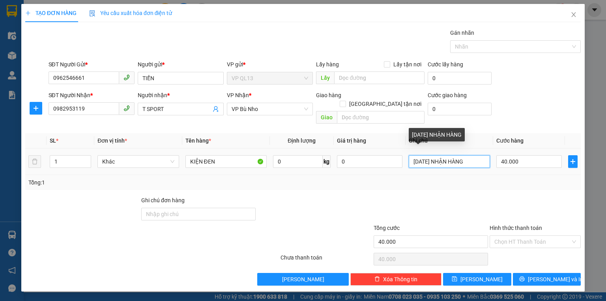
drag, startPoint x: 411, startPoint y: 150, endPoint x: 466, endPoint y: 153, distance: 55.7
click at [466, 155] on input "[DATE] NHẬN HÀNG" at bounding box center [449, 161] width 81 height 13
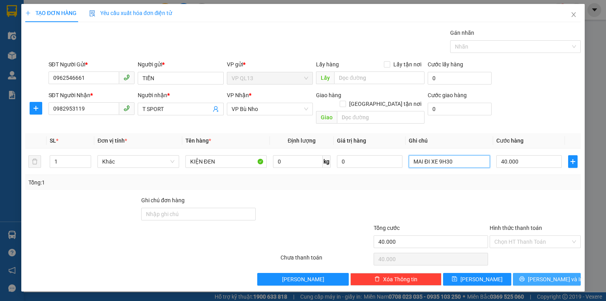
type input "MAI ĐI XE 9H30"
click at [525, 276] on icon "printer" at bounding box center [523, 279] width 6 height 6
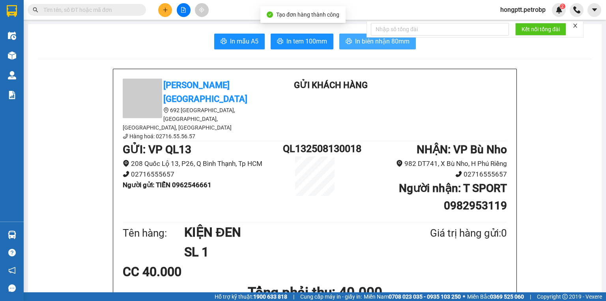
click at [358, 38] on span "In biên nhận 80mm" at bounding box center [382, 41] width 54 height 10
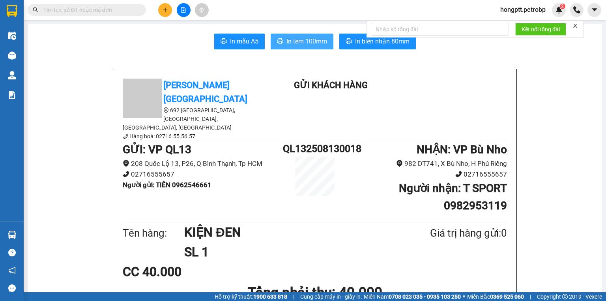
click at [308, 41] on span "In tem 100mm" at bounding box center [307, 41] width 41 height 10
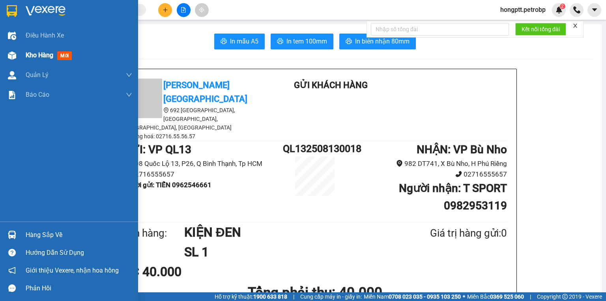
click at [52, 56] on span "Kho hàng" at bounding box center [40, 55] width 28 height 8
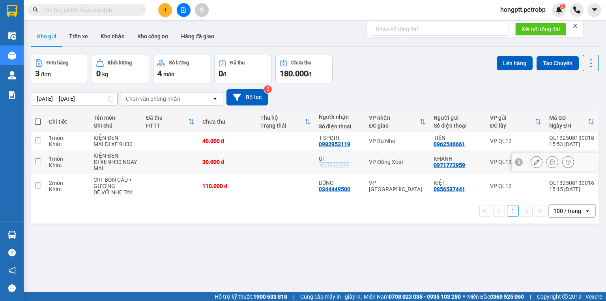
drag, startPoint x: 353, startPoint y: 164, endPoint x: 315, endPoint y: 166, distance: 37.5
click at [315, 166] on td "ÚT 0392658435" at bounding box center [340, 162] width 51 height 24
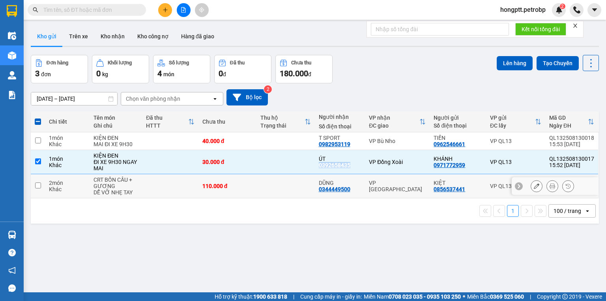
copy div "0392658435"
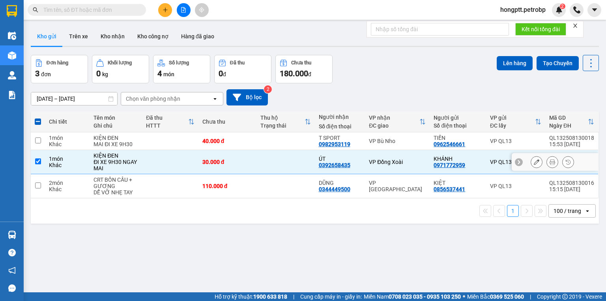
click at [279, 167] on td at bounding box center [286, 162] width 58 height 24
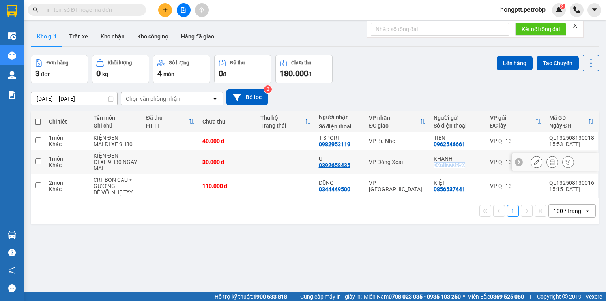
drag, startPoint x: 433, startPoint y: 166, endPoint x: 467, endPoint y: 166, distance: 34.3
click at [467, 166] on div "KHÁNH 0971772959" at bounding box center [458, 162] width 49 height 13
checkbox input "true"
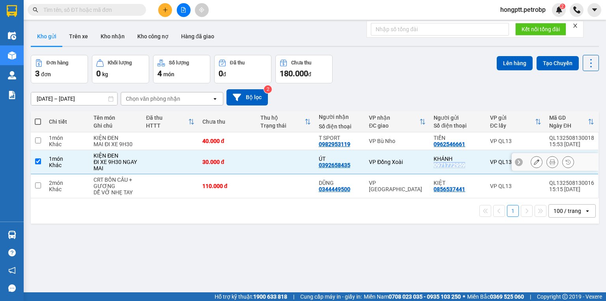
copy div "0971772959"
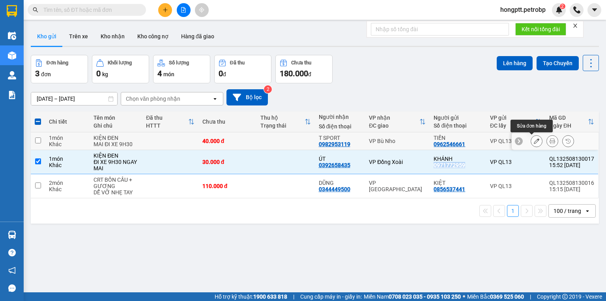
click at [534, 138] on icon at bounding box center [537, 141] width 6 height 6
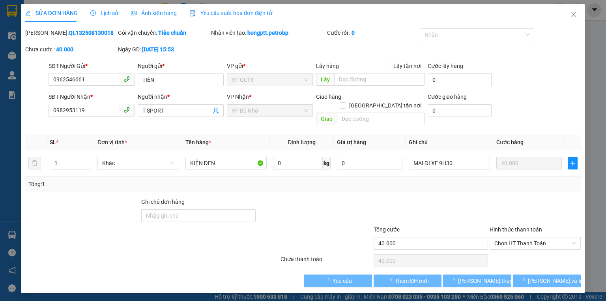
type input "0962546661"
type input "TIẾN"
type input "0982953119"
type input "T SPORT"
type input "40.000"
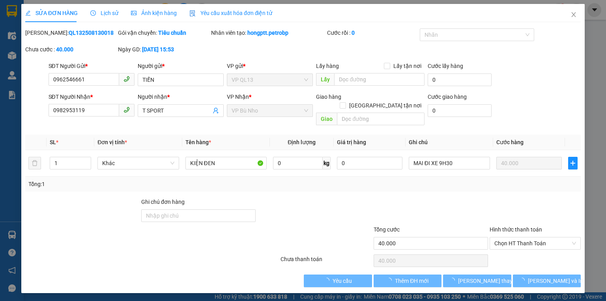
type input "40.000"
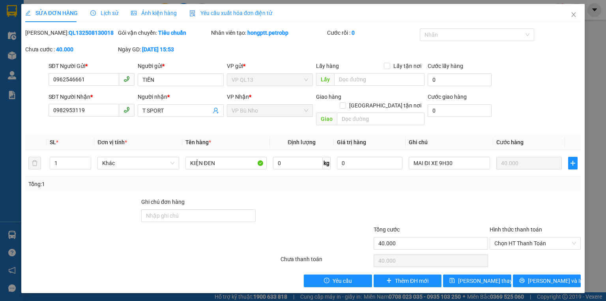
click at [69, 31] on b "QL132508130018" at bounding box center [91, 33] width 45 height 6
drag, startPoint x: 46, startPoint y: 31, endPoint x: 82, endPoint y: 31, distance: 35.9
click at [82, 31] on b "QL132508130018" at bounding box center [91, 33] width 45 height 6
copy b "QL132508130018"
click at [96, 49] on div "Chưa cước : 40.000" at bounding box center [70, 49] width 91 height 9
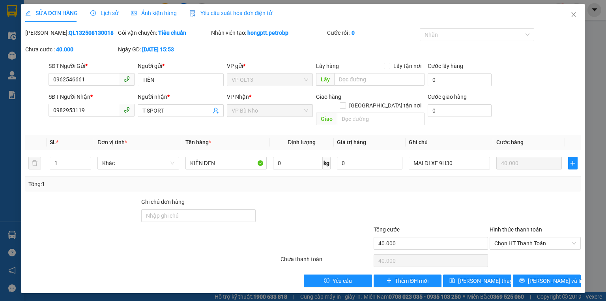
click at [293, 197] on div at bounding box center [315, 211] width 116 height 28
click at [571, 16] on icon "close" at bounding box center [574, 14] width 6 height 6
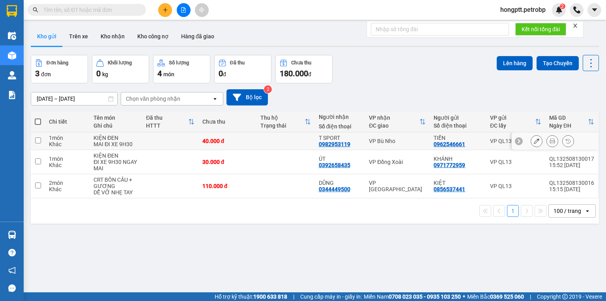
click at [158, 143] on td at bounding box center [170, 141] width 56 height 18
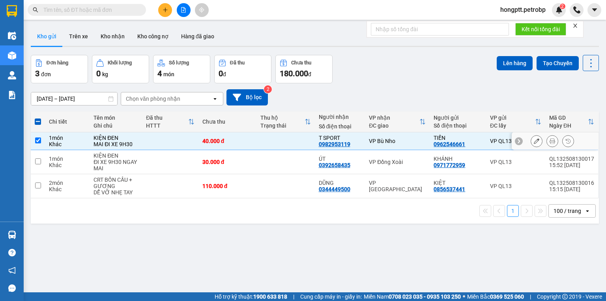
click at [158, 143] on td at bounding box center [170, 141] width 56 height 18
checkbox input "false"
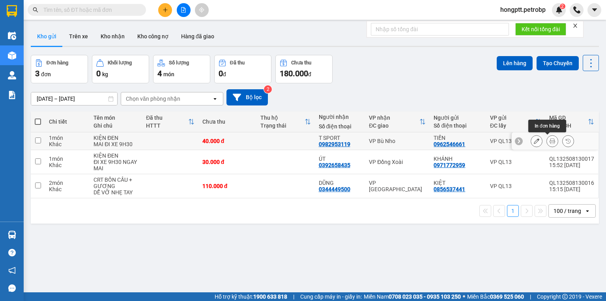
click at [550, 139] on icon at bounding box center [553, 141] width 6 height 6
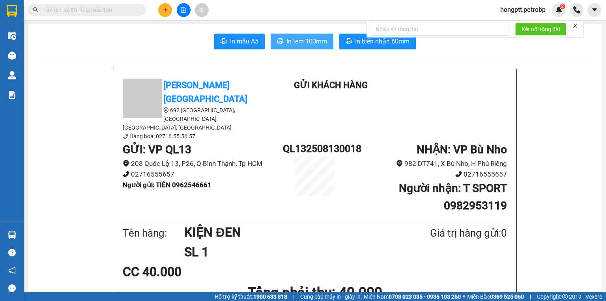
click at [316, 39] on span "In tem 100mm" at bounding box center [307, 41] width 41 height 10
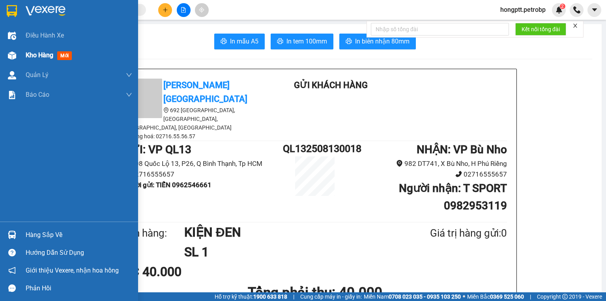
click at [18, 54] on div at bounding box center [12, 56] width 14 height 14
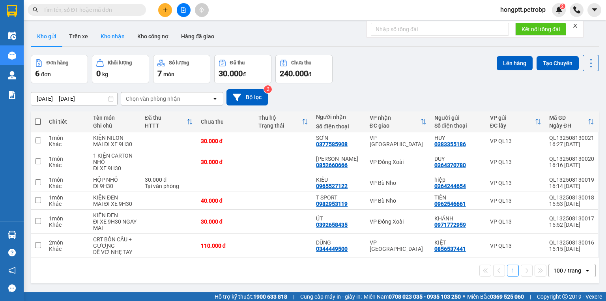
click at [115, 34] on button "Kho nhận" at bounding box center [112, 36] width 37 height 19
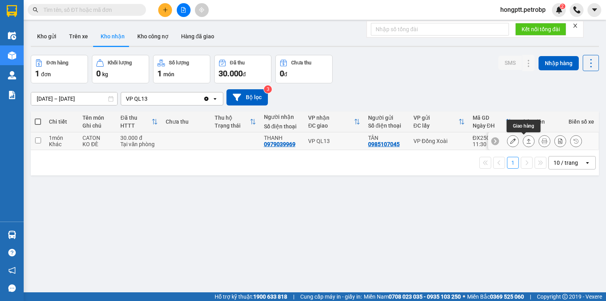
click at [526, 138] on icon at bounding box center [529, 141] width 6 height 6
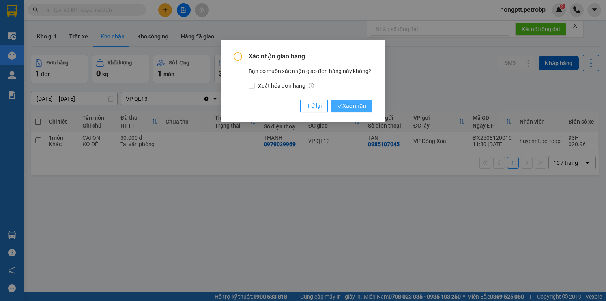
click at [355, 108] on span "Xác nhận" at bounding box center [352, 105] width 29 height 9
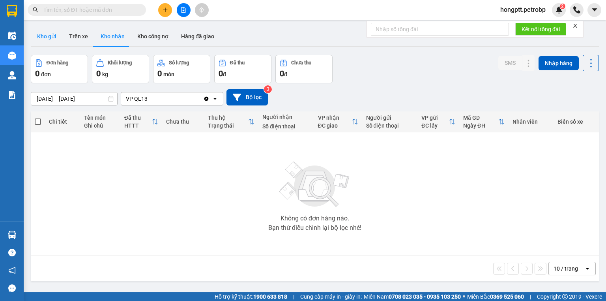
click at [51, 45] on button "Kho gửi" at bounding box center [47, 36] width 32 height 19
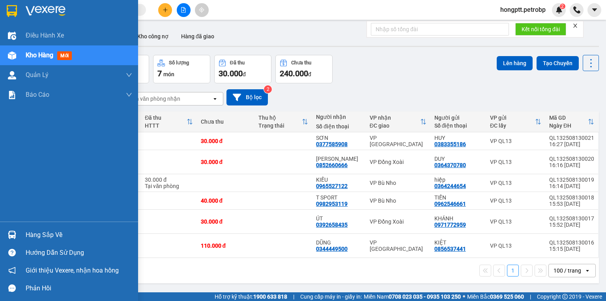
click at [15, 237] on img at bounding box center [12, 235] width 8 height 8
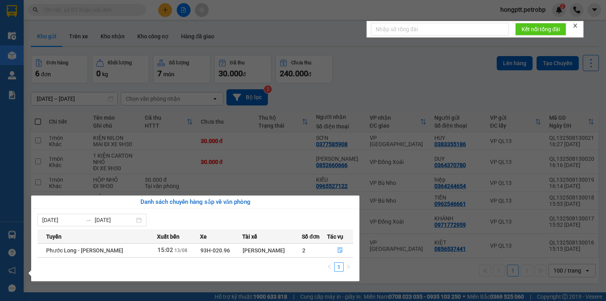
click at [404, 280] on section "Kết quả tìm kiếm ( 0 ) Bộ lọc No Data hongptt.petrobp 2 Điều hành xe Kho hàng m…" at bounding box center [303, 150] width 606 height 301
